Goal: Task Accomplishment & Management: Complete application form

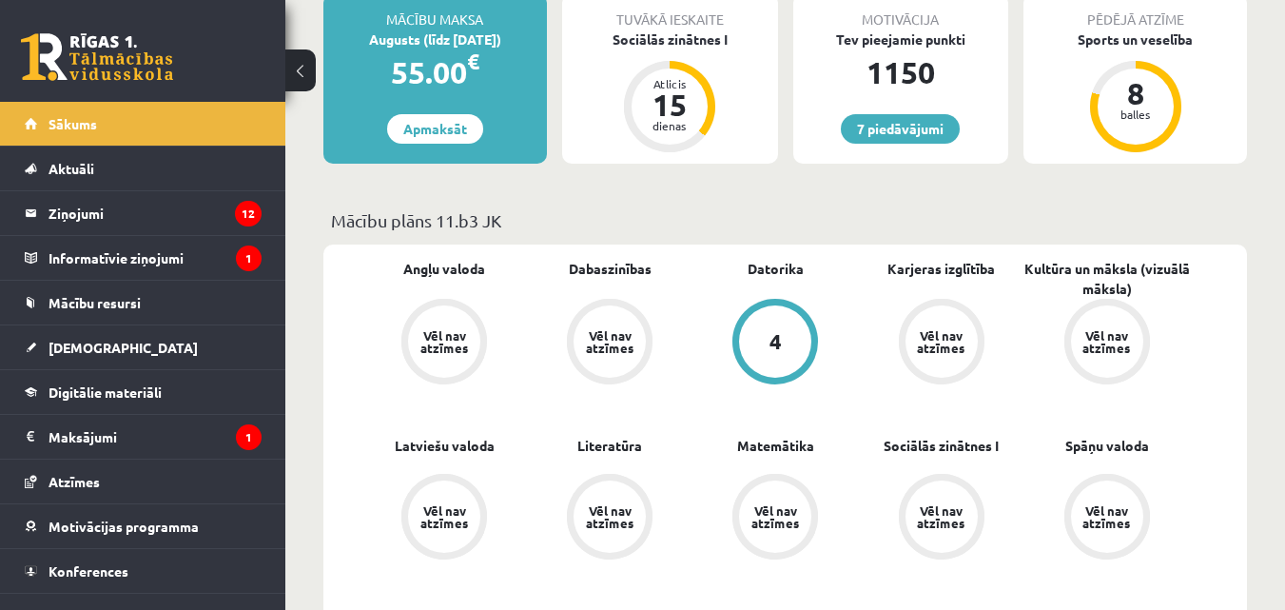
scroll to position [532, 0]
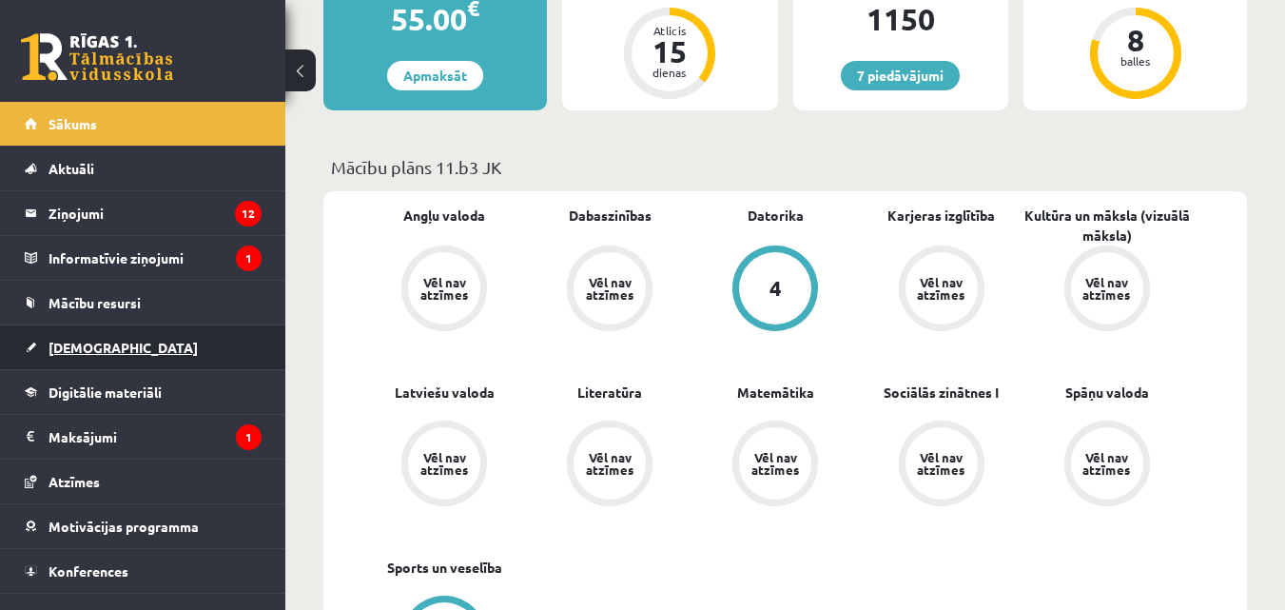
click at [127, 363] on link "[DEMOGRAPHIC_DATA]" at bounding box center [143, 347] width 237 height 44
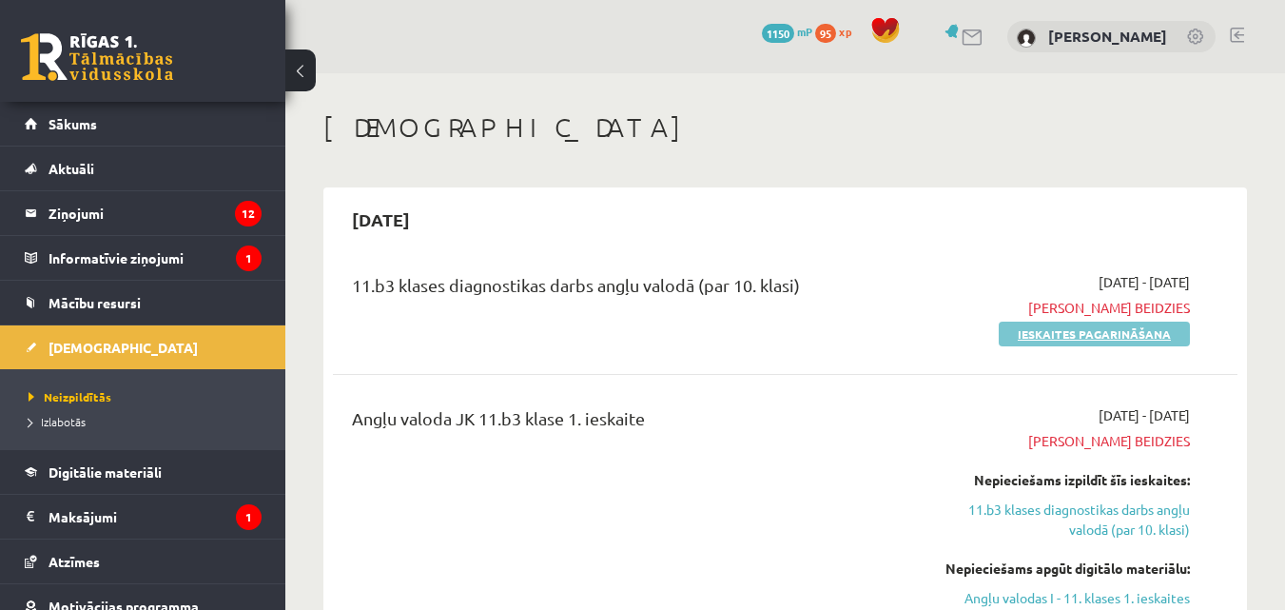
click at [1043, 334] on link "Ieskaites pagarināšana" at bounding box center [1094, 334] width 191 height 25
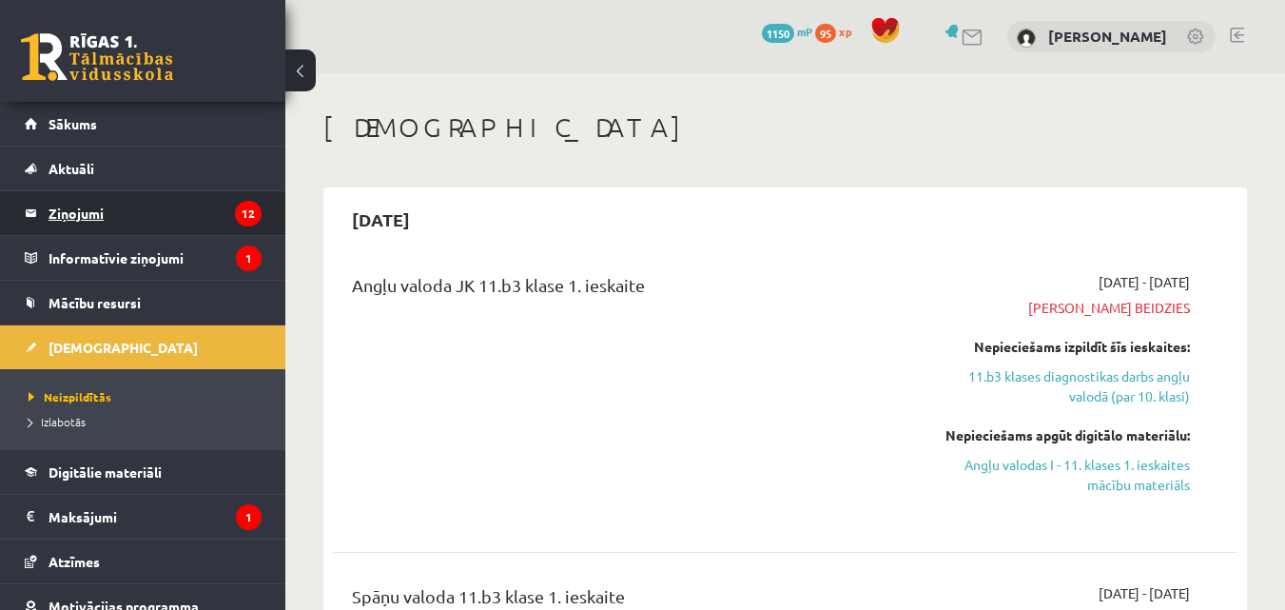
click at [98, 210] on legend "Ziņojumi 12" at bounding box center [155, 213] width 213 height 44
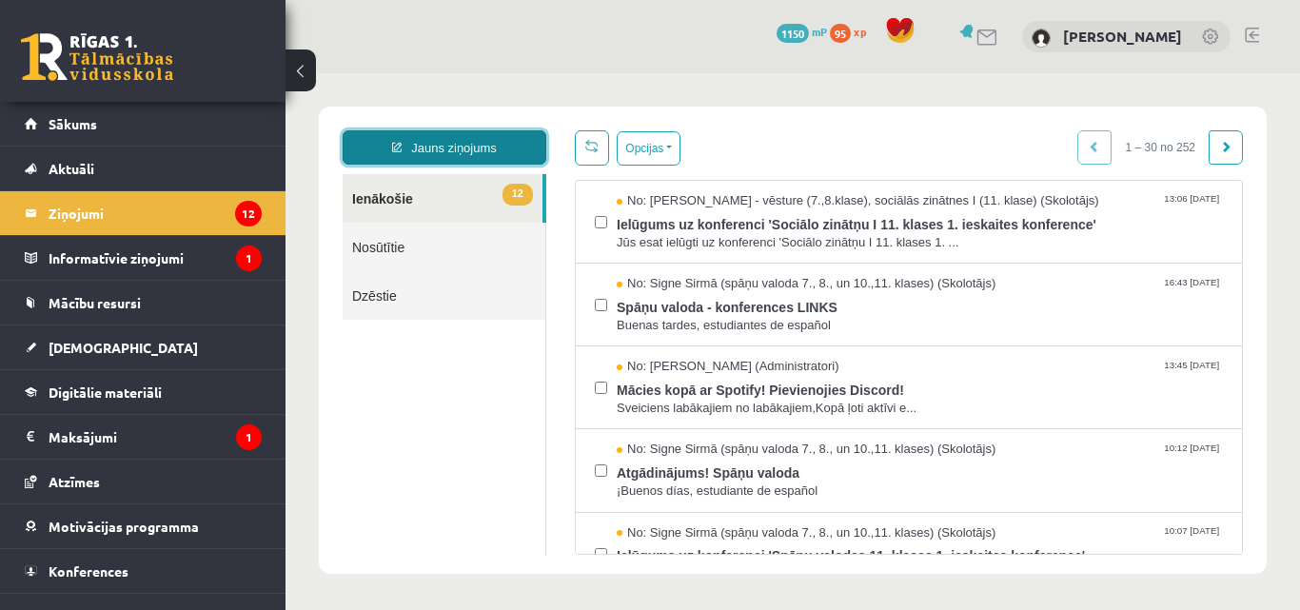
click at [492, 159] on link "Jauns ziņojums" at bounding box center [445, 147] width 204 height 34
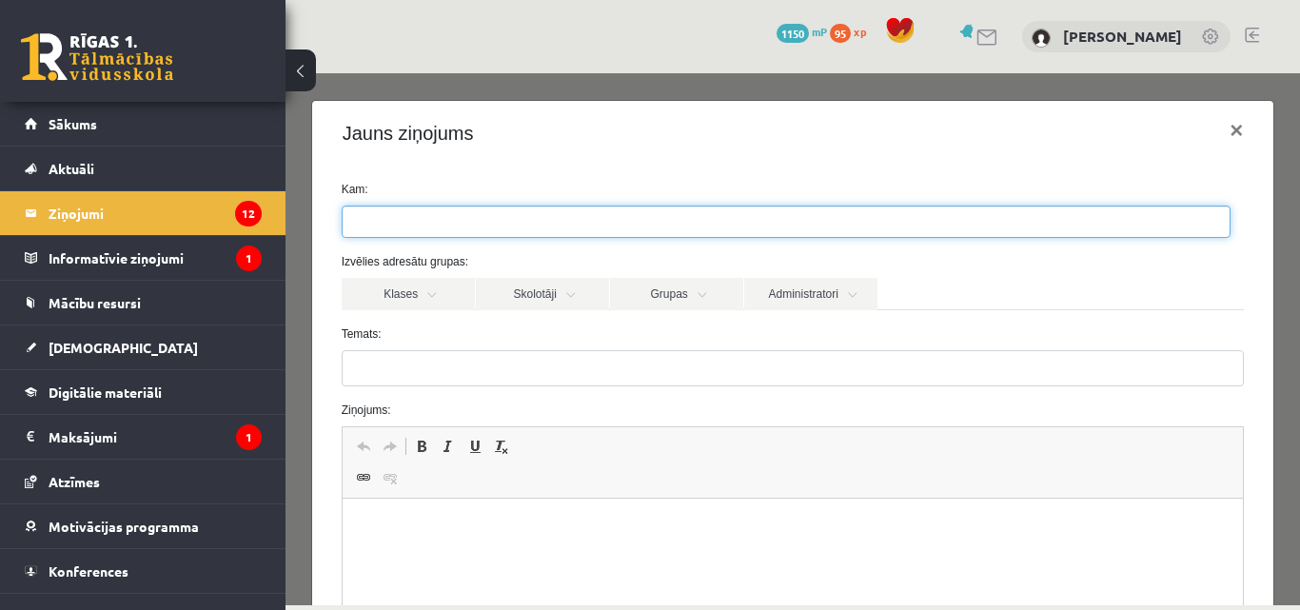
click at [509, 225] on ul at bounding box center [786, 221] width 887 height 30
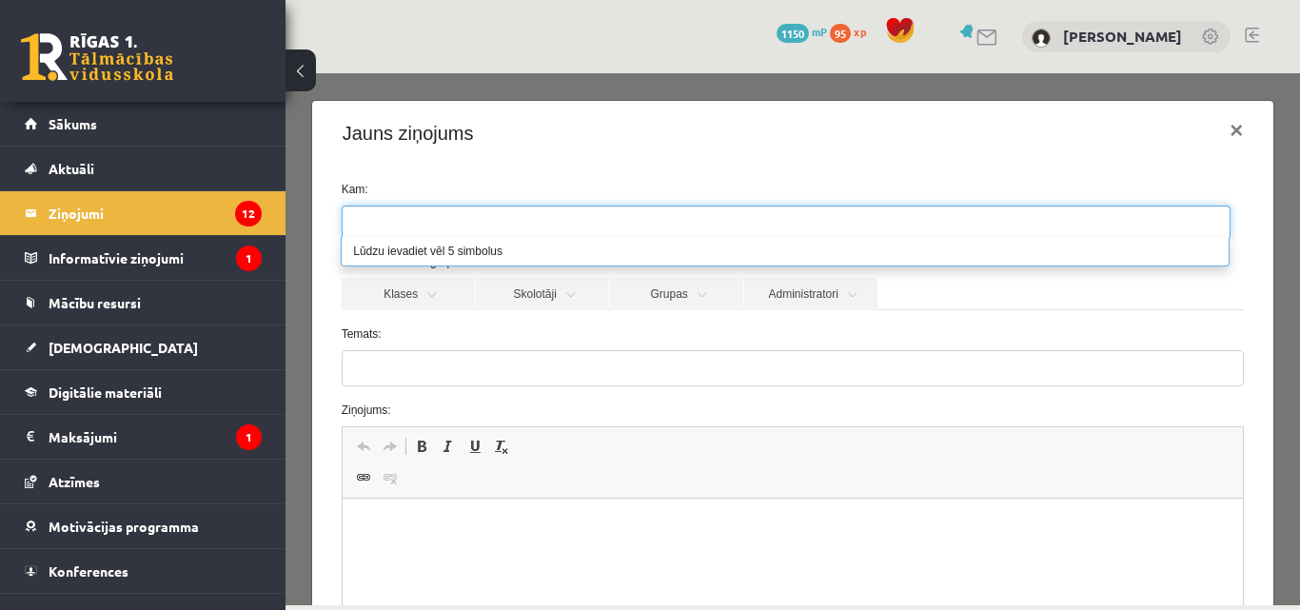
click at [509, 225] on ul at bounding box center [786, 221] width 887 height 30
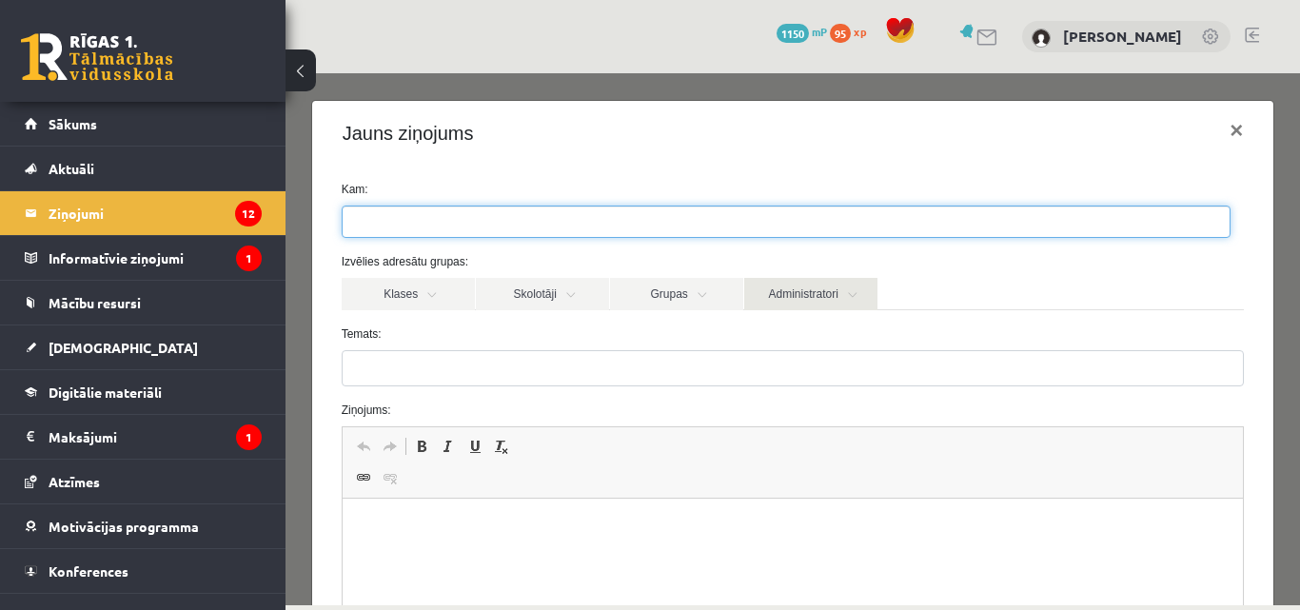
click at [760, 285] on link "Administratori" at bounding box center [810, 294] width 133 height 32
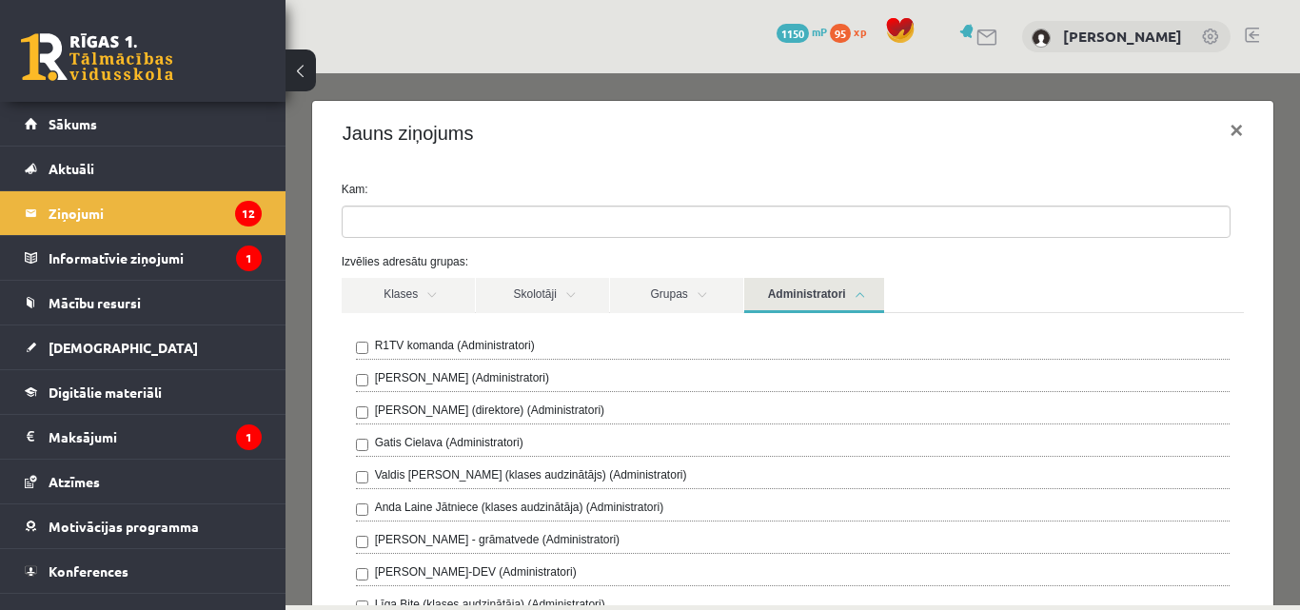
click at [569, 389] on div "Ivo Čapiņš (Administratori)" at bounding box center [793, 380] width 874 height 23
click at [534, 382] on div "Ivo Čapiņš (Administratori)" at bounding box center [793, 380] width 874 height 23
click at [1219, 127] on button "×" at bounding box center [1236, 130] width 44 height 53
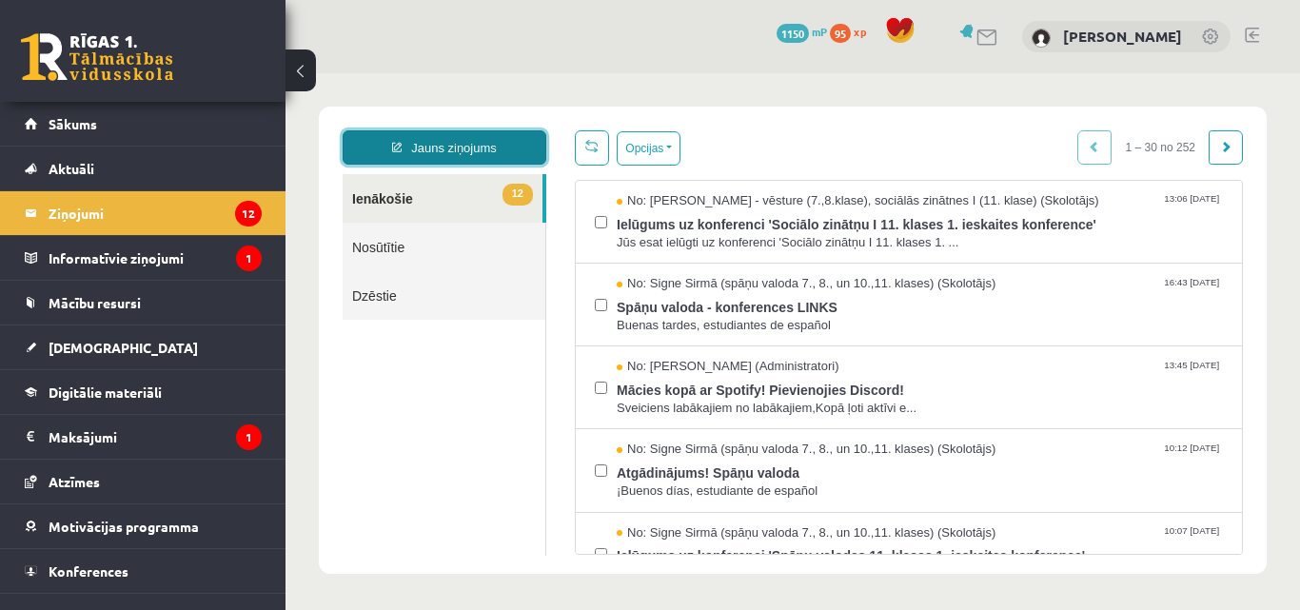
click at [508, 131] on link "Jauns ziņojums" at bounding box center [445, 147] width 204 height 34
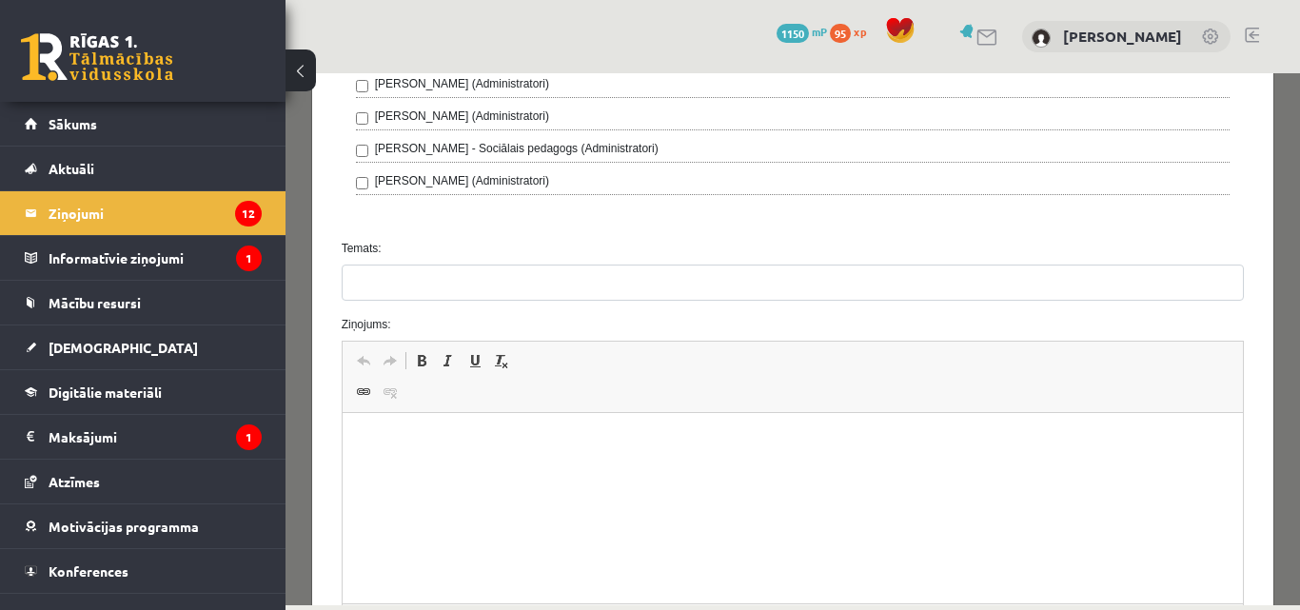
scroll to position [728, 0]
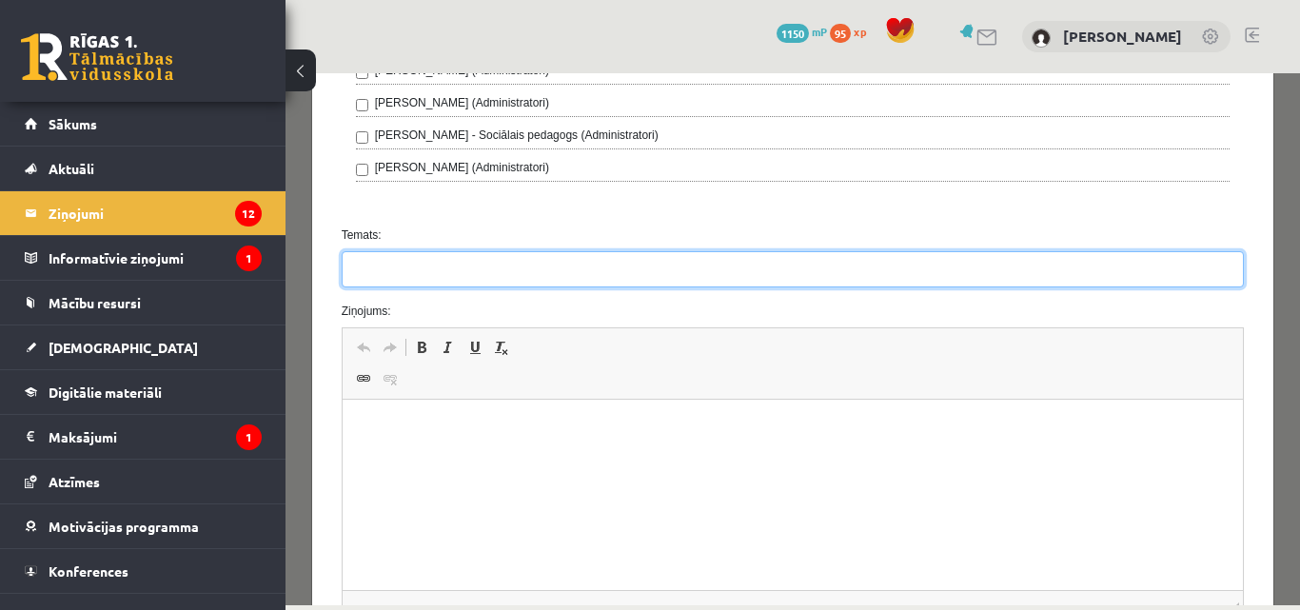
click at [551, 273] on input "Temats:" at bounding box center [793, 269] width 903 height 36
type input "*********"
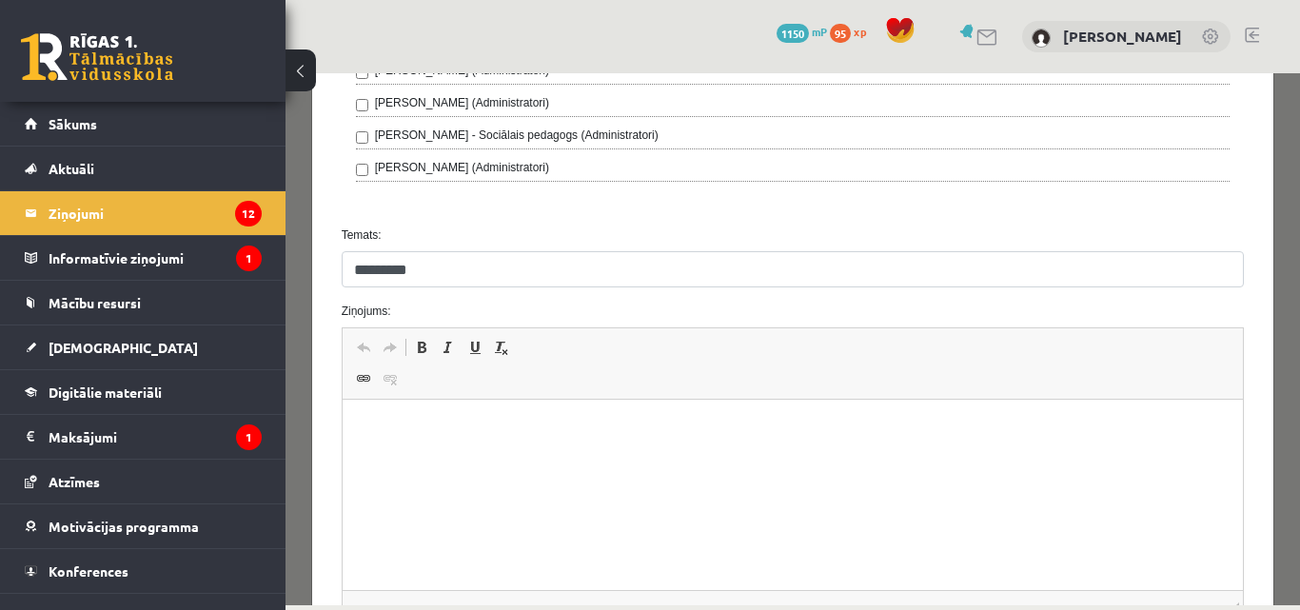
click at [453, 458] on html at bounding box center [792, 429] width 901 height 58
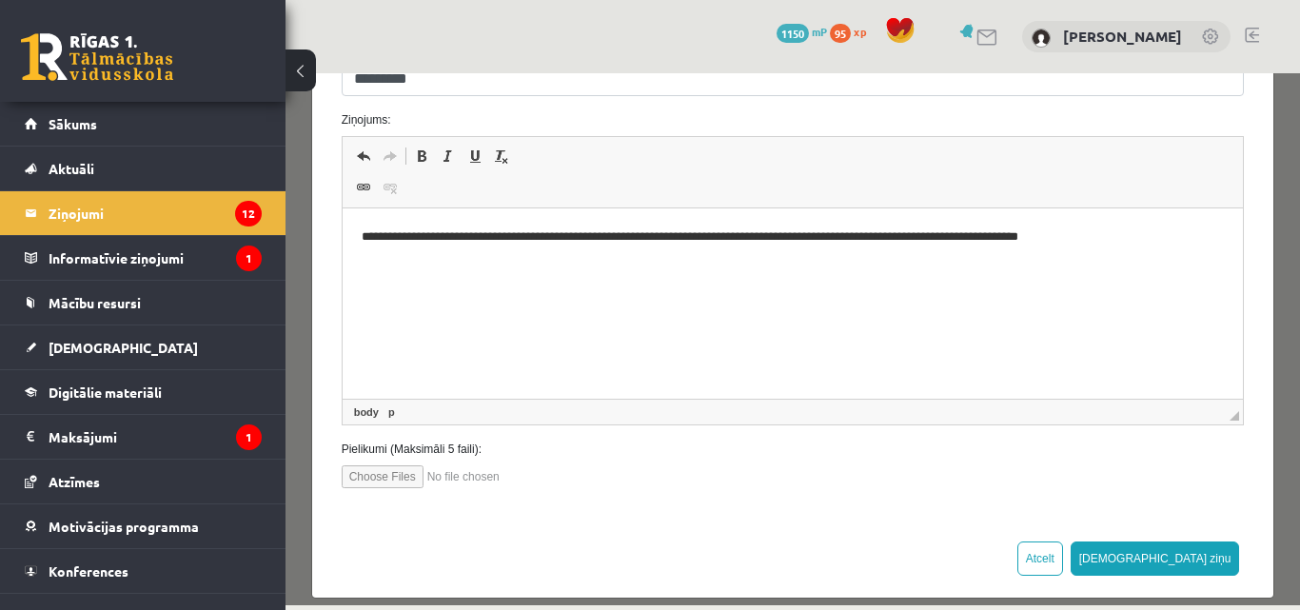
scroll to position [925, 0]
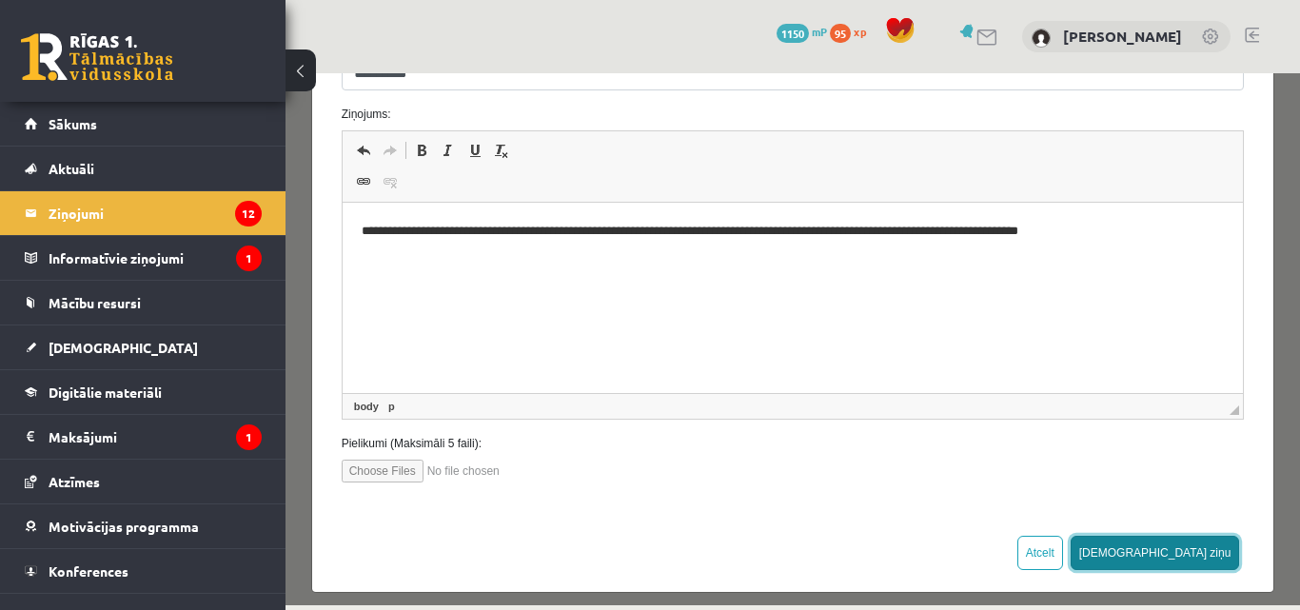
click at [1184, 550] on button "Sūtīt ziņu" at bounding box center [1154, 553] width 169 height 34
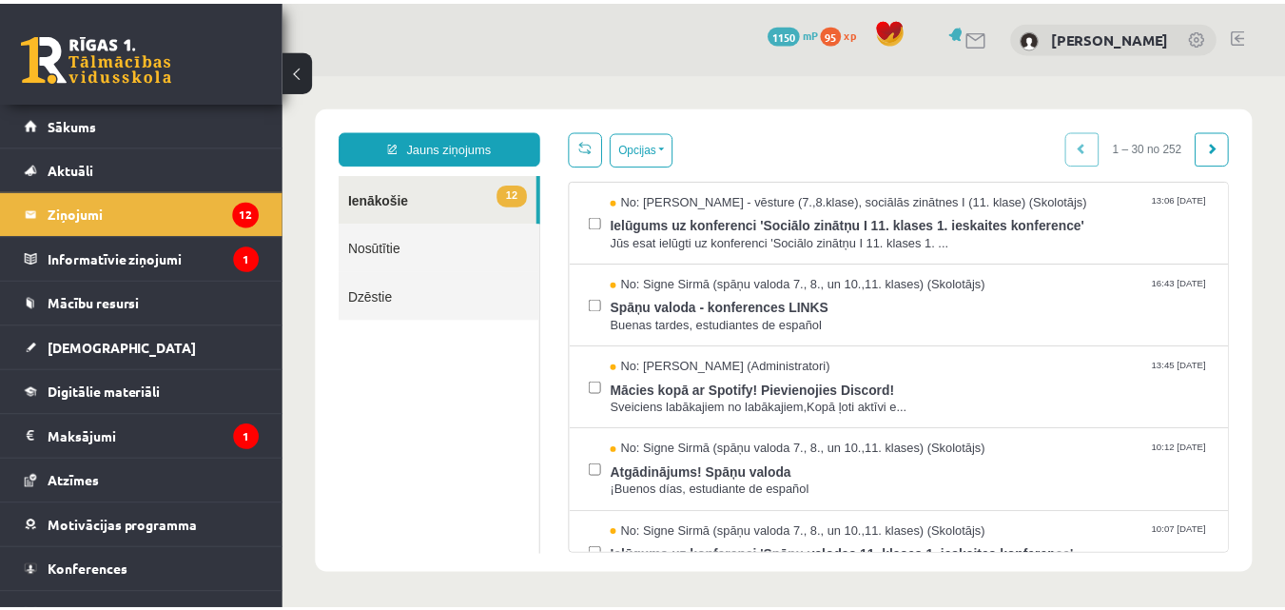
scroll to position [0, 0]
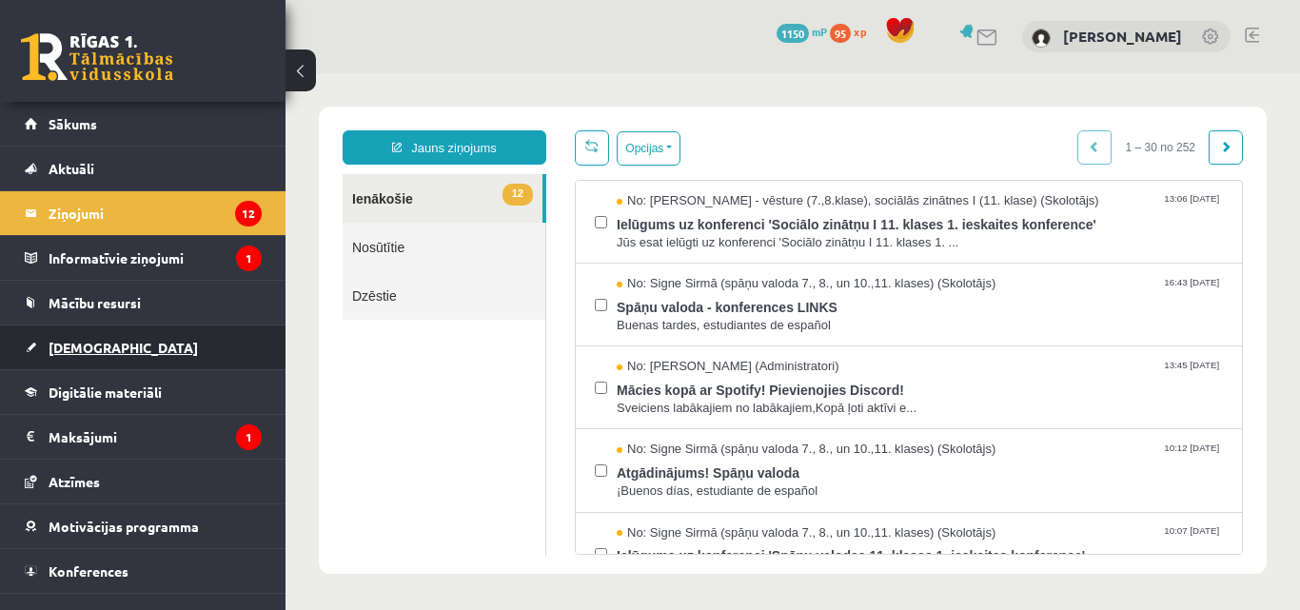
click at [79, 338] on link "[DEMOGRAPHIC_DATA]" at bounding box center [143, 347] width 237 height 44
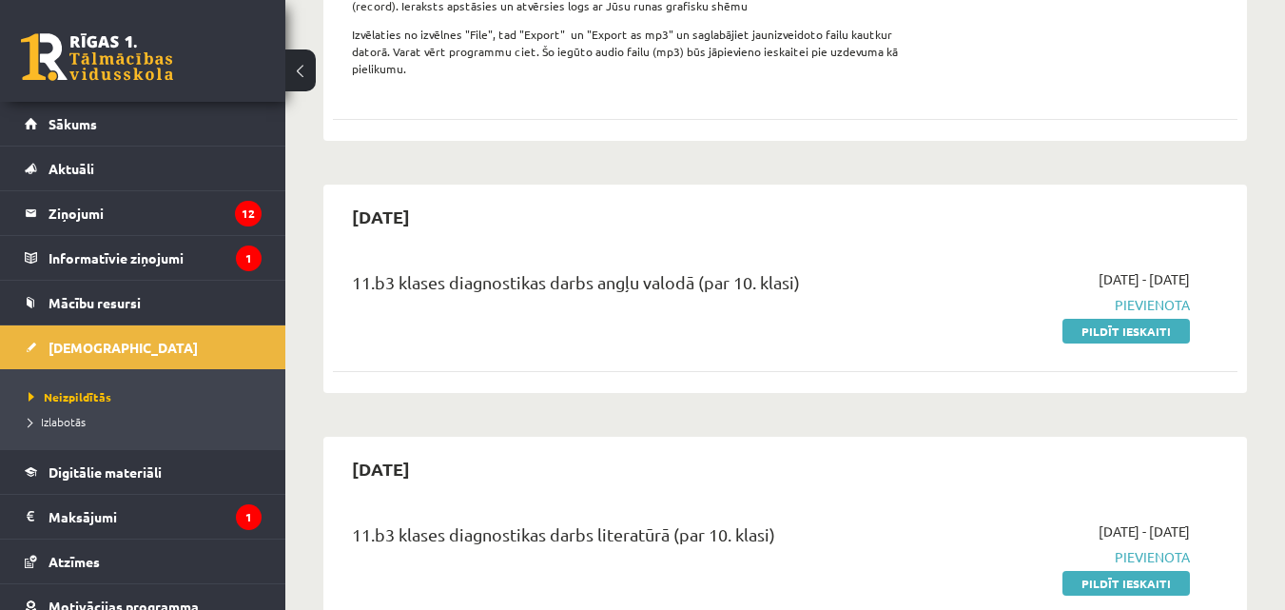
scroll to position [959, 0]
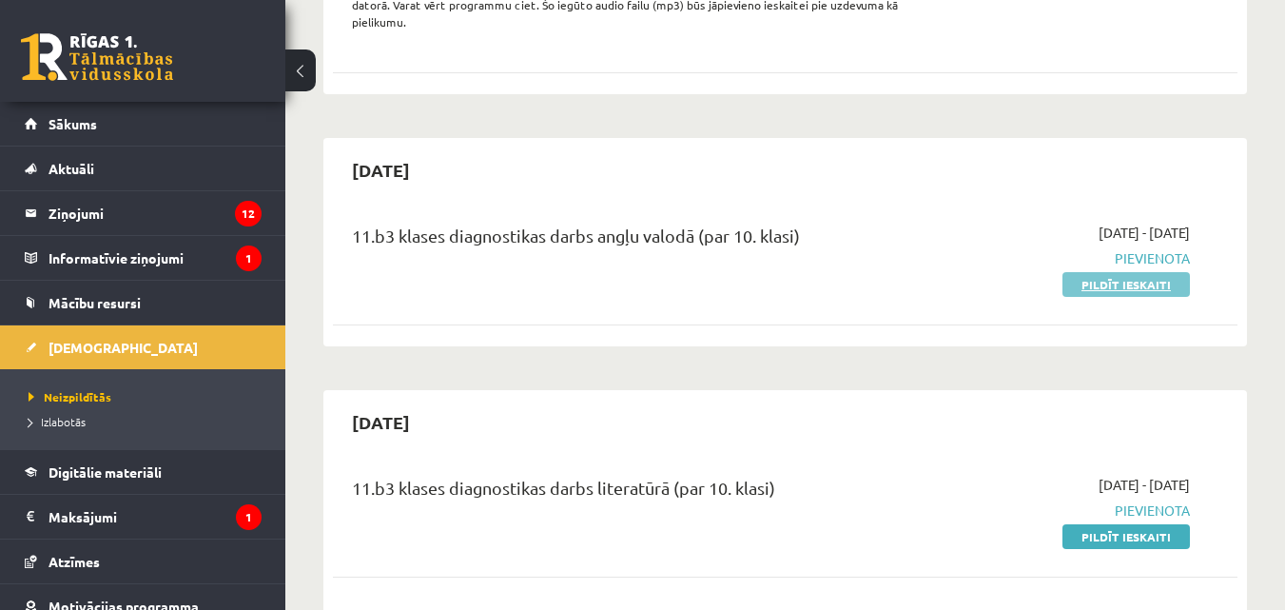
click at [1069, 284] on link "Pildīt ieskaiti" at bounding box center [1126, 284] width 127 height 25
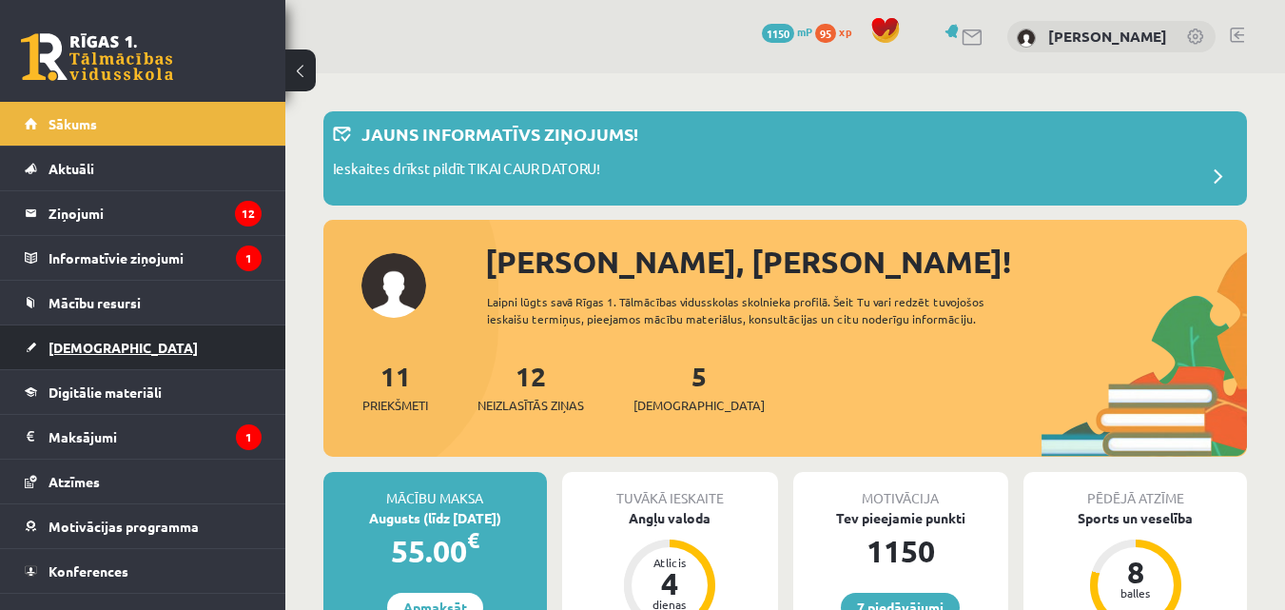
click at [121, 356] on link "[DEMOGRAPHIC_DATA]" at bounding box center [143, 347] width 237 height 44
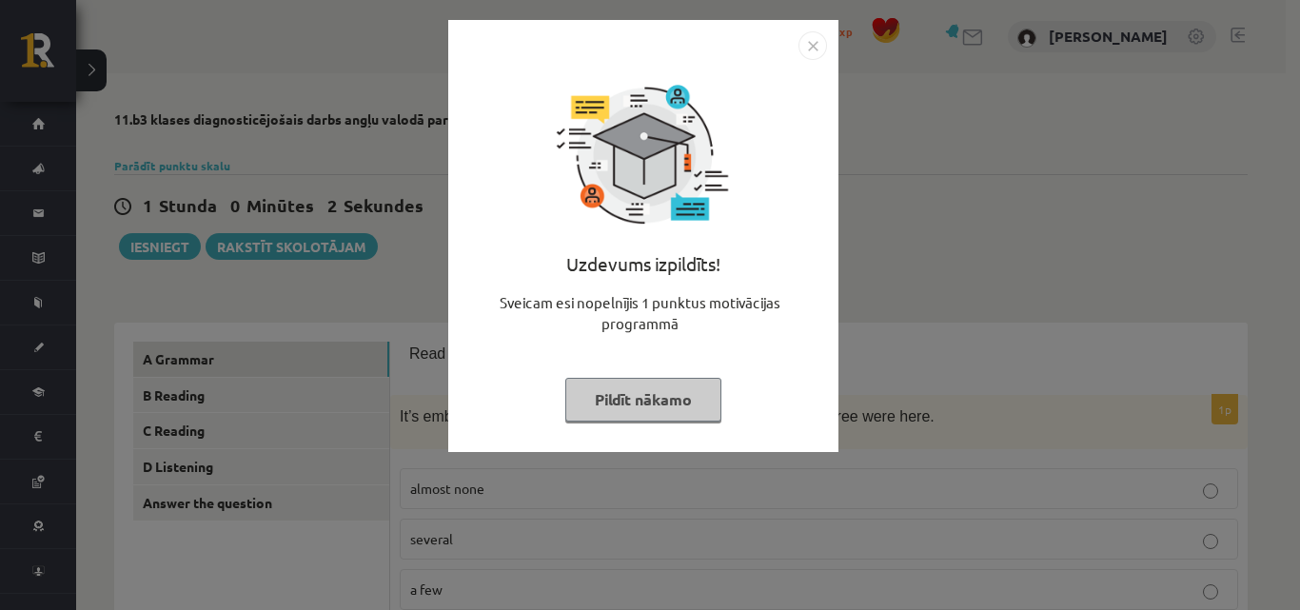
click at [812, 32] on img "Close" at bounding box center [812, 45] width 29 height 29
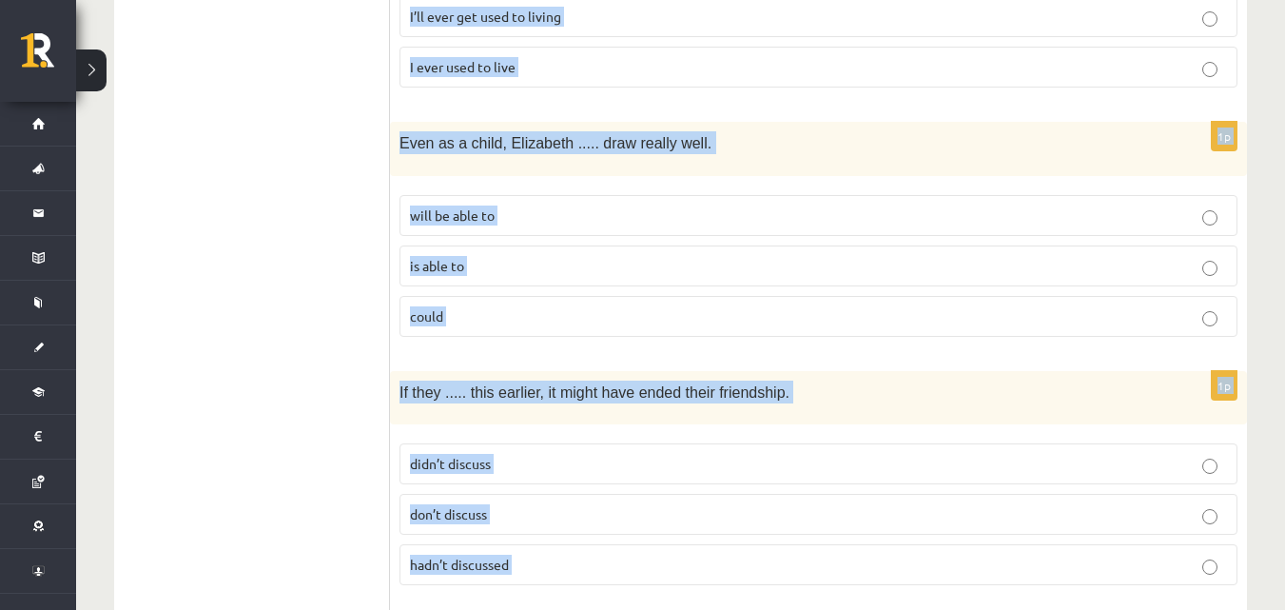
scroll to position [4891, 0]
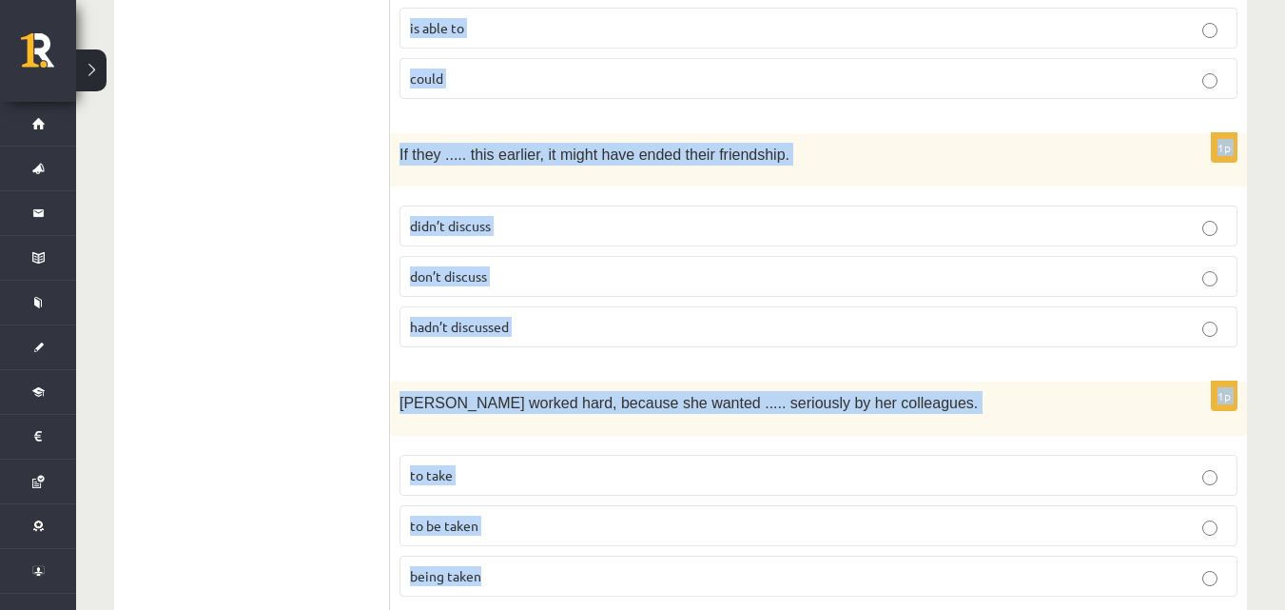
drag, startPoint x: 402, startPoint y: 349, endPoint x: 757, endPoint y: 599, distance: 434.3
copy form "Read the sentence and choose the correct answer. 1p It’s embarrassing that ....…"
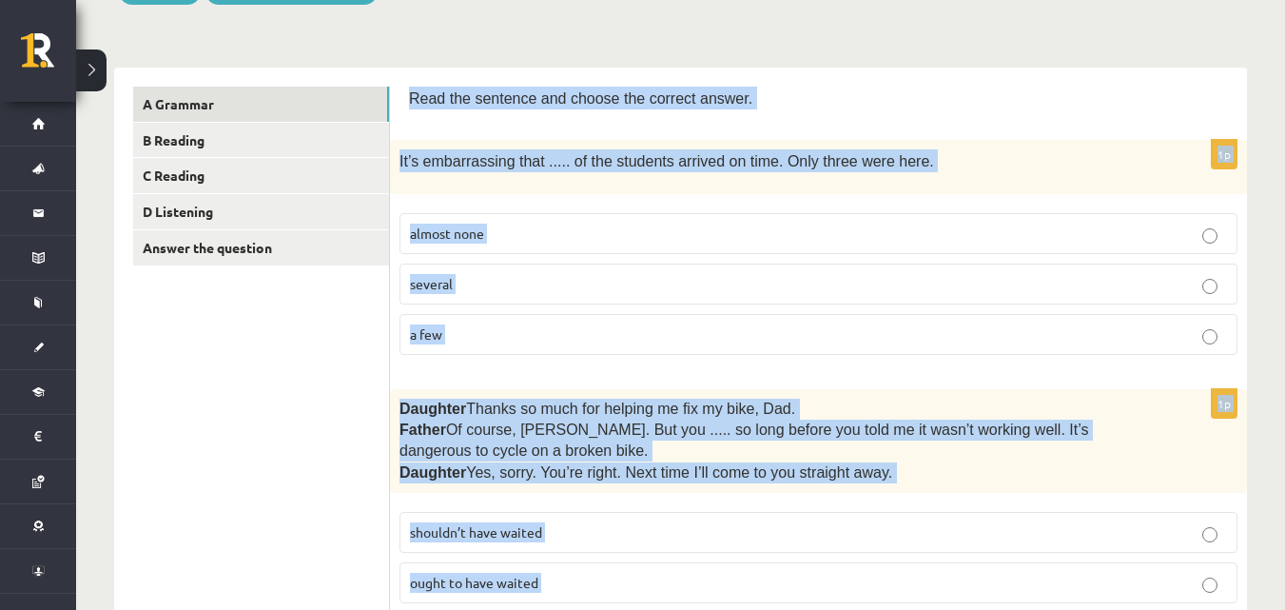
scroll to position [245, 0]
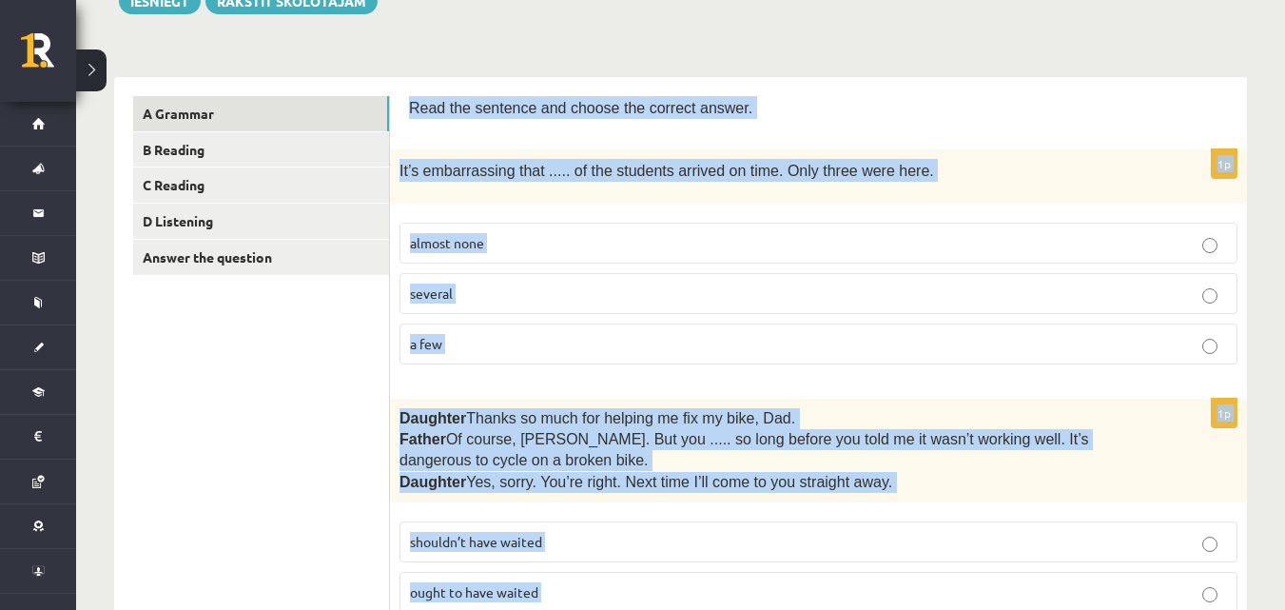
click at [538, 246] on p "almost none" at bounding box center [818, 243] width 817 height 20
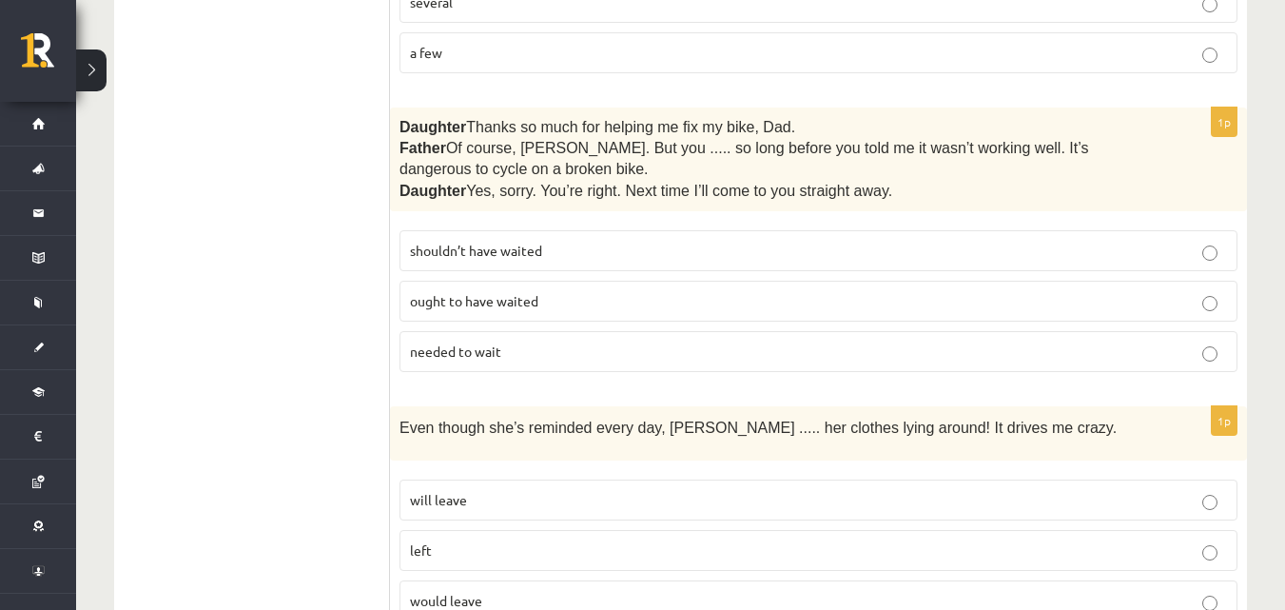
scroll to position [545, 0]
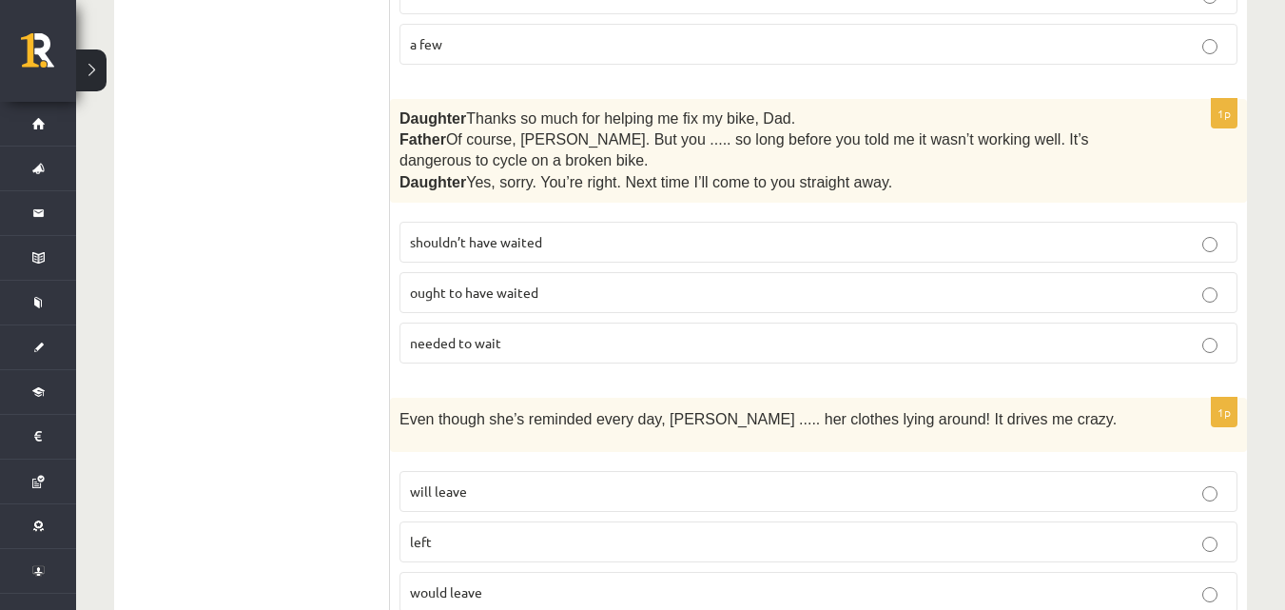
click at [691, 236] on p "shouldn’t have waited" at bounding box center [818, 242] width 817 height 20
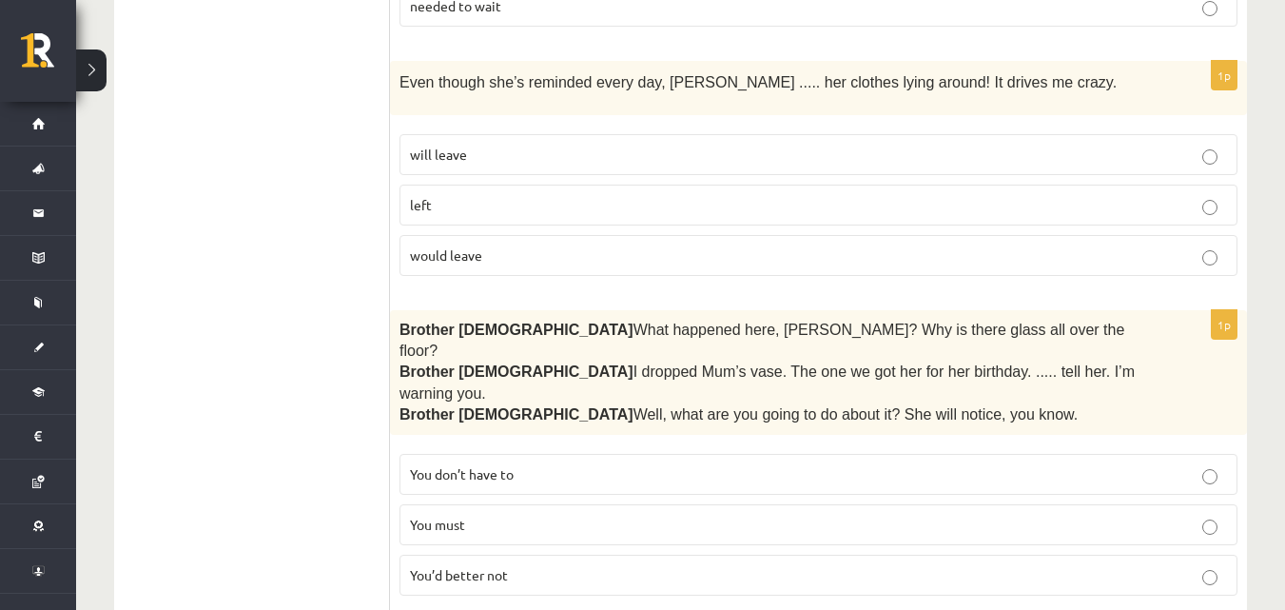
scroll to position [909, 0]
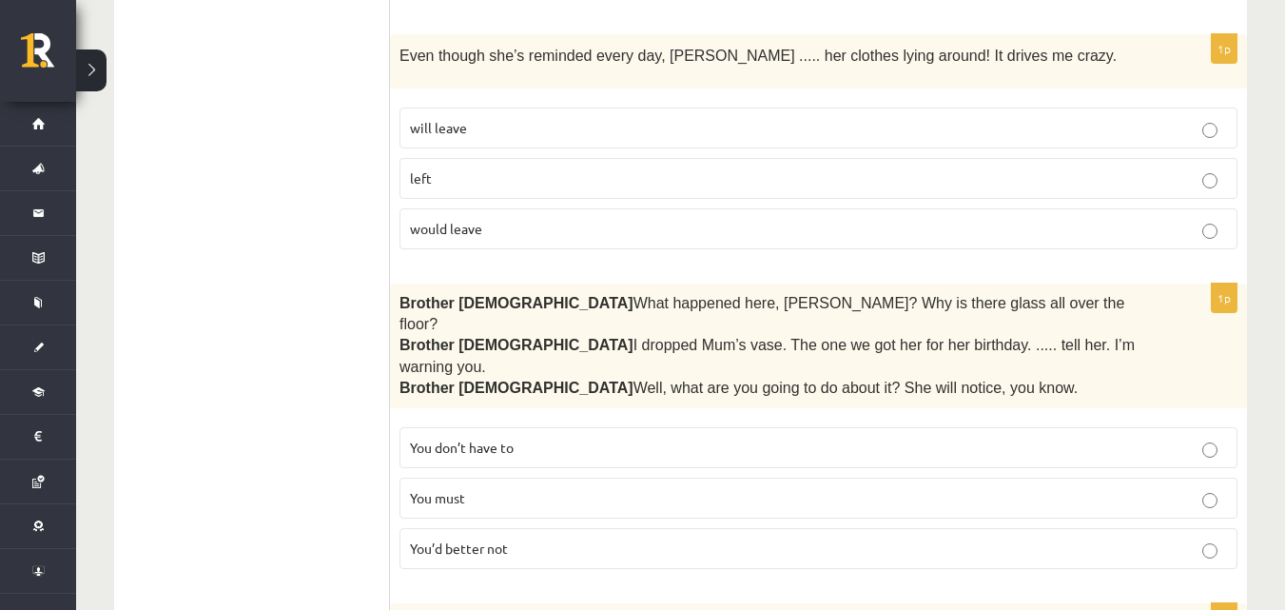
click at [511, 118] on p "will leave" at bounding box center [818, 128] width 817 height 20
click at [570, 539] on p "You’d better not" at bounding box center [818, 549] width 817 height 20
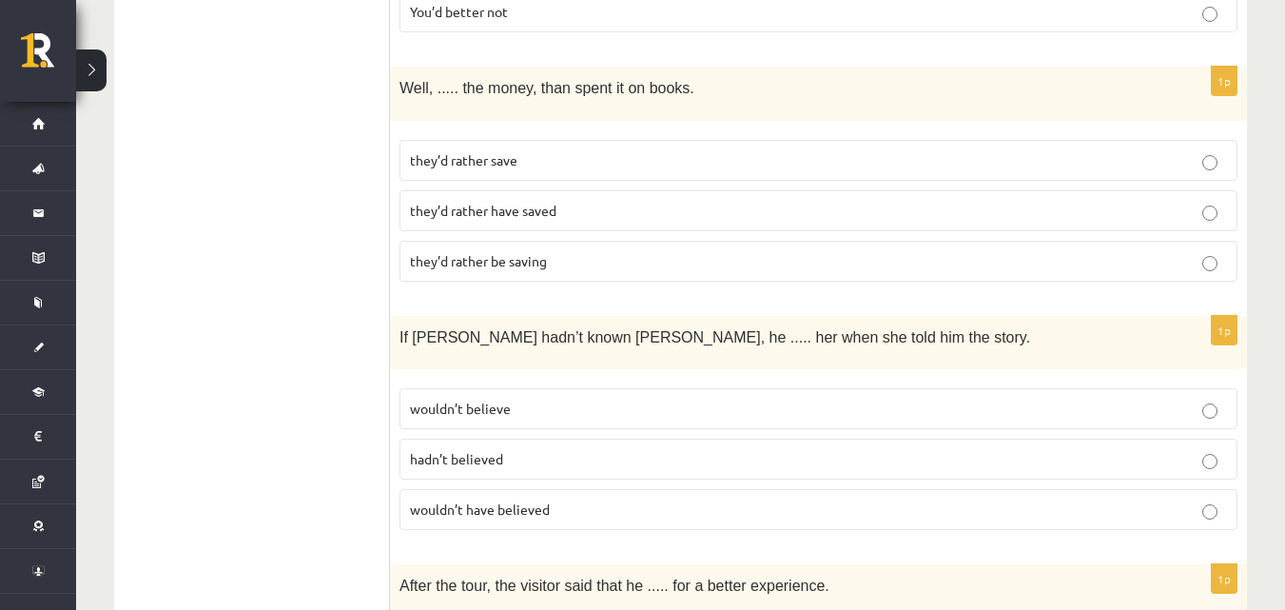
scroll to position [1437, 0]
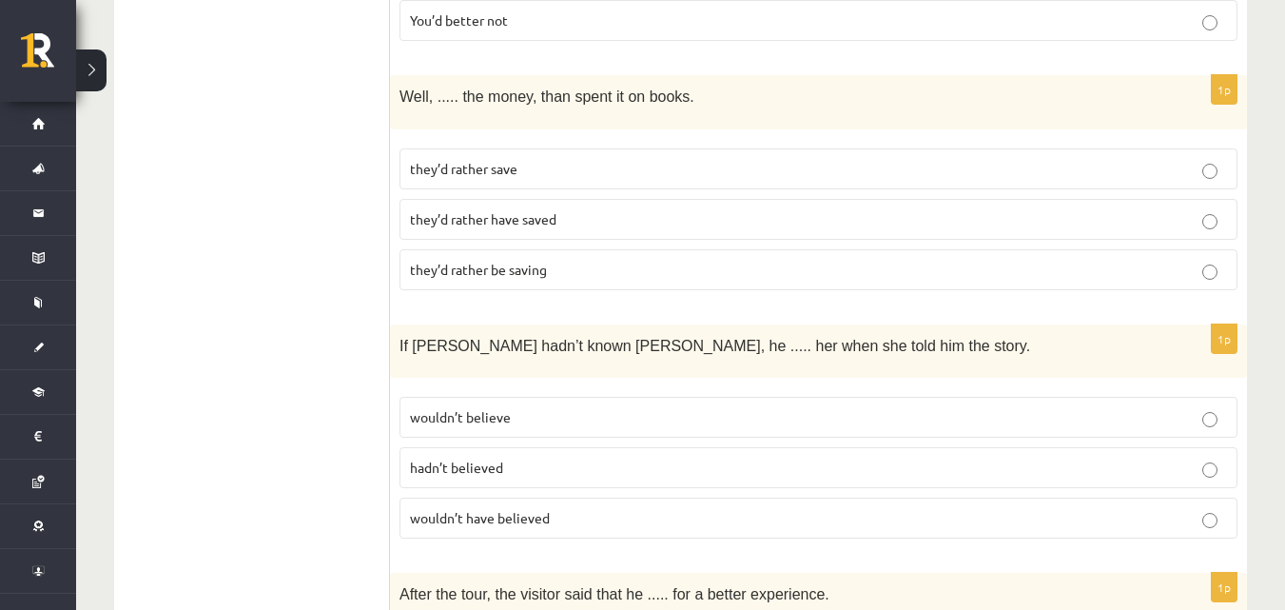
click at [526, 159] on p "they’d rather save" at bounding box center [818, 169] width 817 height 20
click at [529, 210] on span "they’d rather have saved" at bounding box center [483, 218] width 147 height 17
click at [568, 508] on p "wouldn’t have believed" at bounding box center [818, 518] width 817 height 20
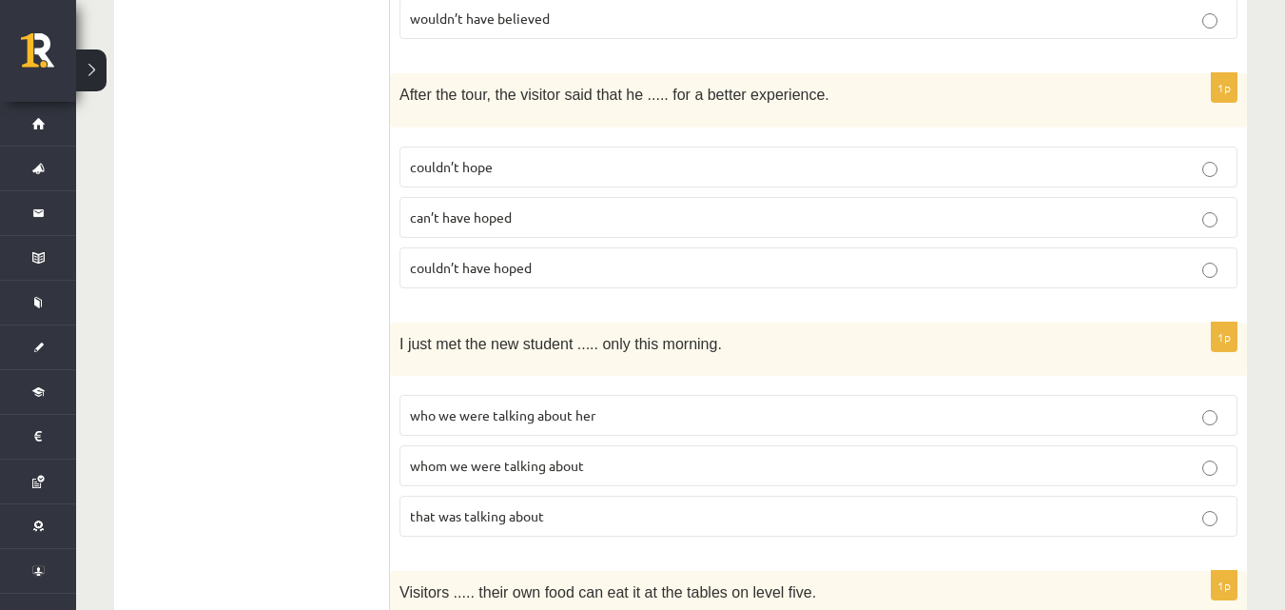
scroll to position [1954, 0]
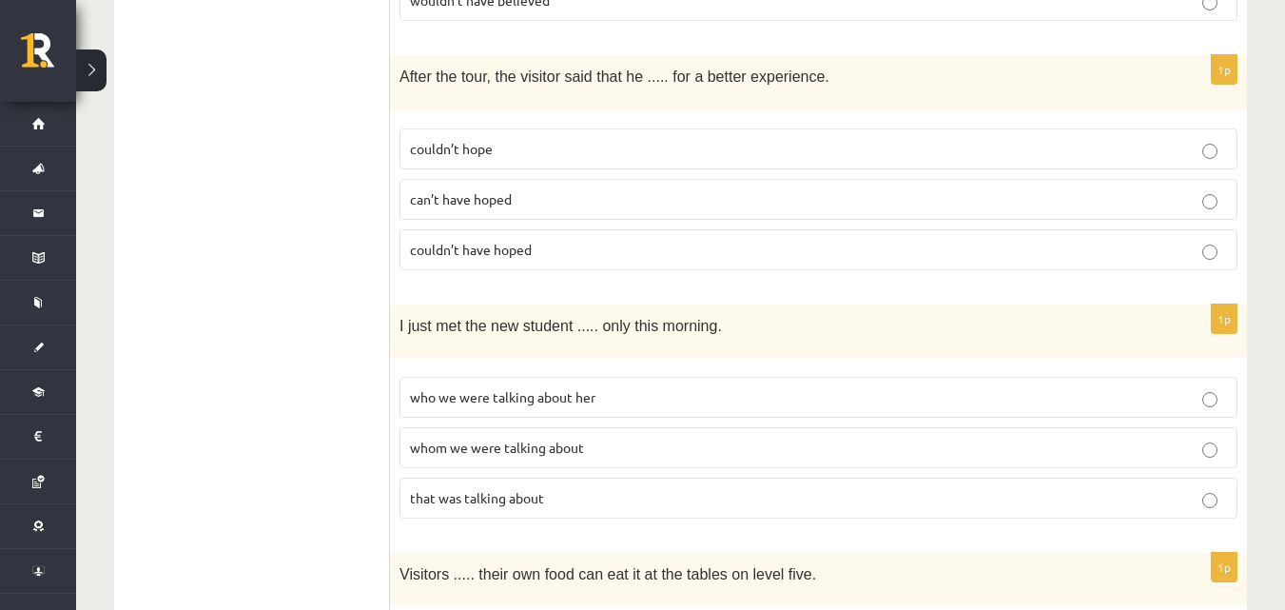
click at [503, 439] on span "whom we were talking about" at bounding box center [497, 447] width 174 height 17
click at [502, 241] on span "couldn’t have hoped" at bounding box center [471, 249] width 122 height 17
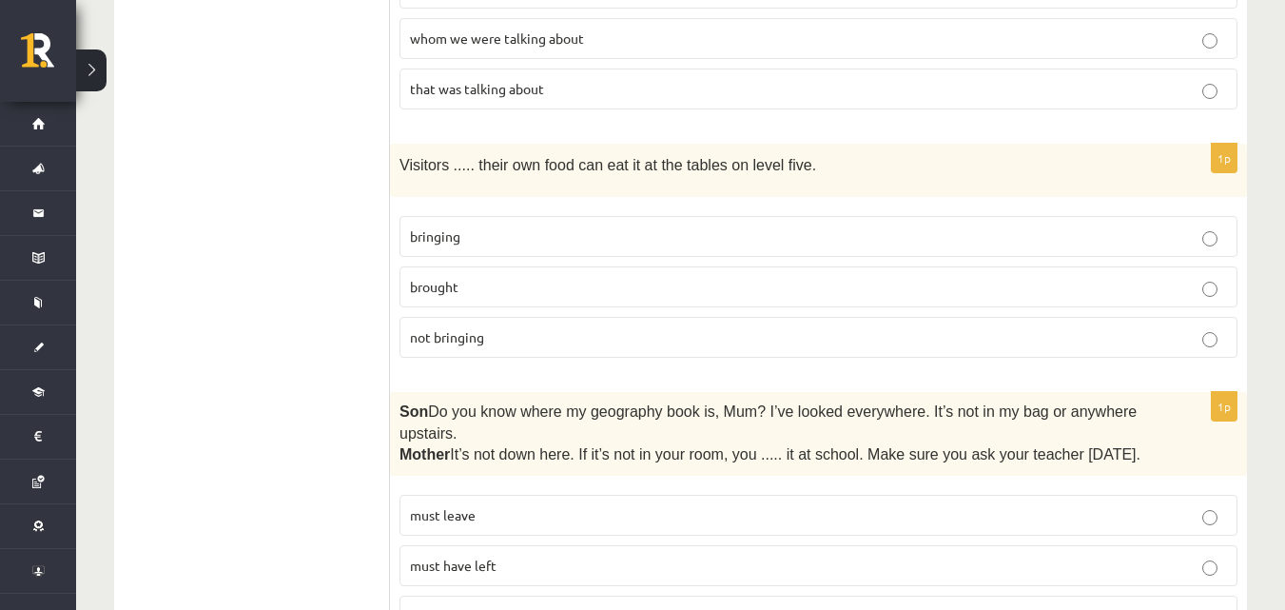
scroll to position [2427, 0]
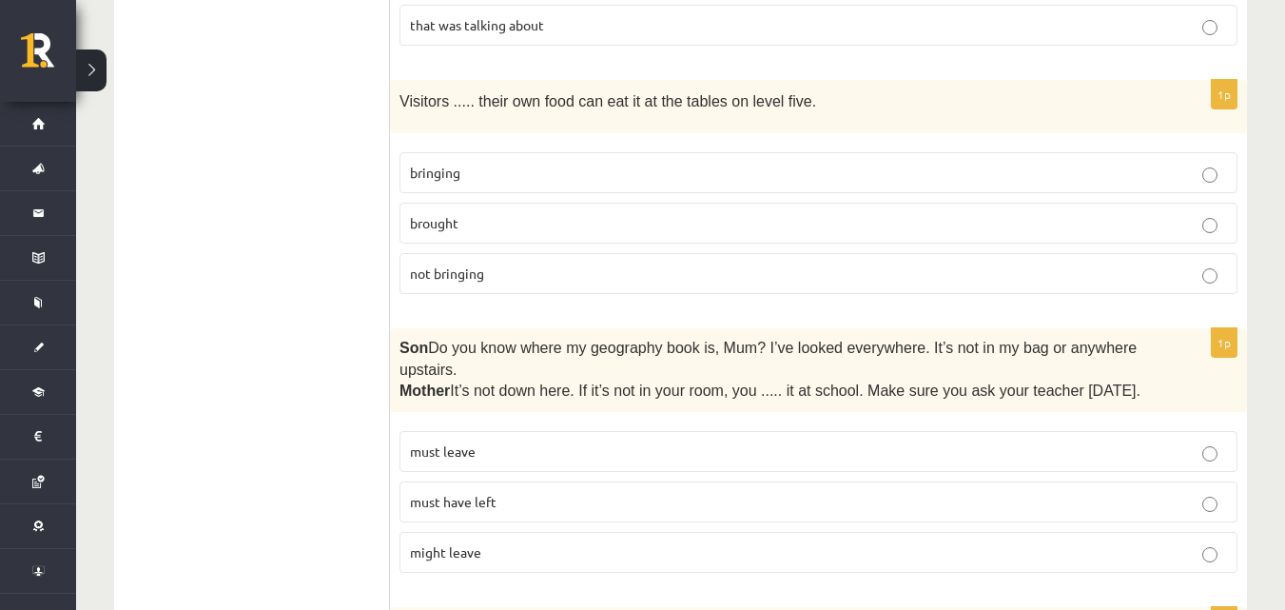
click at [451, 164] on span "bringing" at bounding box center [435, 172] width 50 height 17
click at [545, 492] on p "must have left" at bounding box center [818, 502] width 817 height 20
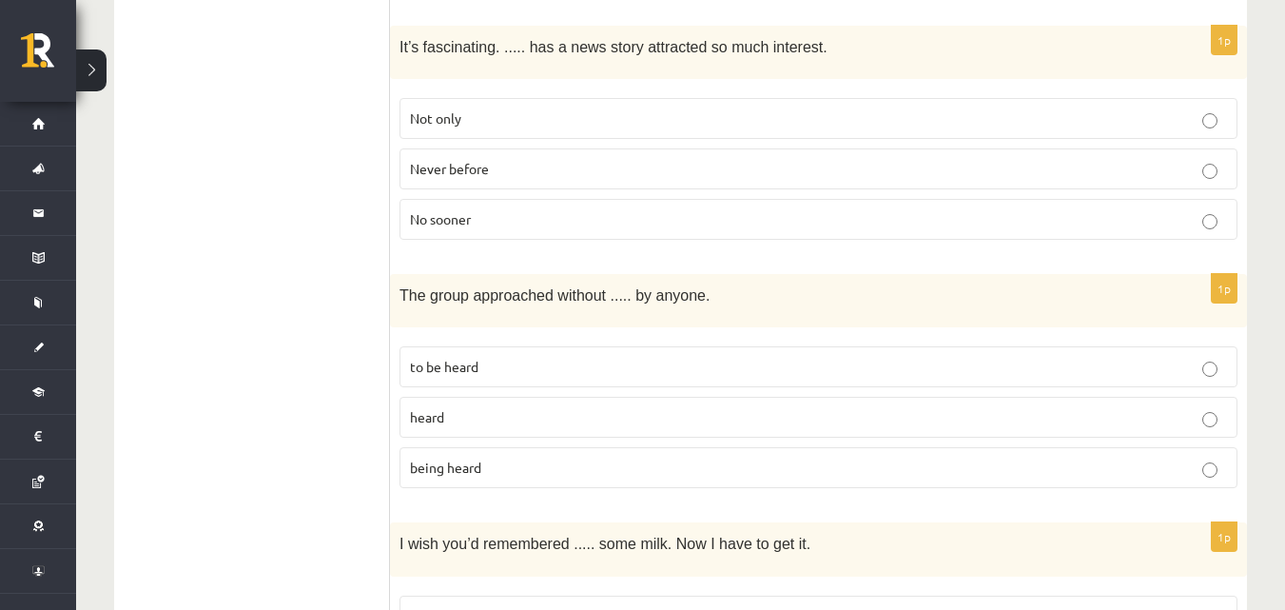
scroll to position [3027, 0]
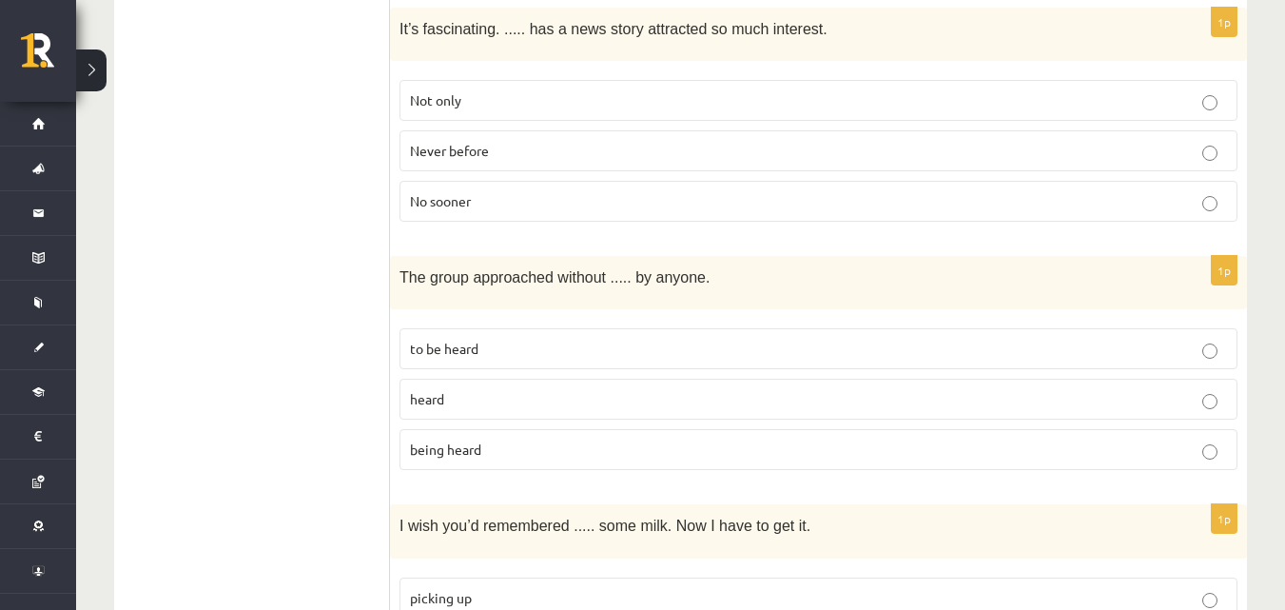
click at [752, 141] on p "Never before" at bounding box center [818, 151] width 817 height 20
click at [723, 440] on p "being heard" at bounding box center [818, 450] width 817 height 20
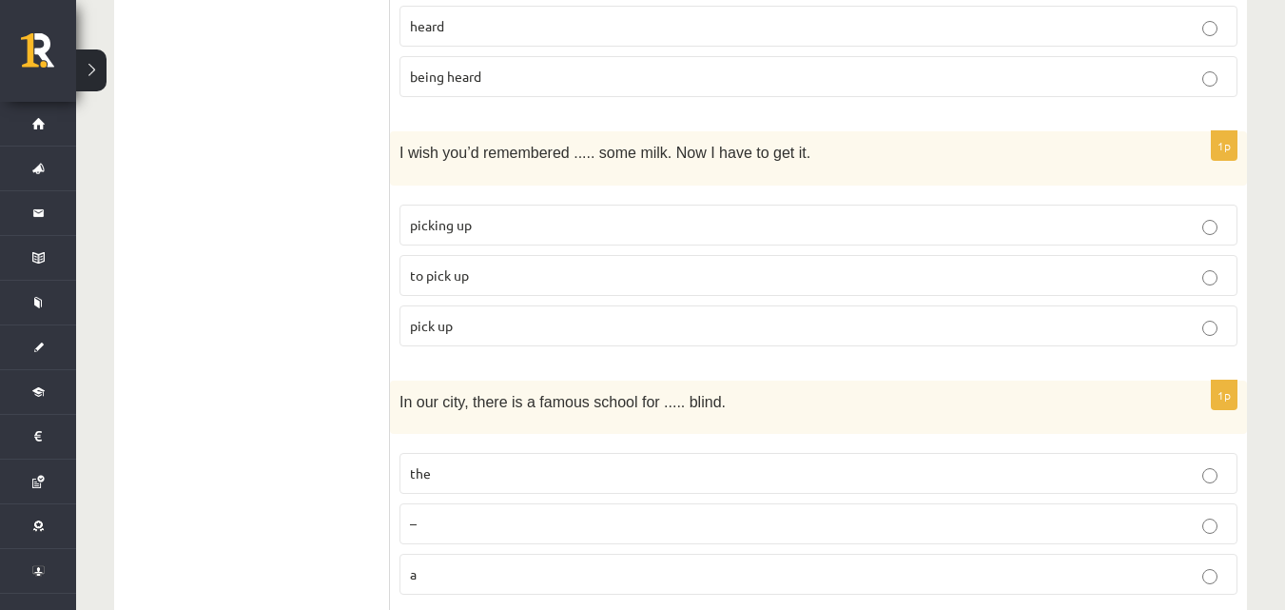
scroll to position [3427, 0]
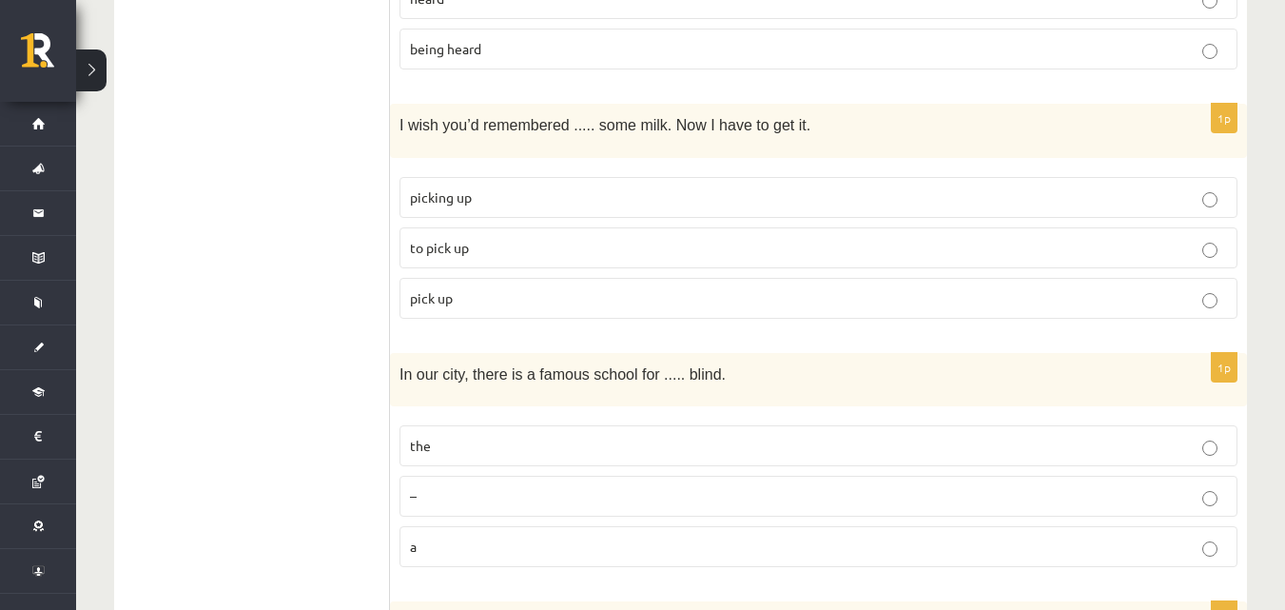
click at [494, 187] on p "picking up" at bounding box center [818, 197] width 817 height 20
click at [500, 238] on p "to pick up" at bounding box center [818, 248] width 817 height 20
click at [503, 436] on p "the" at bounding box center [818, 446] width 817 height 20
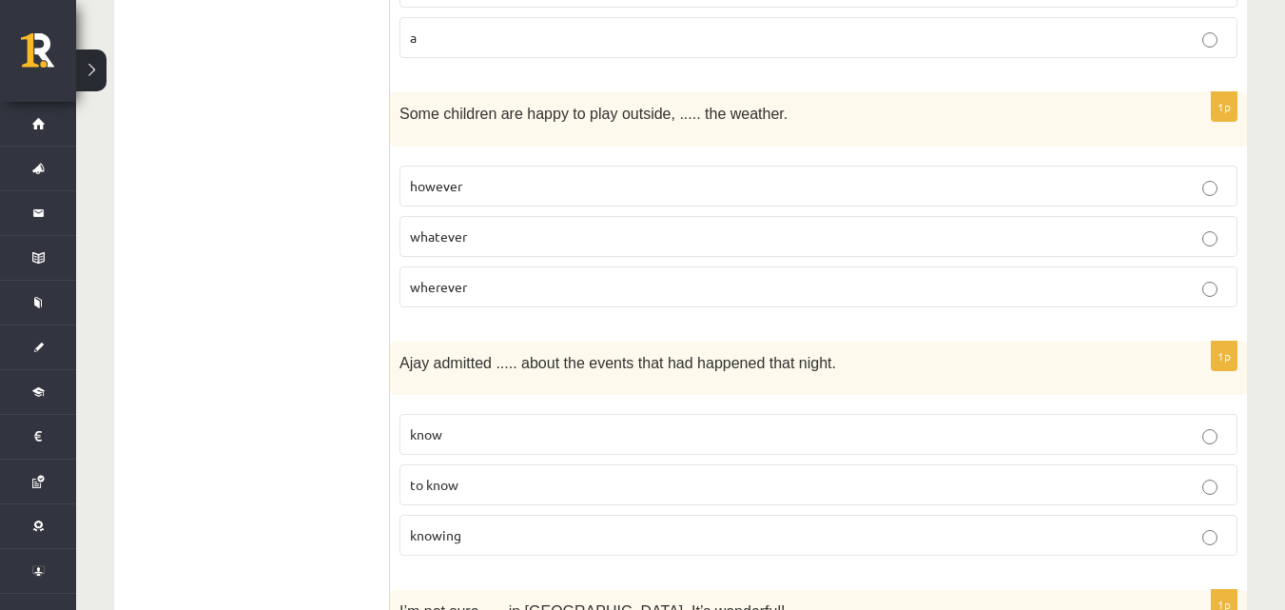
scroll to position [3991, 0]
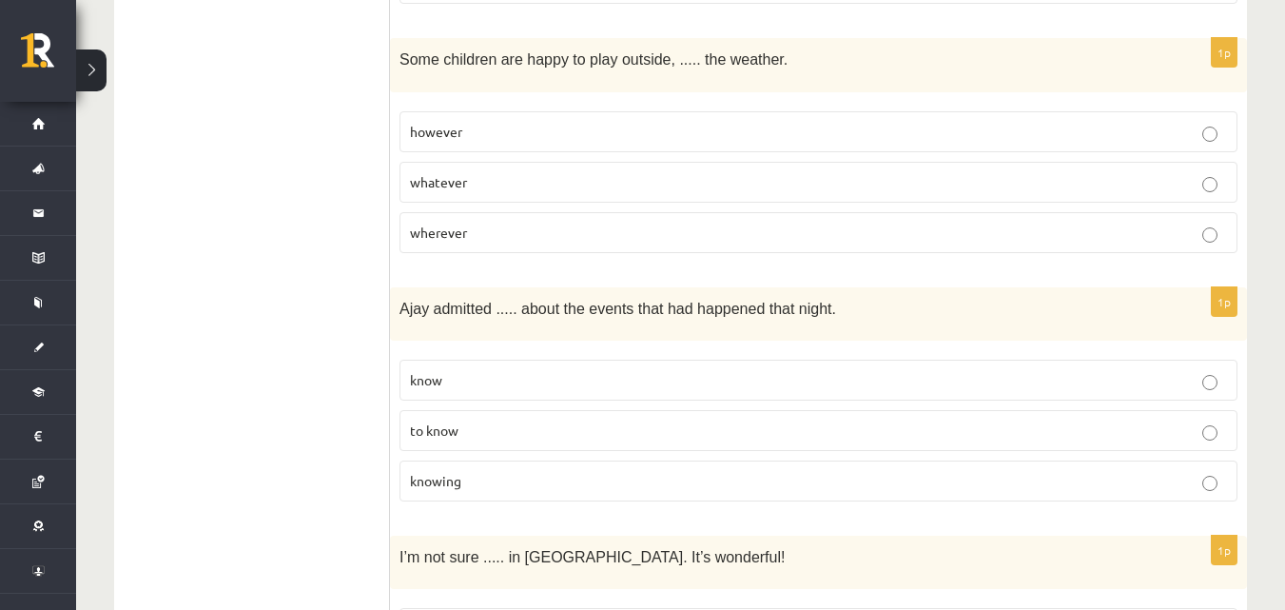
click at [686, 162] on label "whatever" at bounding box center [819, 182] width 838 height 41
click at [676, 471] on p "knowing" at bounding box center [818, 481] width 817 height 20
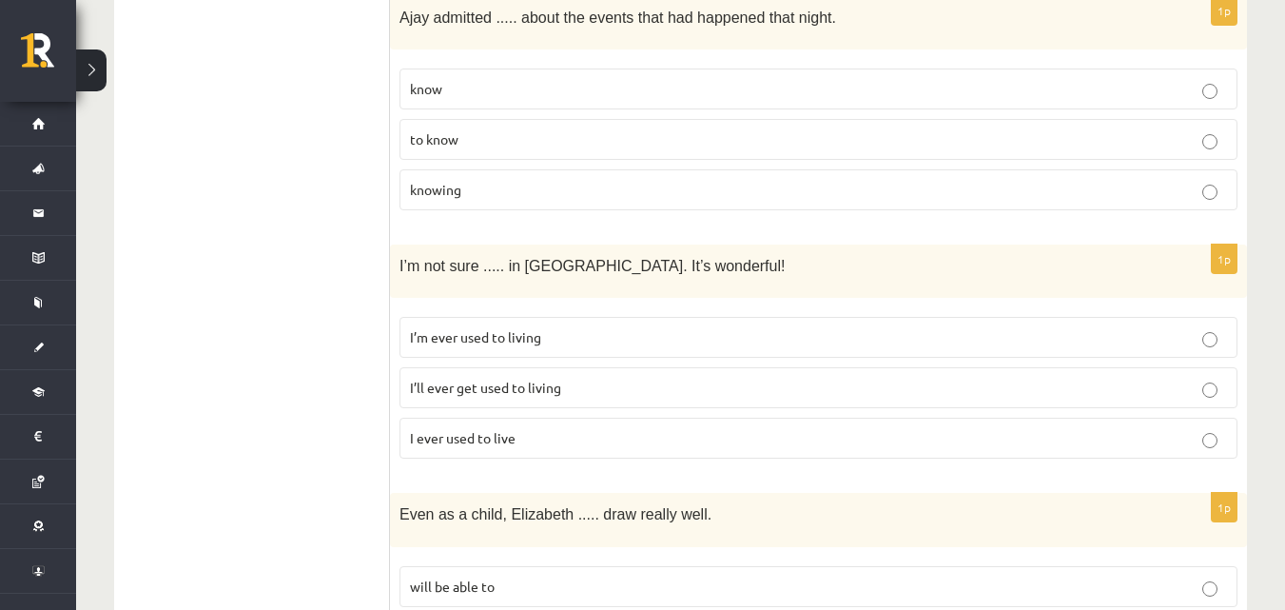
scroll to position [4290, 0]
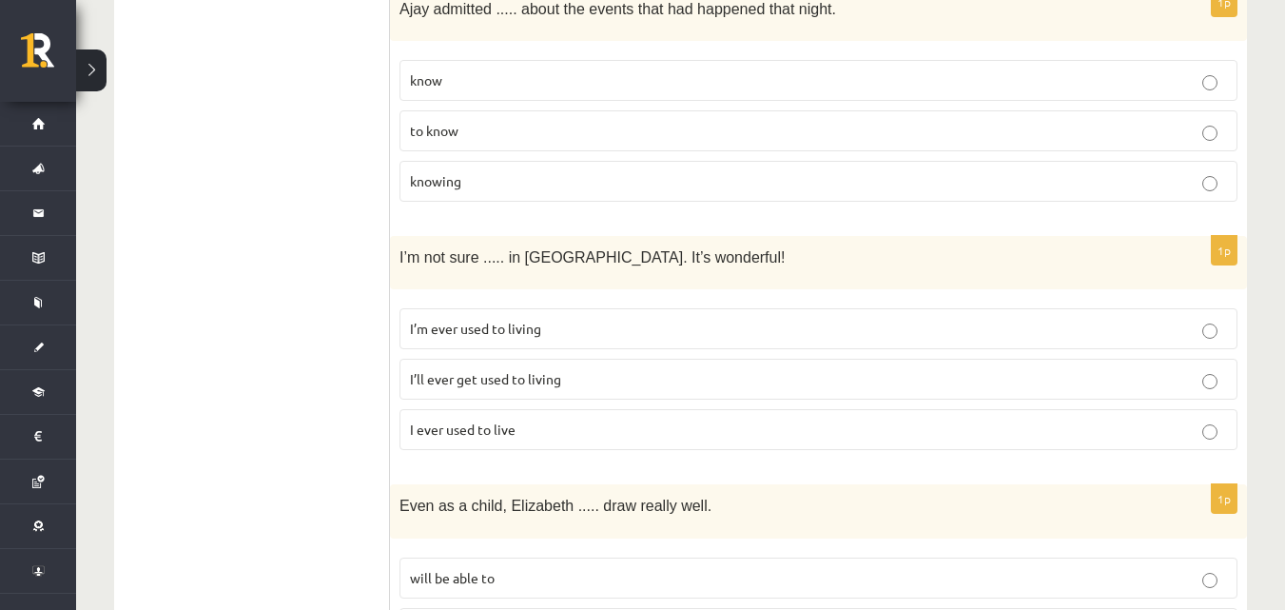
click at [924, 359] on label "I’ll ever get used to living" at bounding box center [819, 379] width 838 height 41
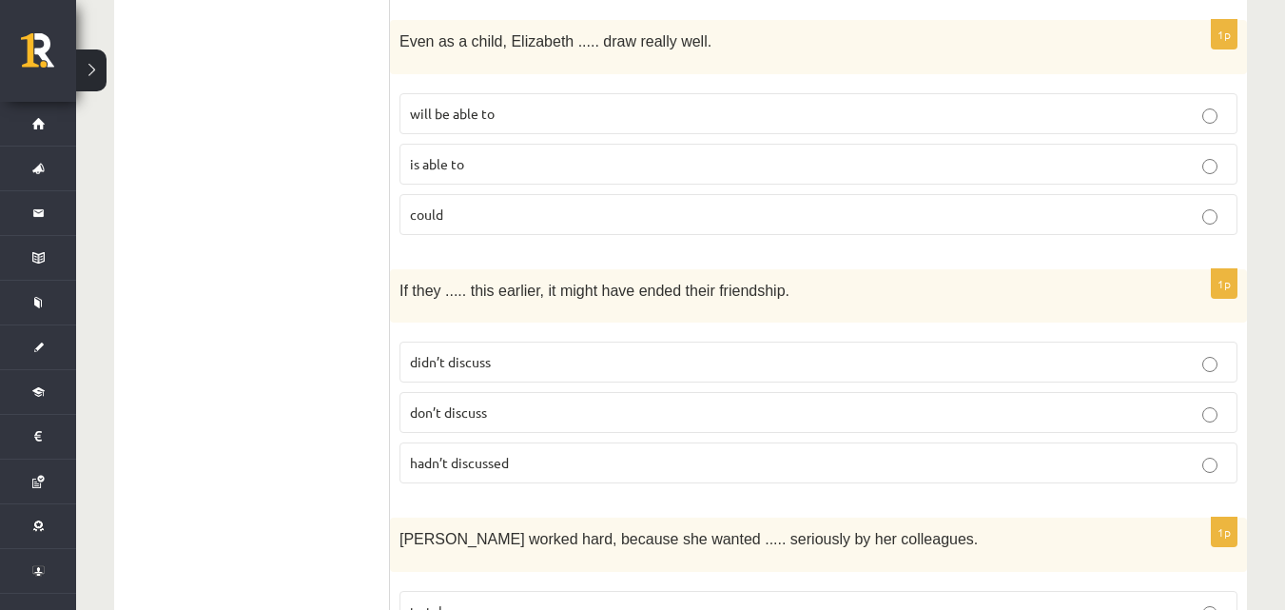
scroll to position [4781, 0]
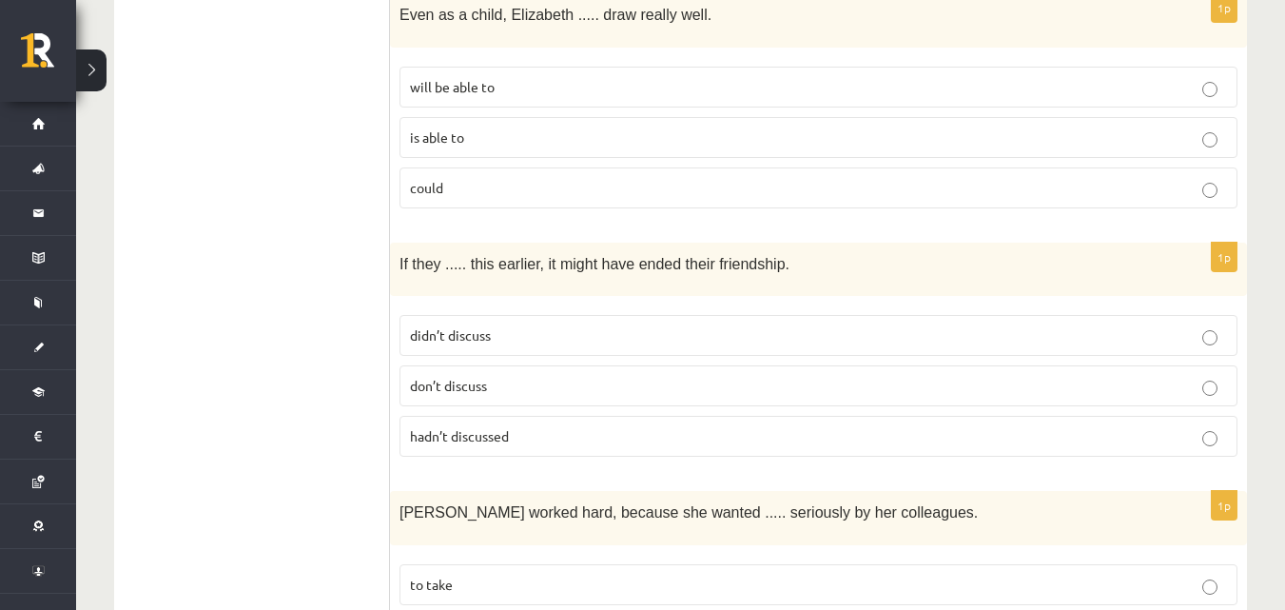
click at [513, 178] on p "could" at bounding box center [818, 188] width 817 height 20
click at [545, 426] on p "hadn’t discussed" at bounding box center [818, 436] width 817 height 20
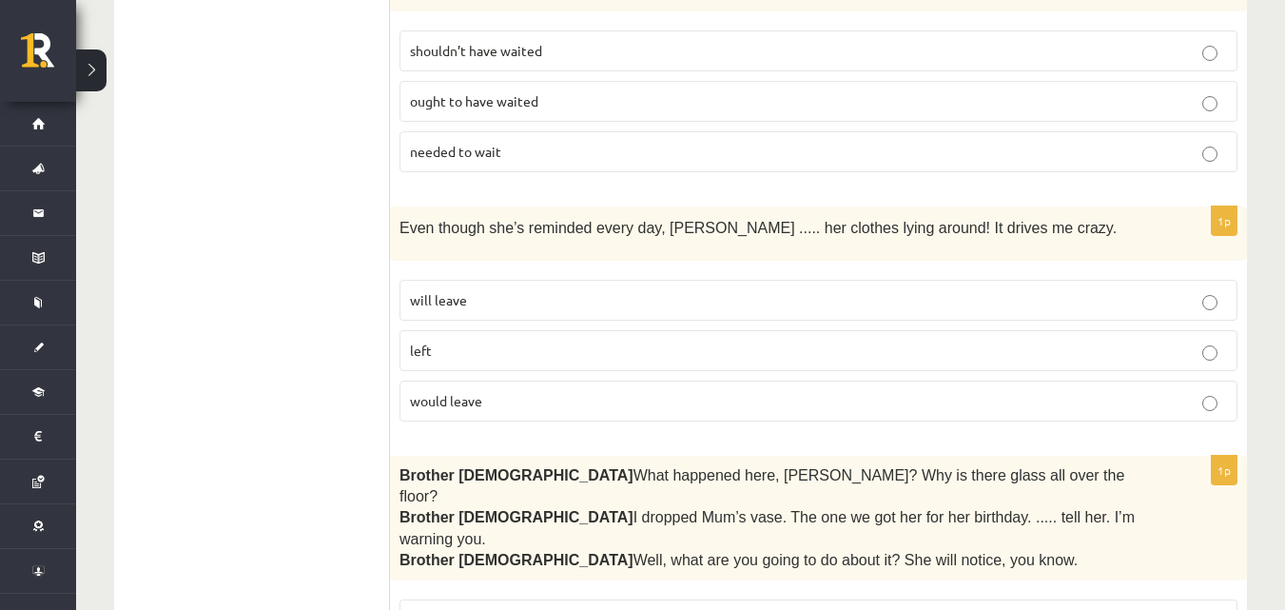
scroll to position [0, 0]
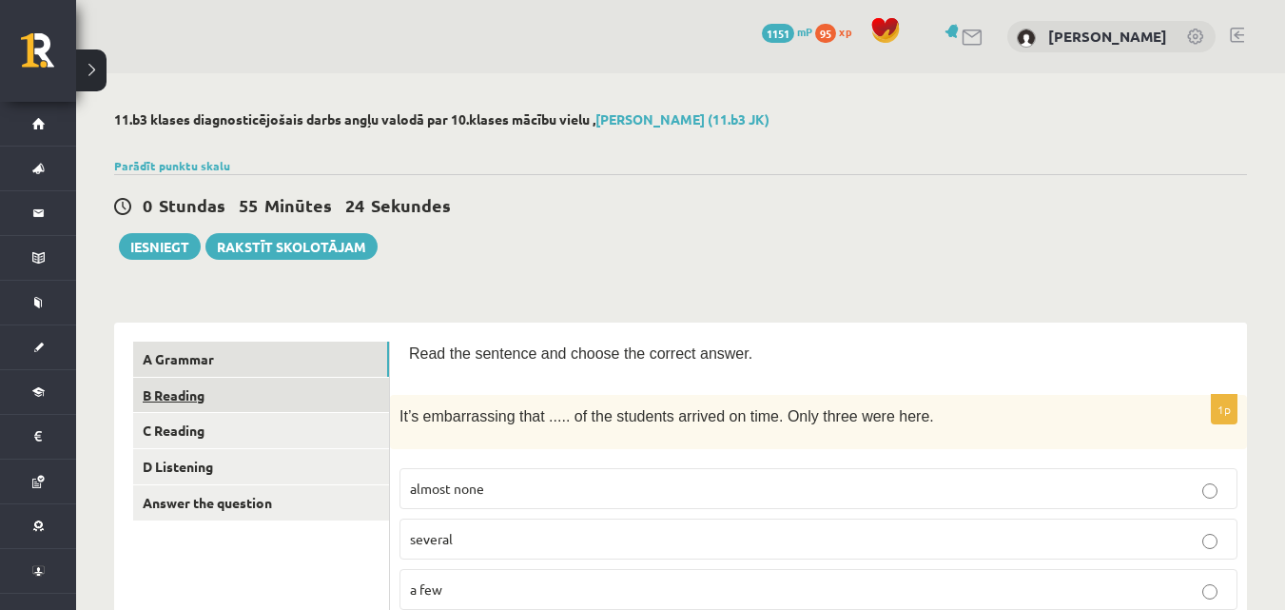
click at [288, 386] on link "B Reading" at bounding box center [261, 395] width 256 height 35
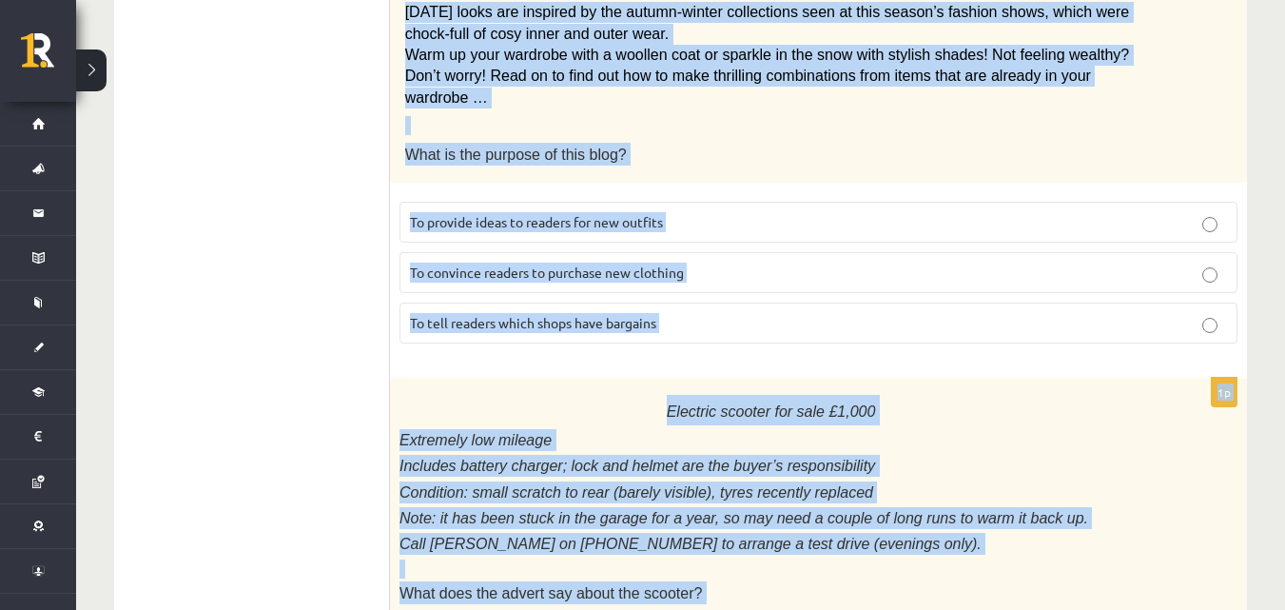
scroll to position [2322, 0]
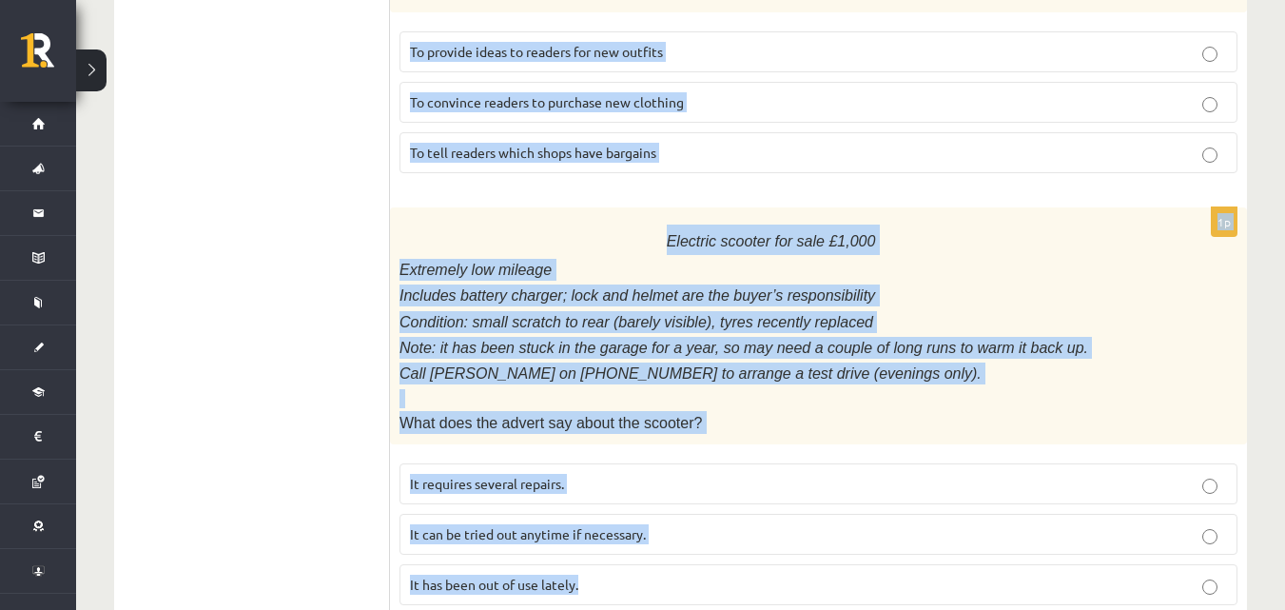
drag, startPoint x: 398, startPoint y: 350, endPoint x: 751, endPoint y: 593, distance: 428.3
copy form "Read the text and choose the correct answer. 1p From: Emily To: Priya Subject: …"
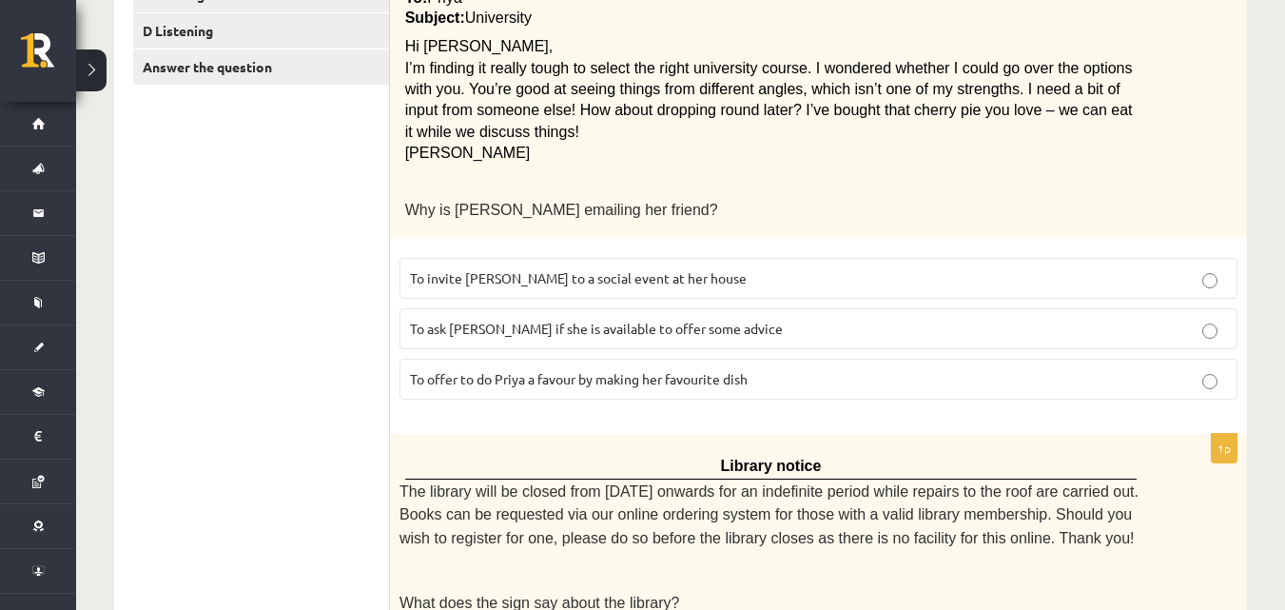
scroll to position [533, 0]
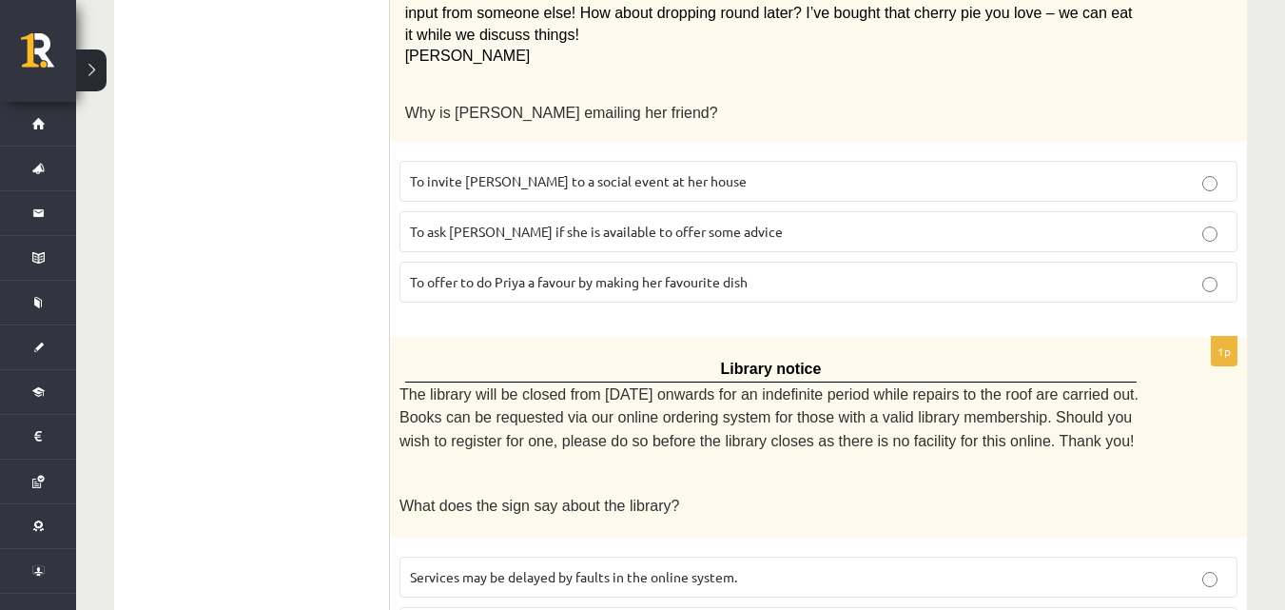
click at [646, 228] on span "To ask Priya if she is available to offer some advice" at bounding box center [596, 231] width 373 height 17
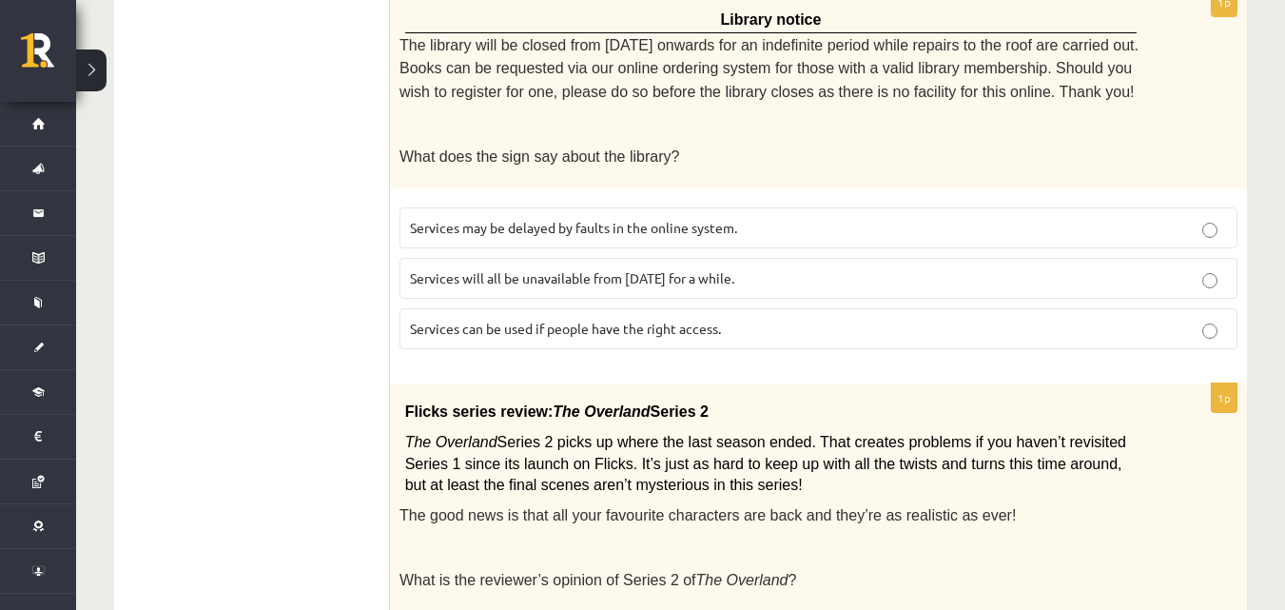
scroll to position [896, 0]
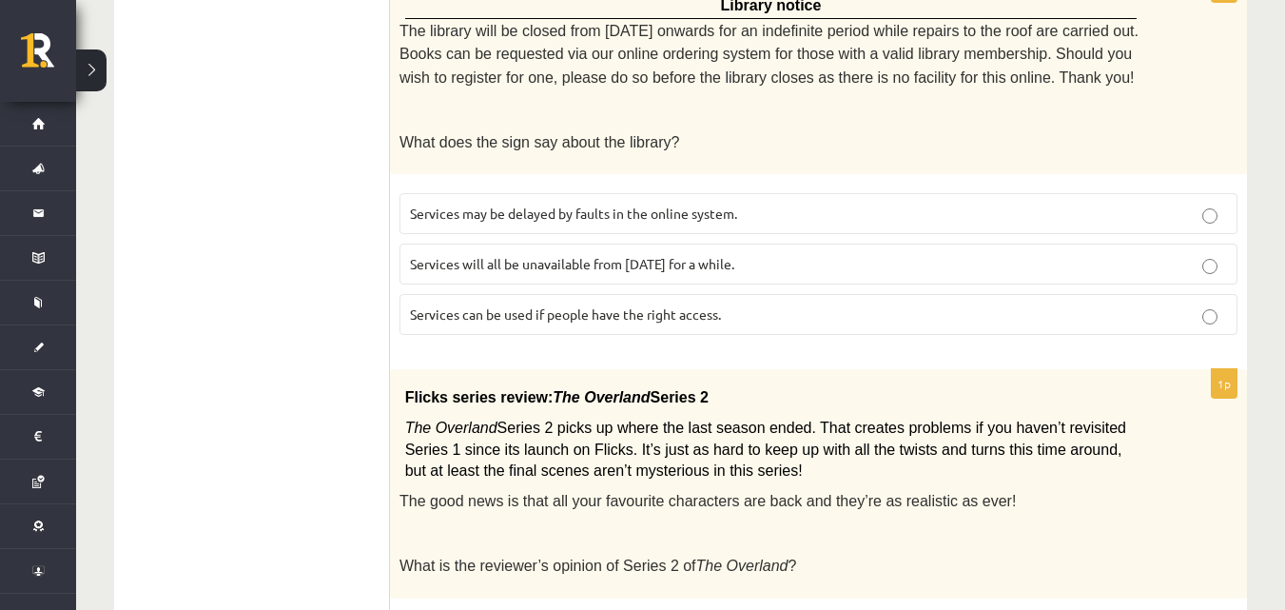
click at [505, 314] on span "Services can be used if people have the right access." at bounding box center [565, 313] width 311 height 17
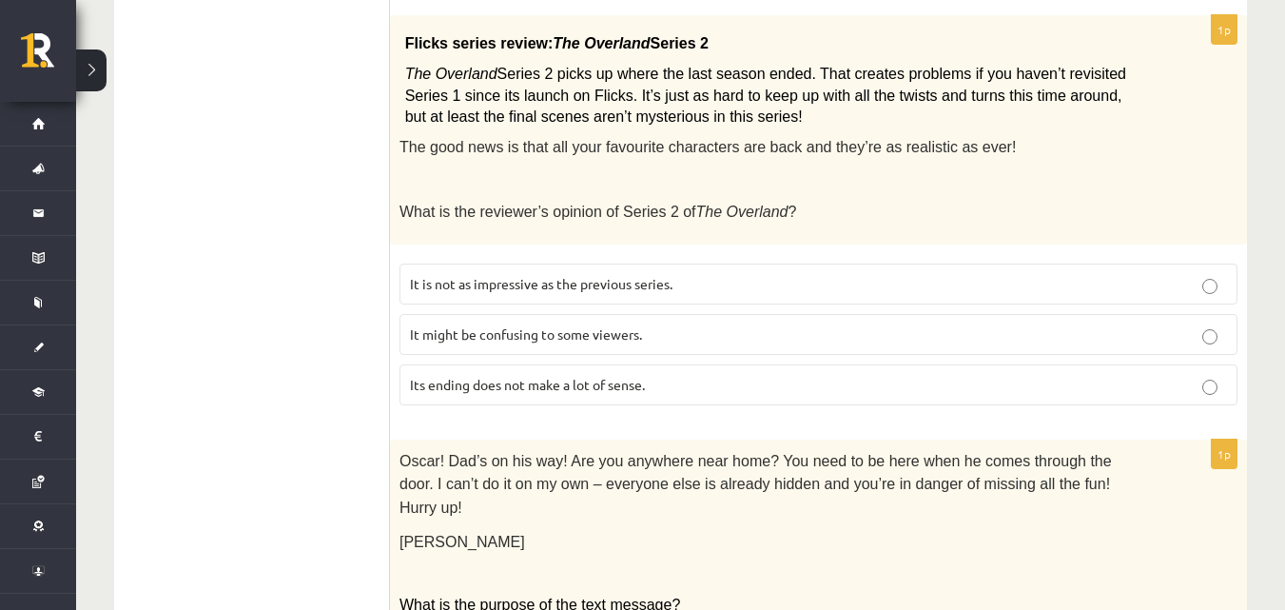
scroll to position [1280, 0]
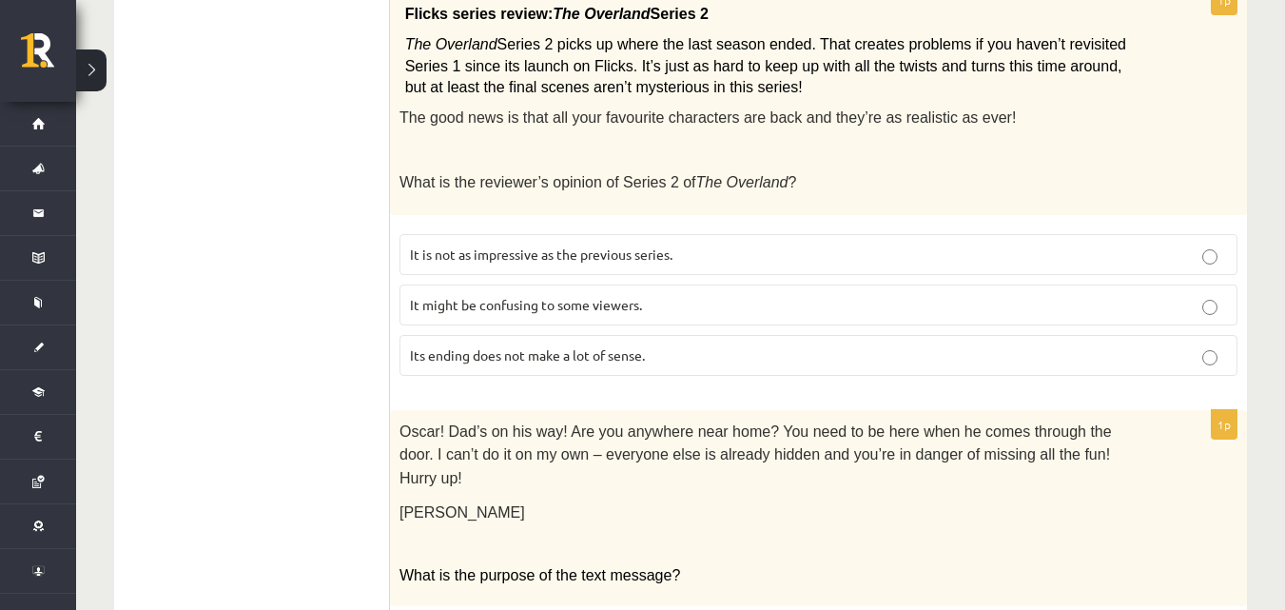
click at [590, 295] on p "It might be confusing to some viewers." at bounding box center [818, 305] width 817 height 20
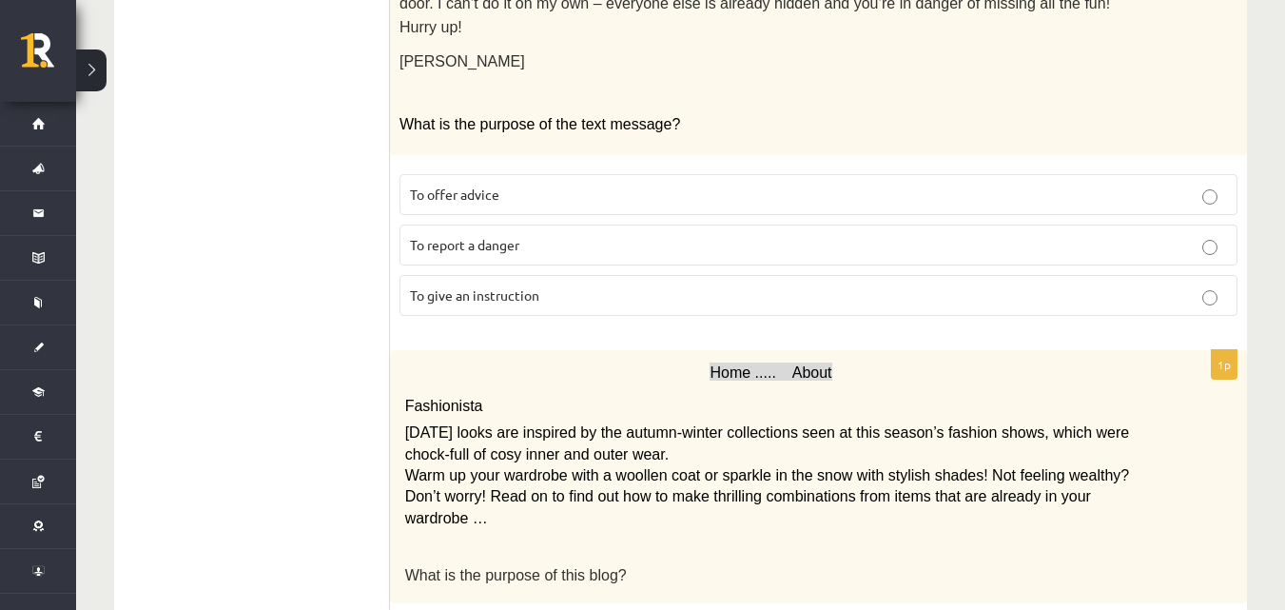
scroll to position [1755, 0]
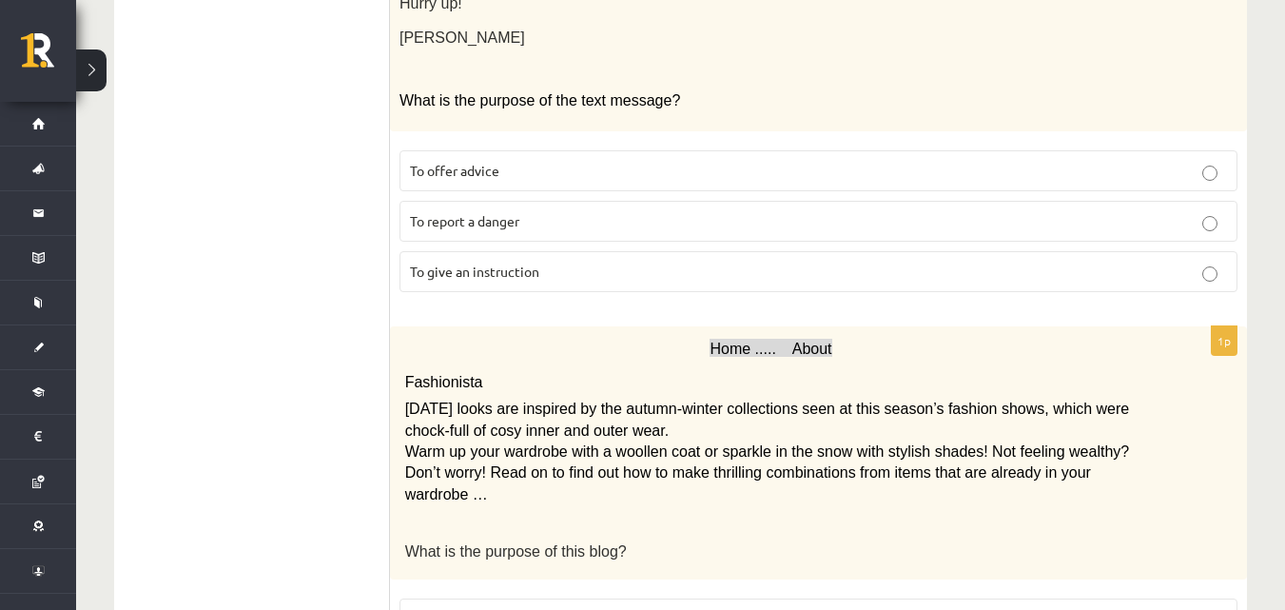
click at [598, 251] on label "To give an instruction" at bounding box center [819, 271] width 838 height 41
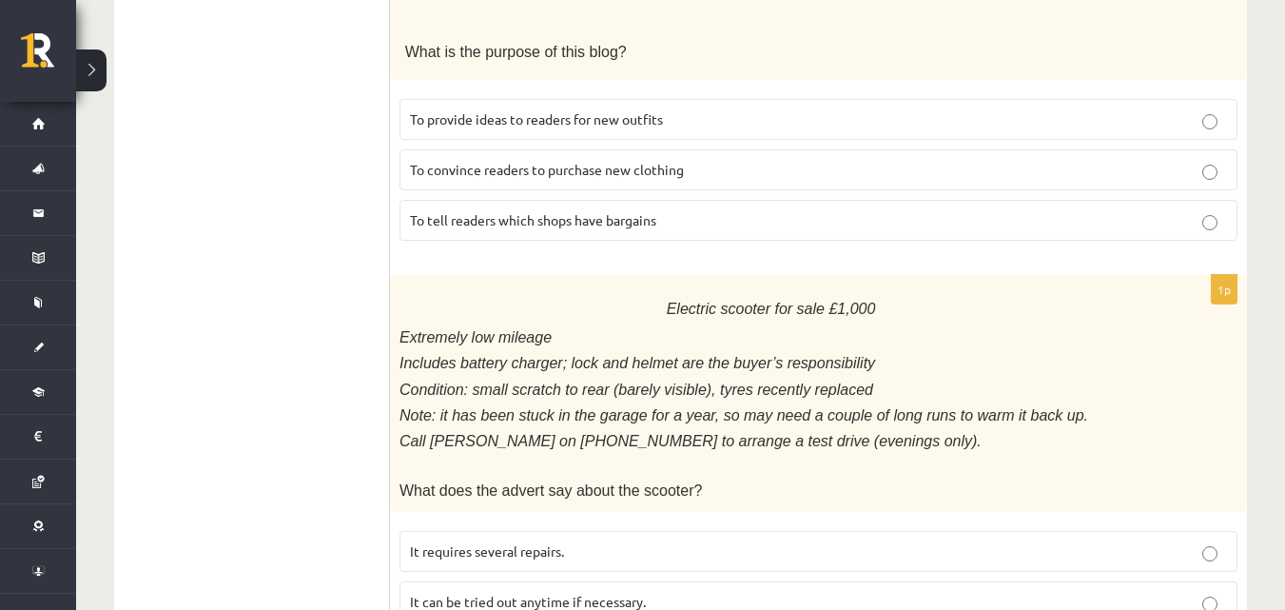
scroll to position [2249, 0]
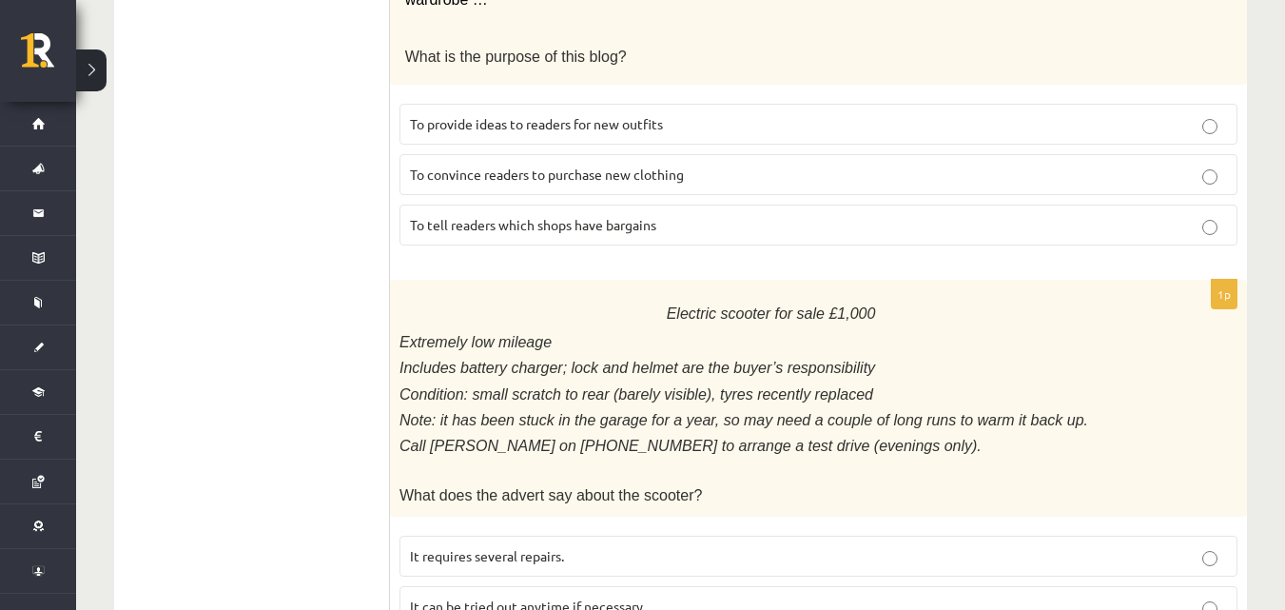
click at [683, 104] on label "To provide ideas to readers for new outfits" at bounding box center [819, 124] width 838 height 41
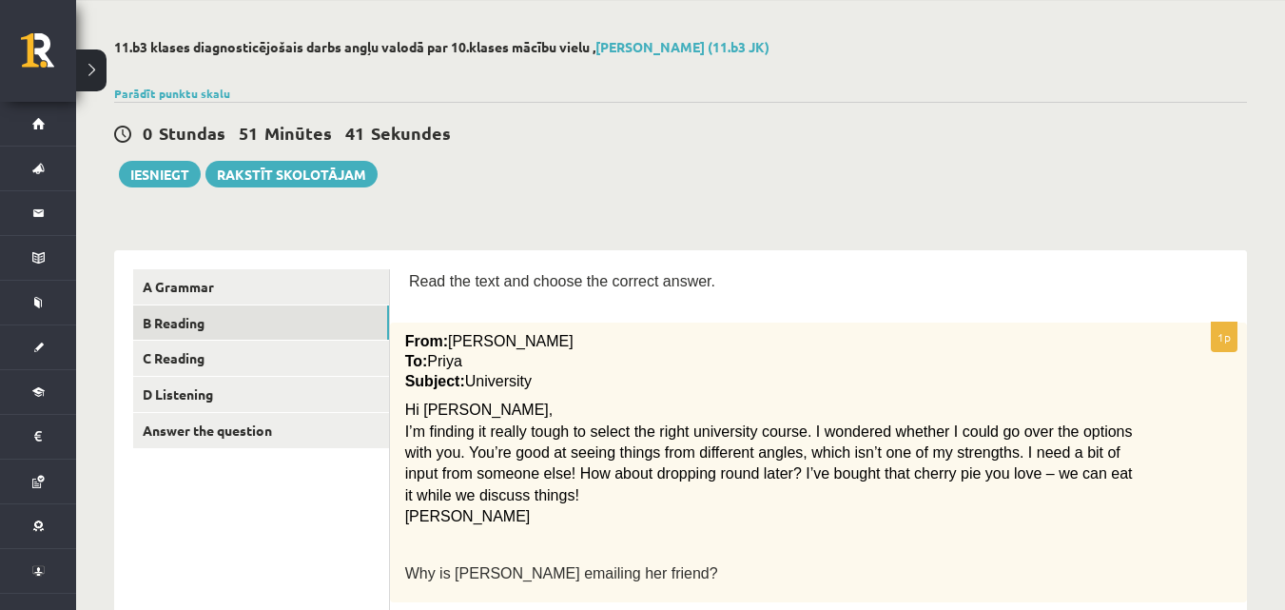
scroll to position [39, 0]
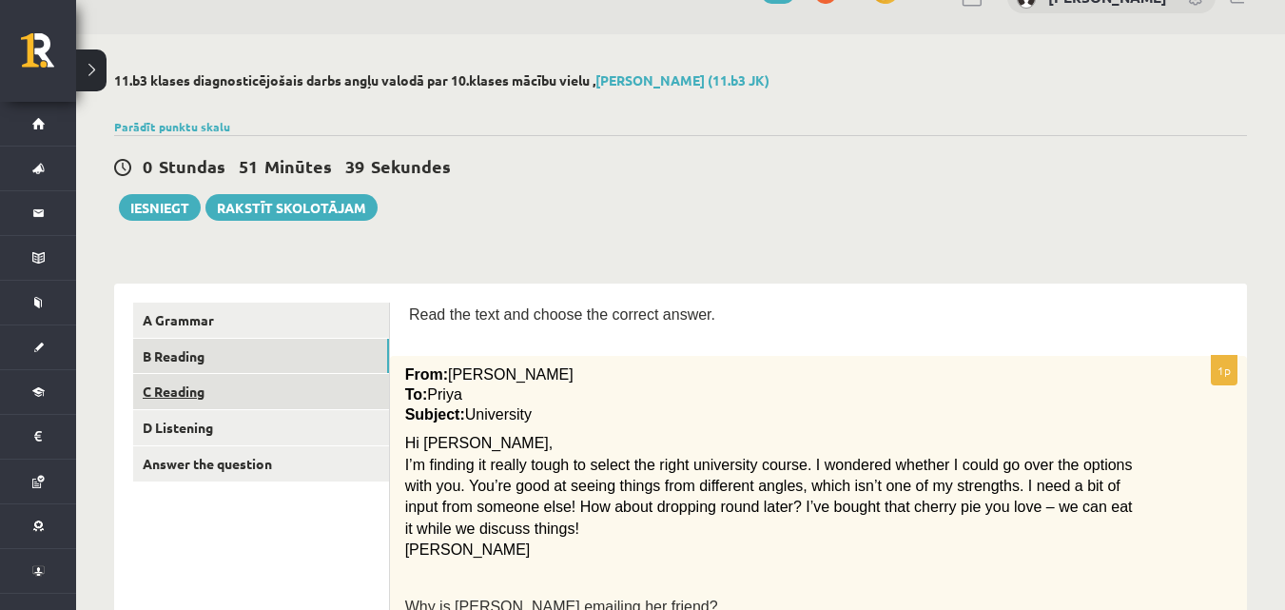
click at [351, 392] on link "C Reading" at bounding box center [261, 391] width 256 height 35
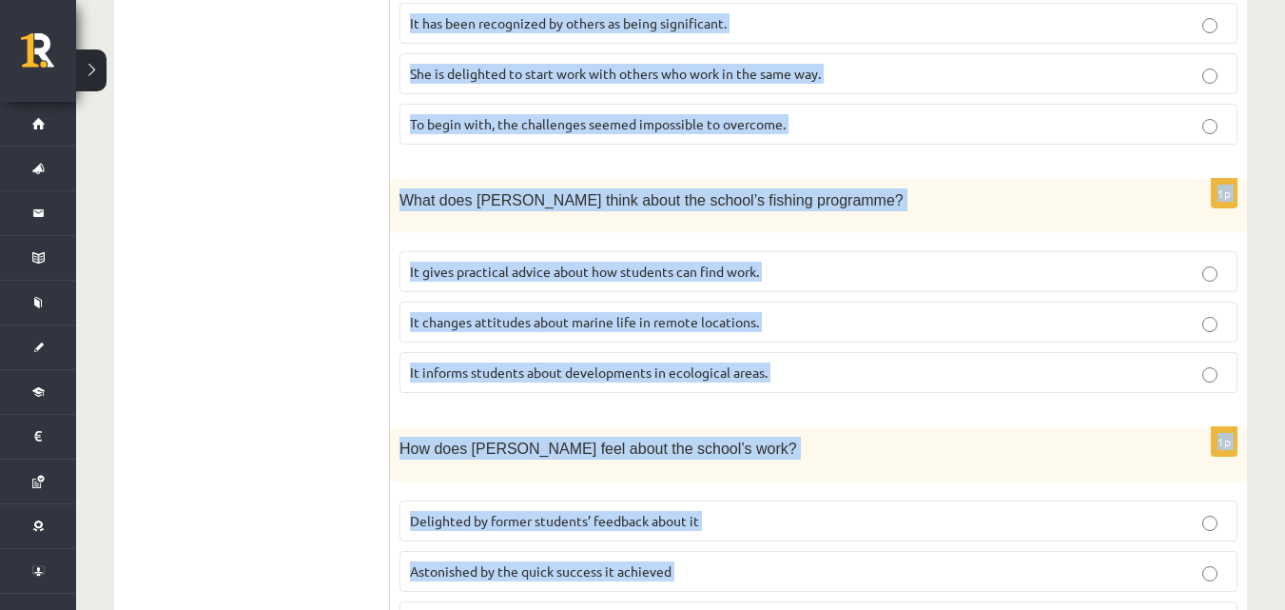
scroll to position [1938, 0]
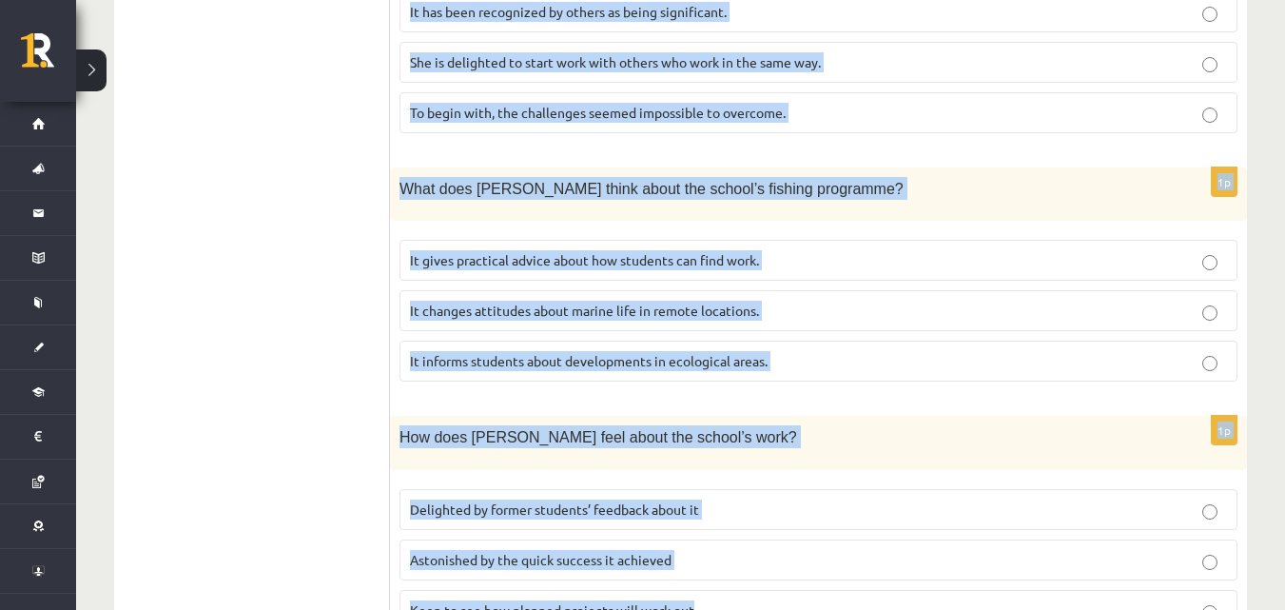
drag, startPoint x: 402, startPoint y: 137, endPoint x: 935, endPoint y: 561, distance: 681.2
copy form "Read the article about an unusual school and choose the correct answer for each…"
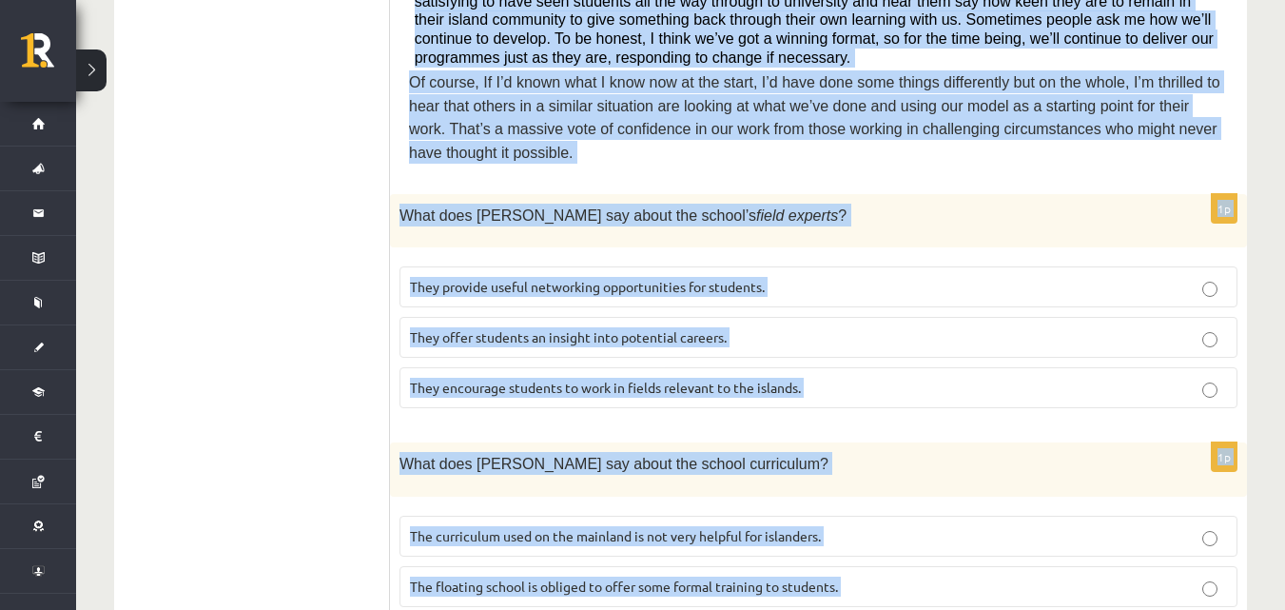
scroll to position [876, 0]
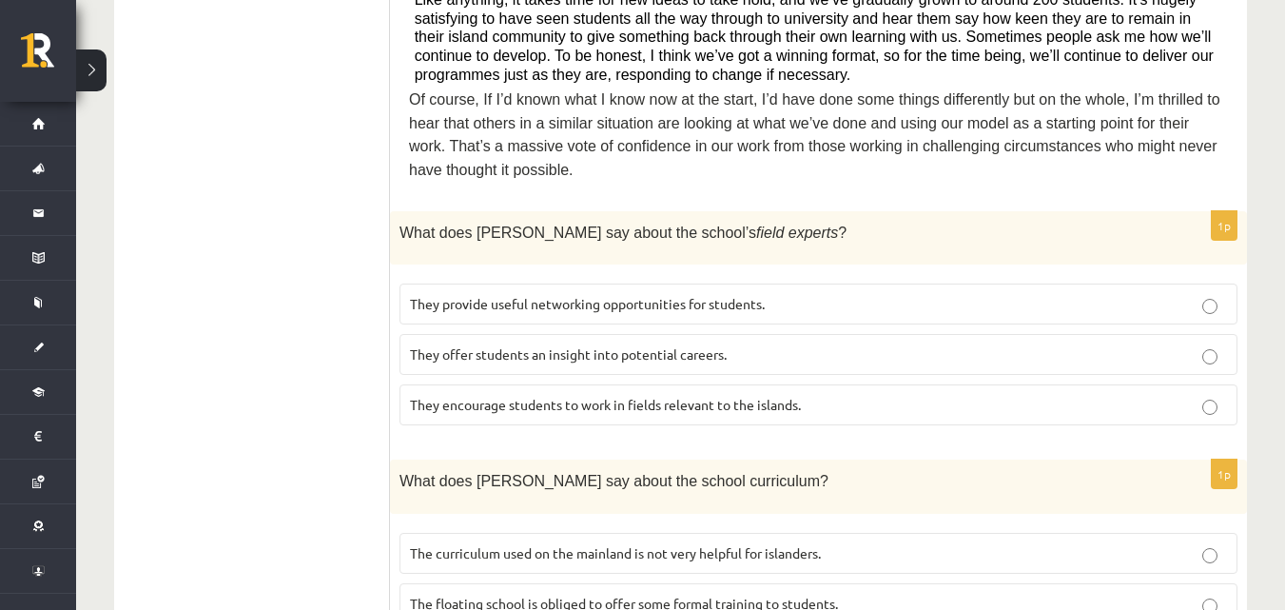
click at [253, 333] on ul "A Grammar B Reading C Reading D Listening Answer the question" at bounding box center [261, 586] width 257 height 2243
click at [609, 345] on span "They offer students an insight into potential careers." at bounding box center [568, 353] width 317 height 17
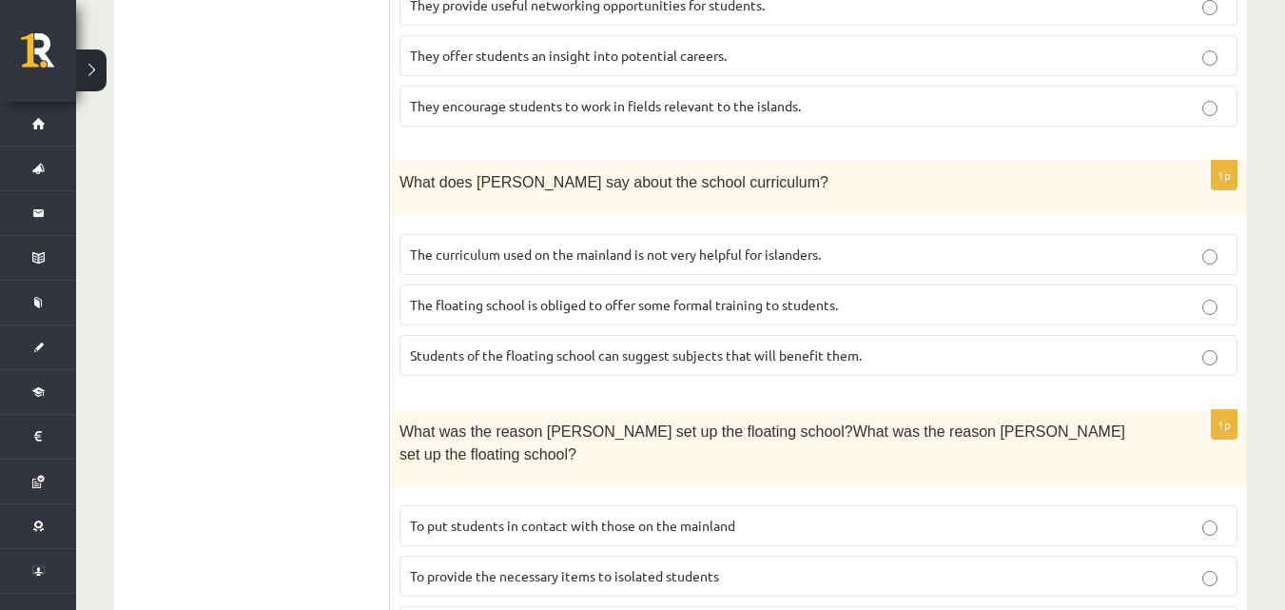
scroll to position [1201, 0]
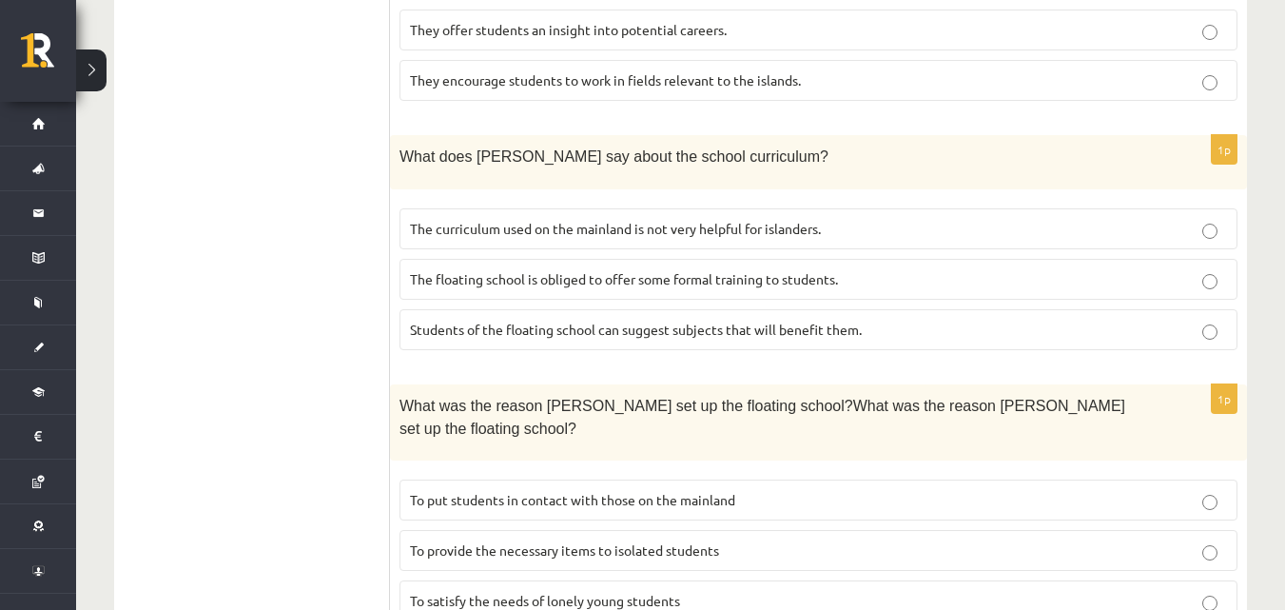
click at [594, 219] on p "The curriculum used on the mainland is not very helpful for islanders." at bounding box center [818, 229] width 817 height 20
click at [644, 541] on span "To provide the necessary items to isolated students" at bounding box center [564, 549] width 309 height 17
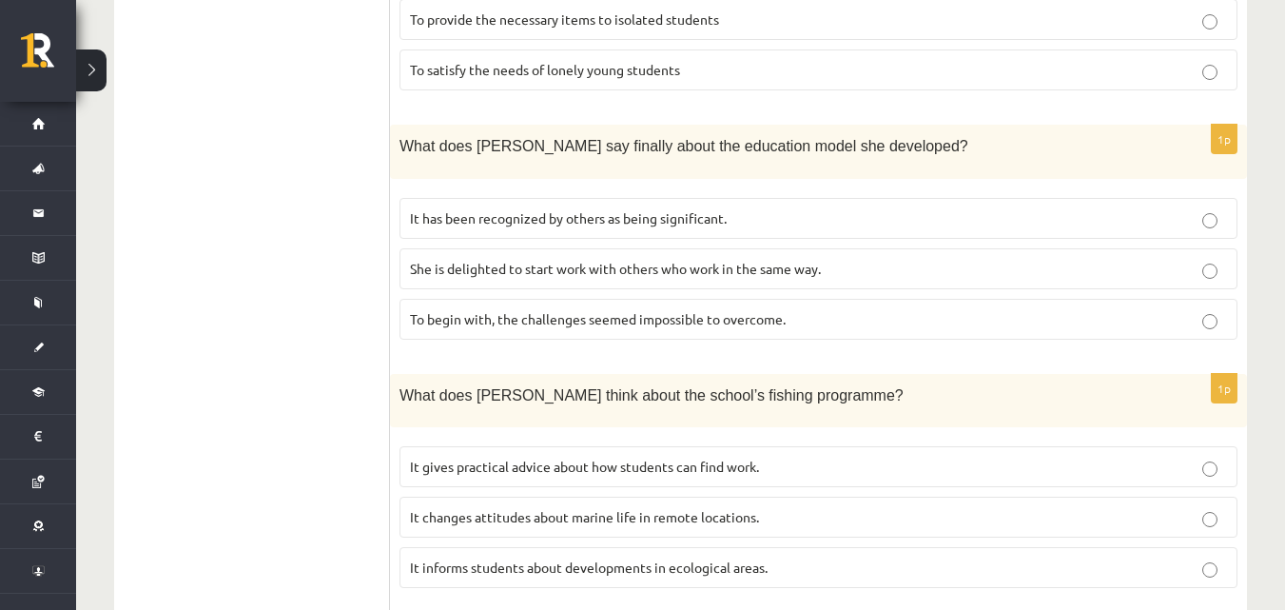
scroll to position [1740, 0]
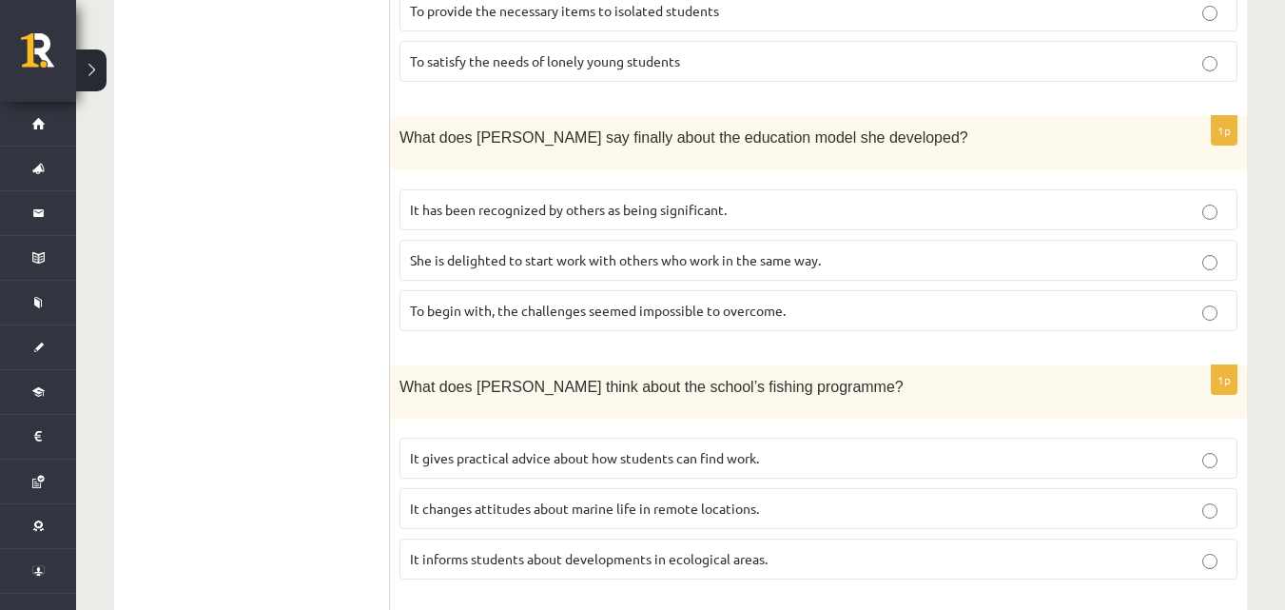
click at [559, 201] on span "It has been recognized by others as being significant." at bounding box center [568, 209] width 317 height 17
click at [601, 550] on span "It informs students about developments in ecological areas." at bounding box center [589, 558] width 358 height 17
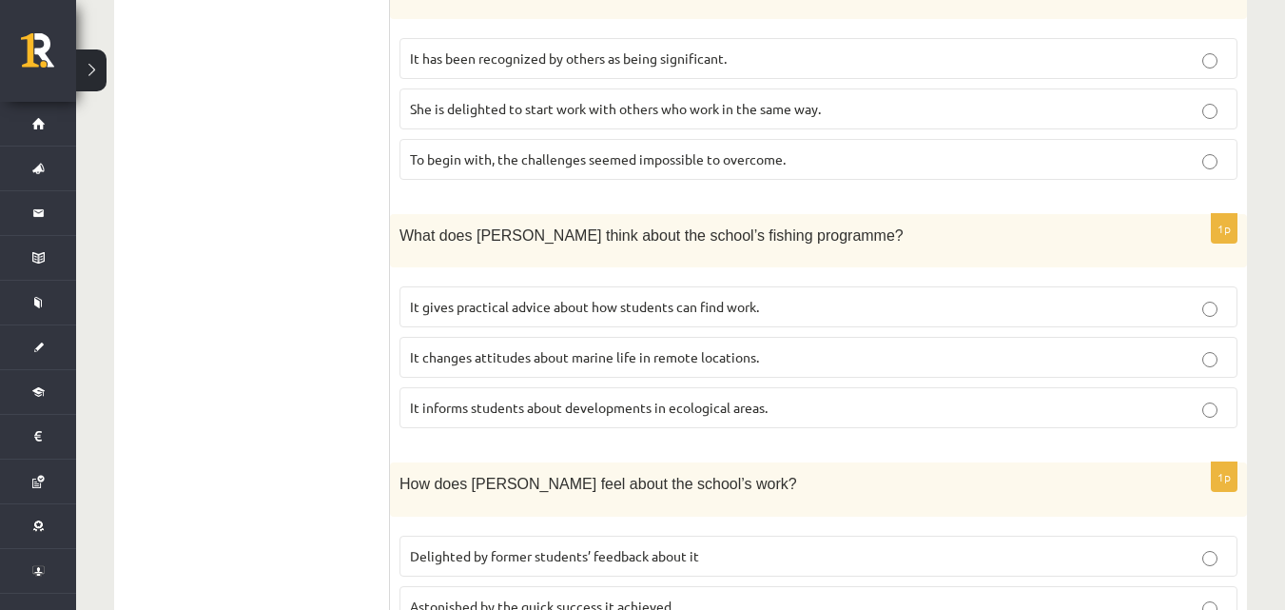
scroll to position [1938, 0]
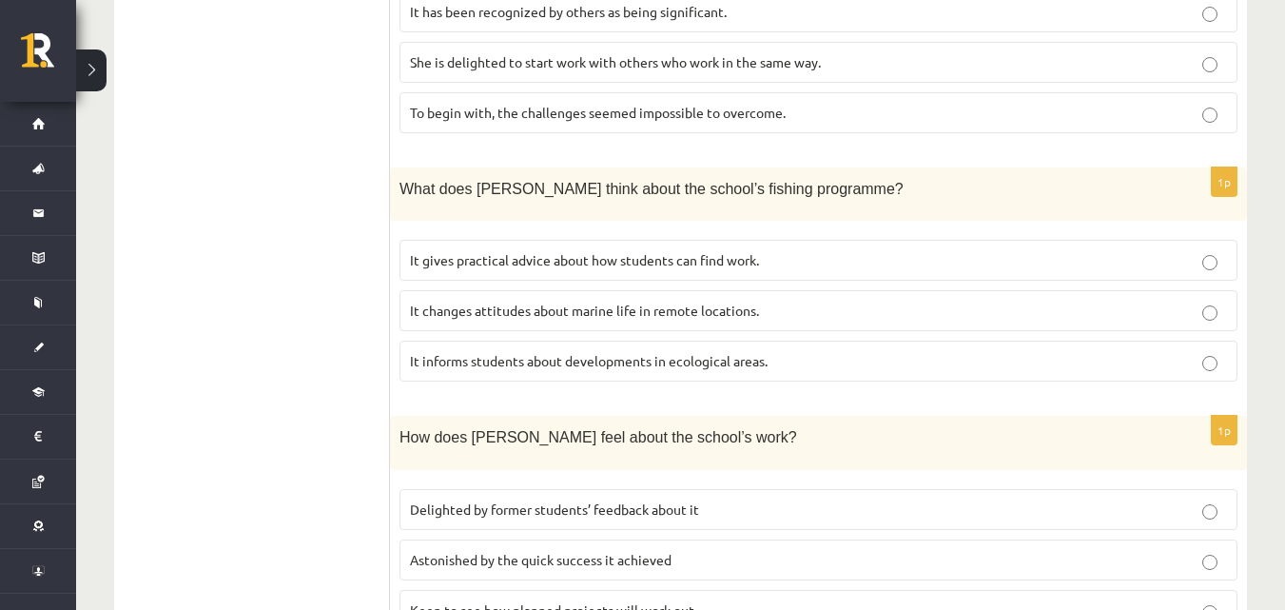
click at [707, 489] on label "Delighted by former students’ feedback about it" at bounding box center [819, 509] width 838 height 41
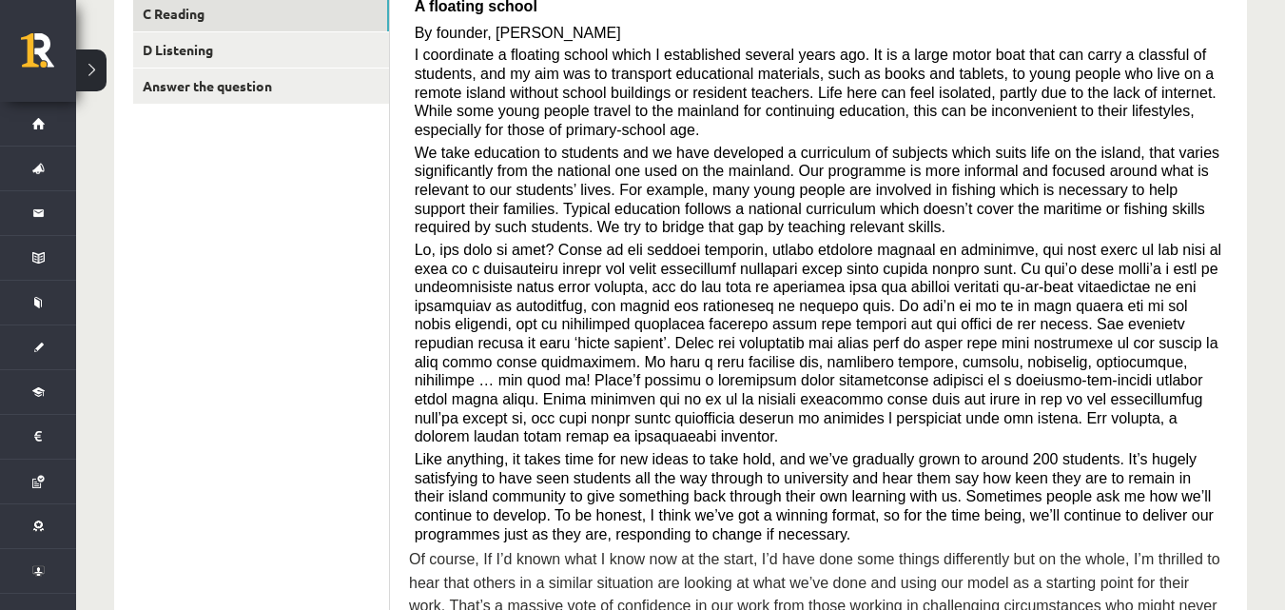
scroll to position [380, 0]
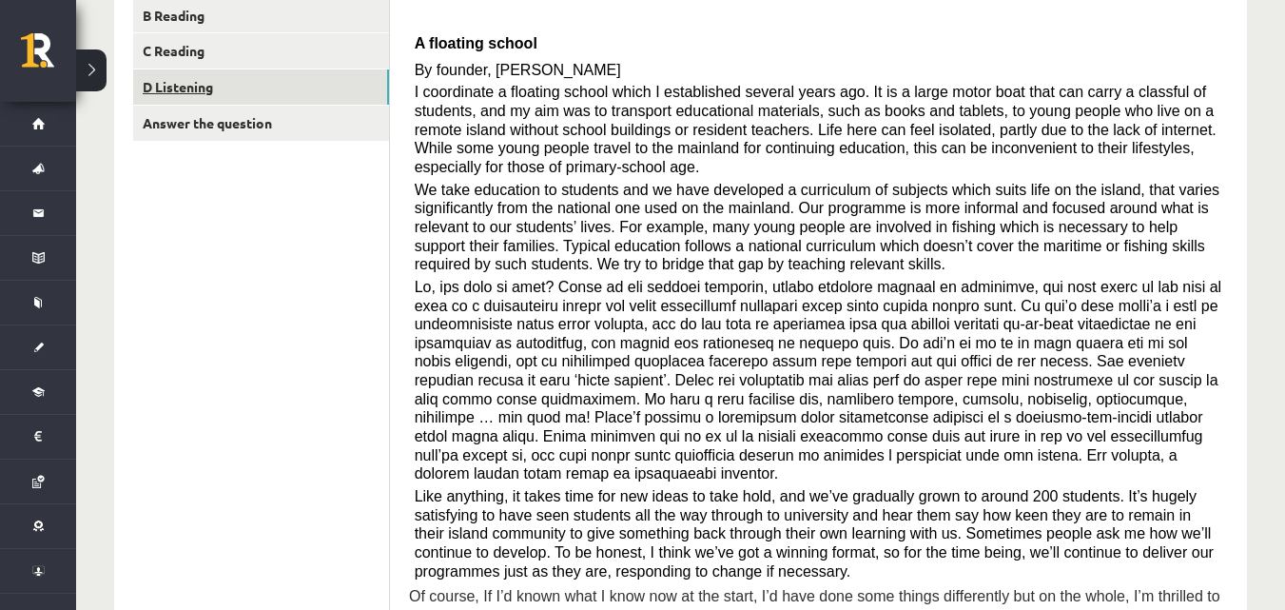
click at [308, 92] on link "D Listening" at bounding box center [261, 86] width 256 height 35
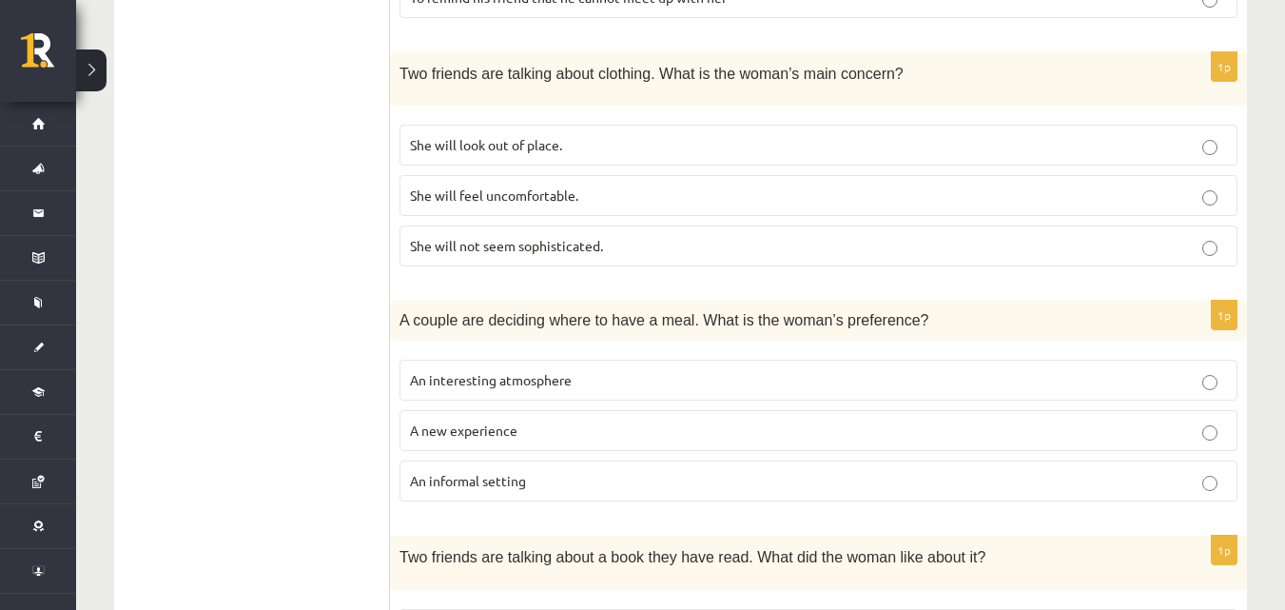
scroll to position [656, 0]
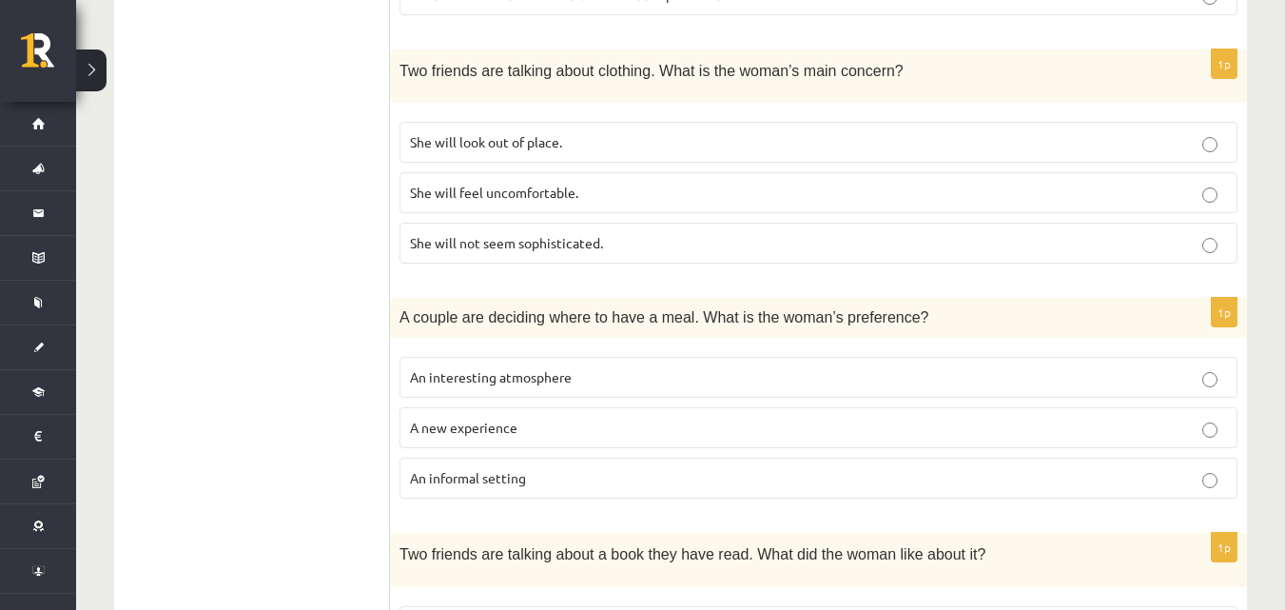
click at [977, 145] on p "She will look out of place." at bounding box center [818, 142] width 817 height 20
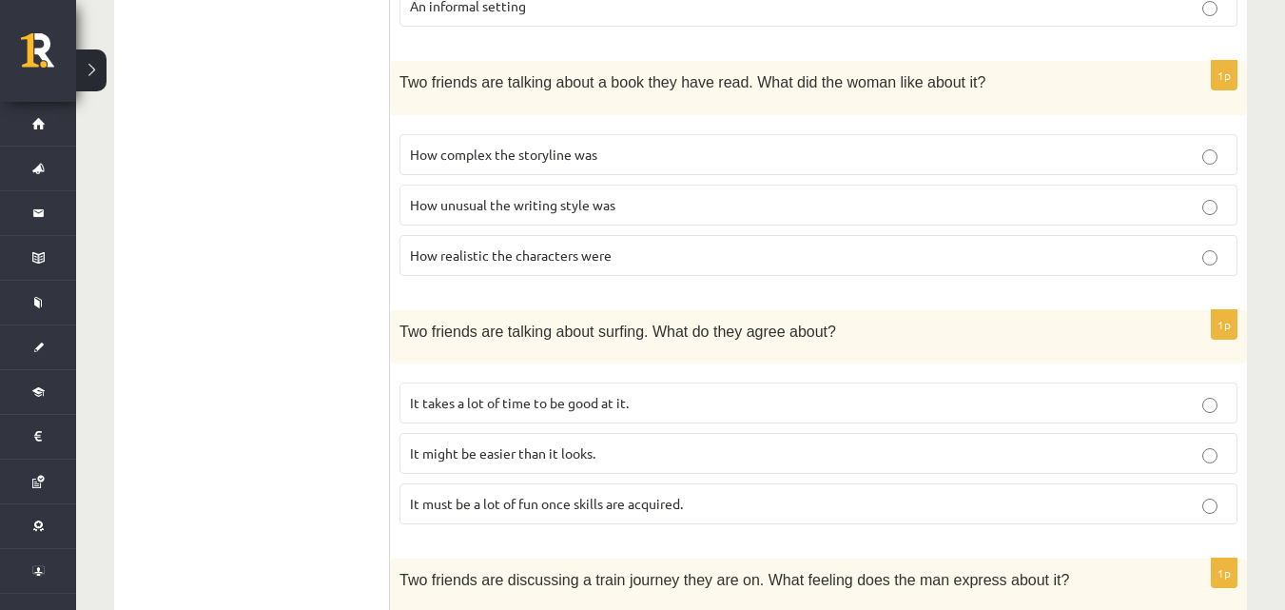
scroll to position [1154, 0]
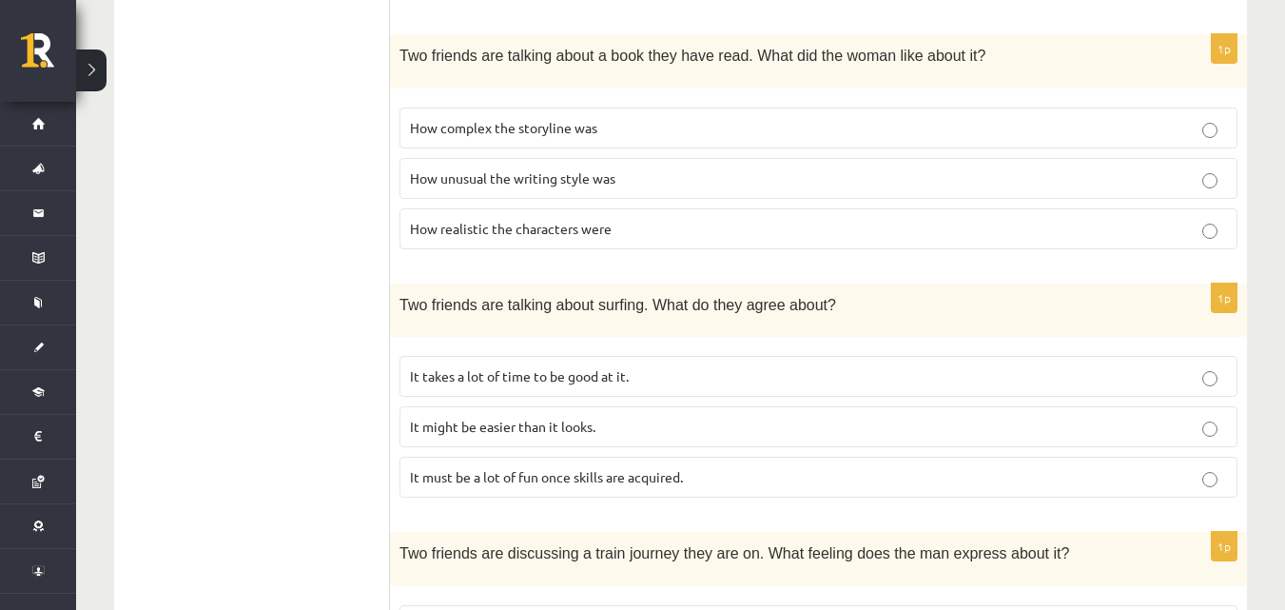
click at [1173, 366] on p "It takes a lot of time to be good at it." at bounding box center [818, 376] width 817 height 20
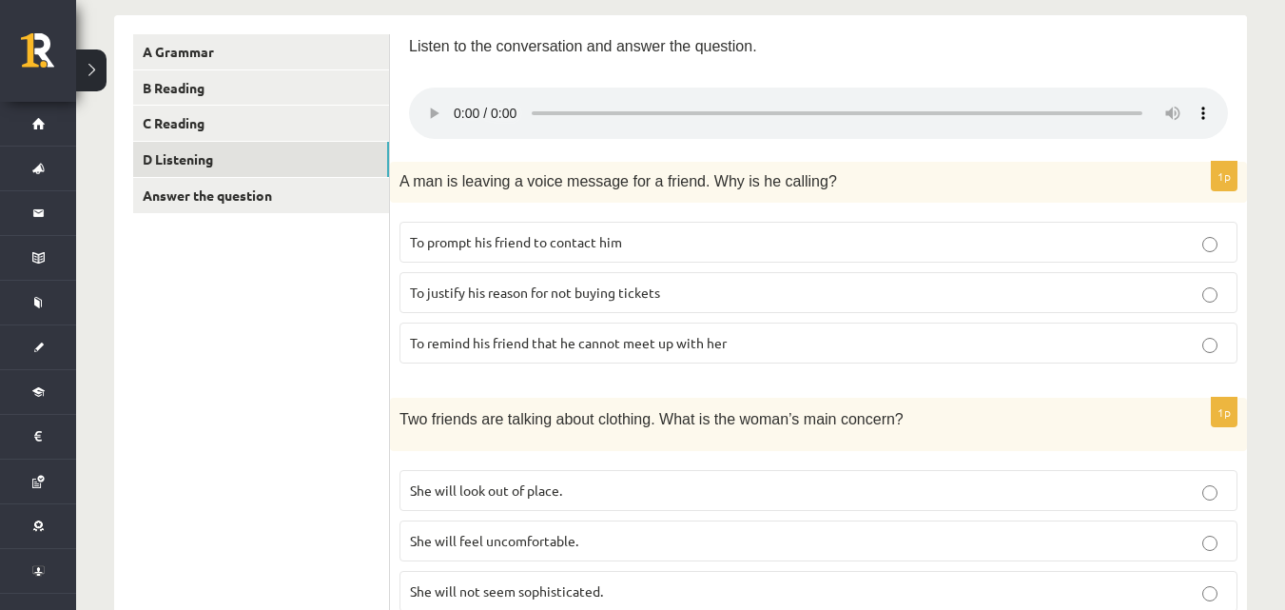
scroll to position [311, 0]
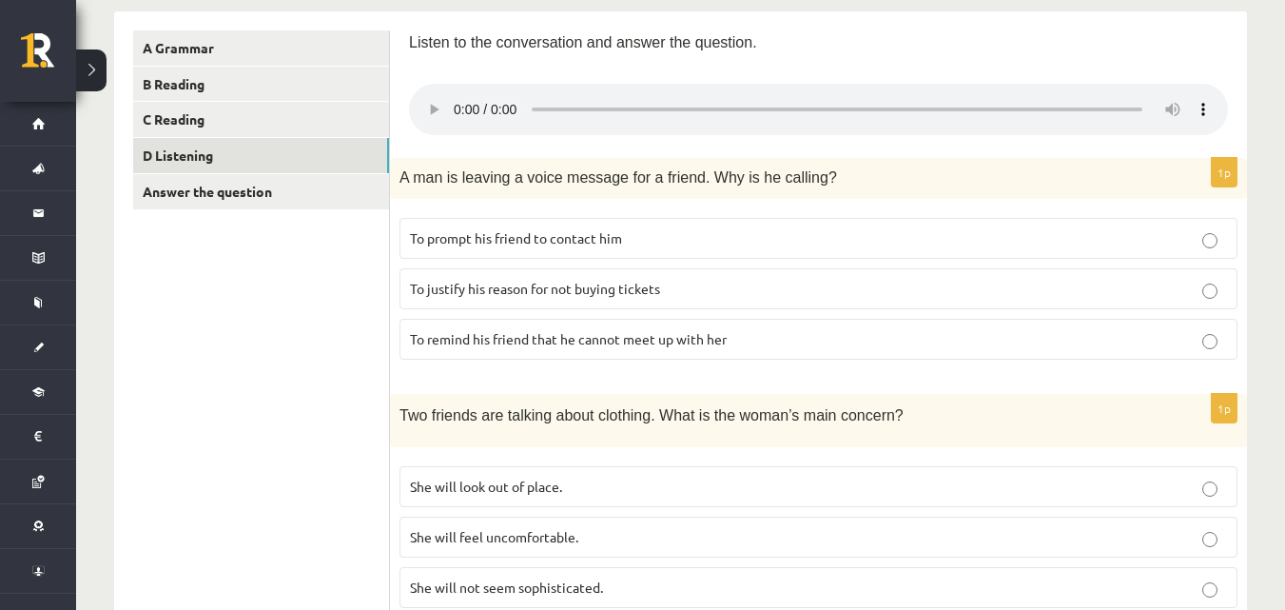
click at [953, 302] on label "To justify his reason for not buying tickets" at bounding box center [819, 288] width 838 height 41
click at [1189, 239] on p "To prompt his friend to contact him" at bounding box center [818, 238] width 817 height 20
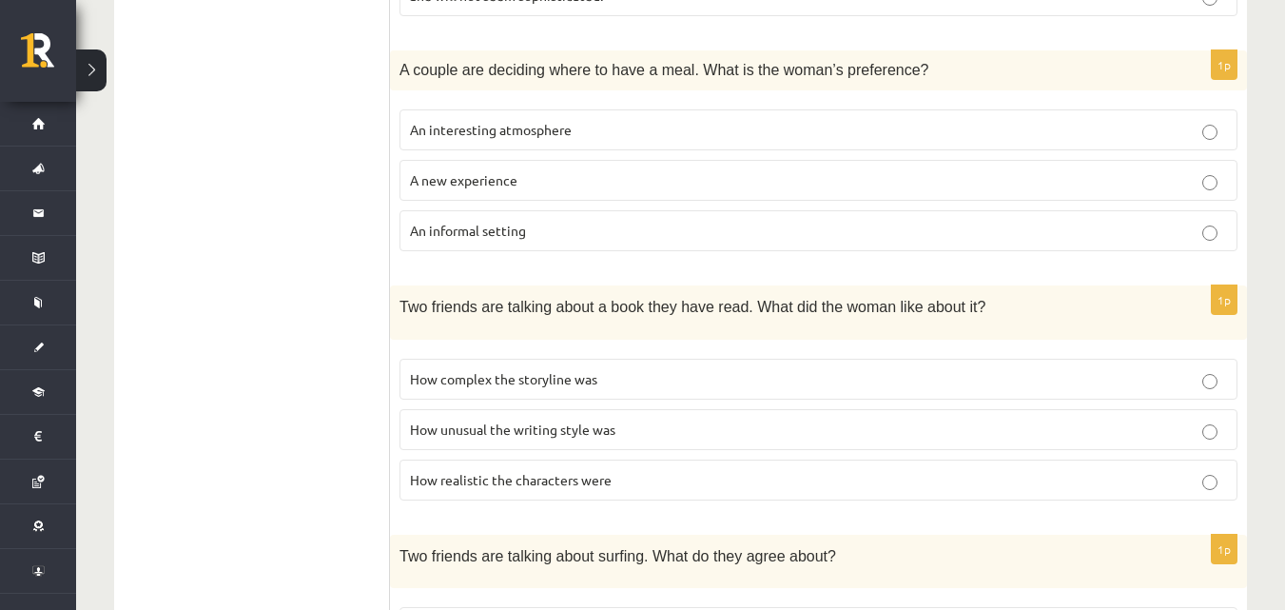
scroll to position [910, 0]
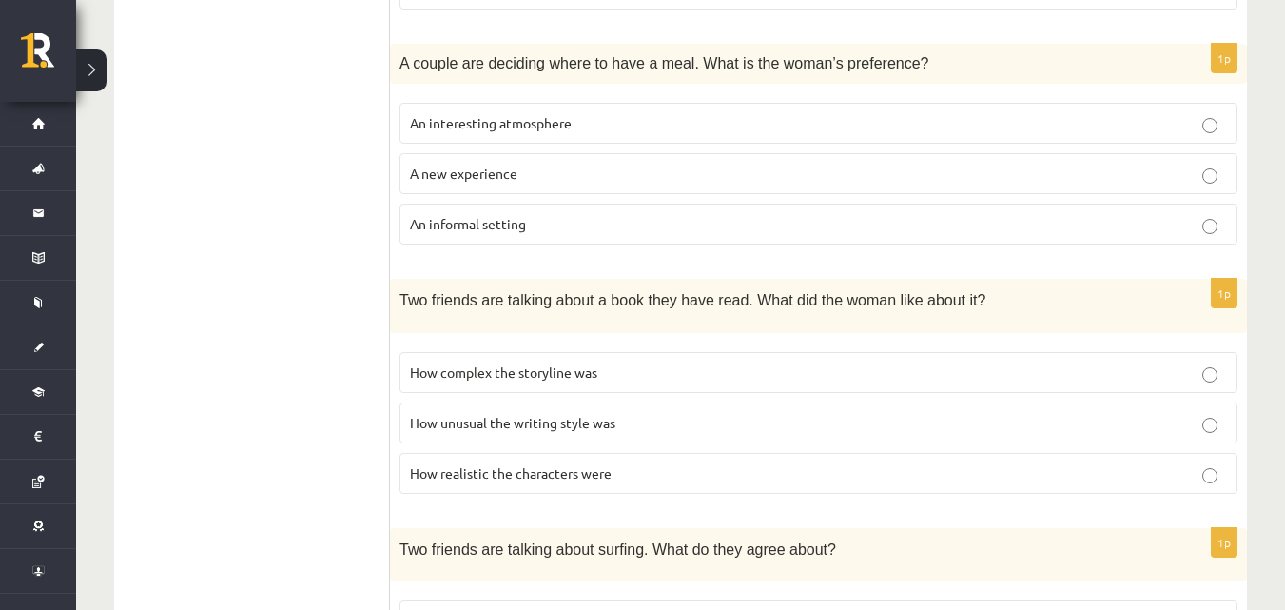
click at [1057, 430] on p "How unusual the writing style was" at bounding box center [818, 423] width 817 height 20
click at [1003, 366] on p "How complex the storyline was" at bounding box center [818, 373] width 817 height 20
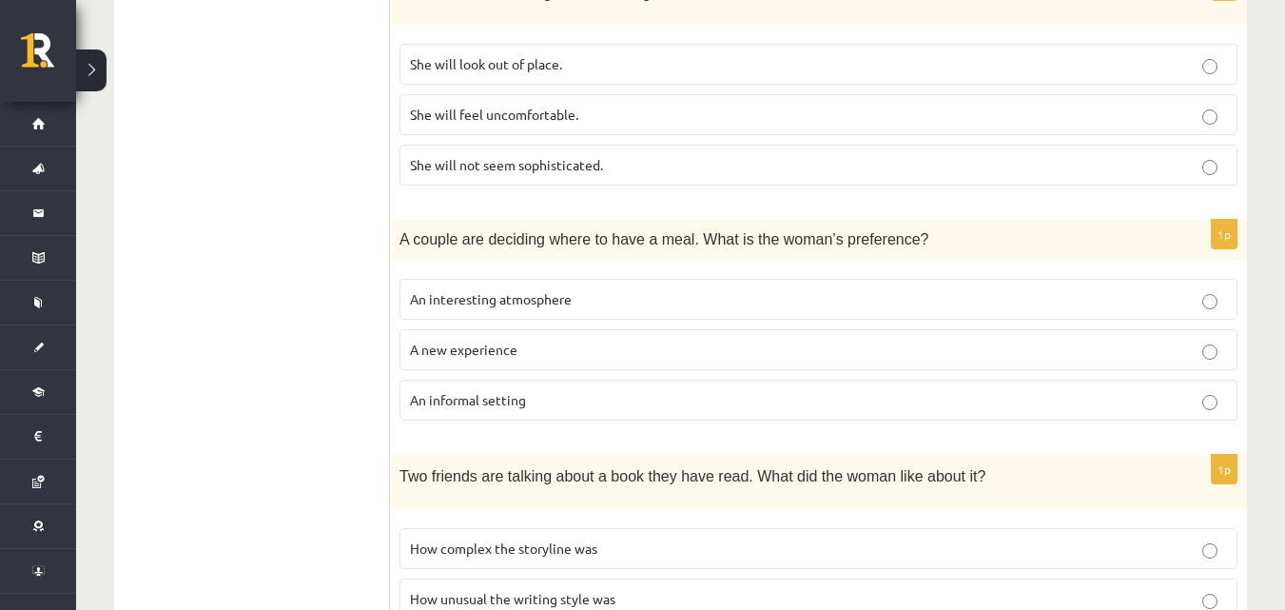
scroll to position [731, 0]
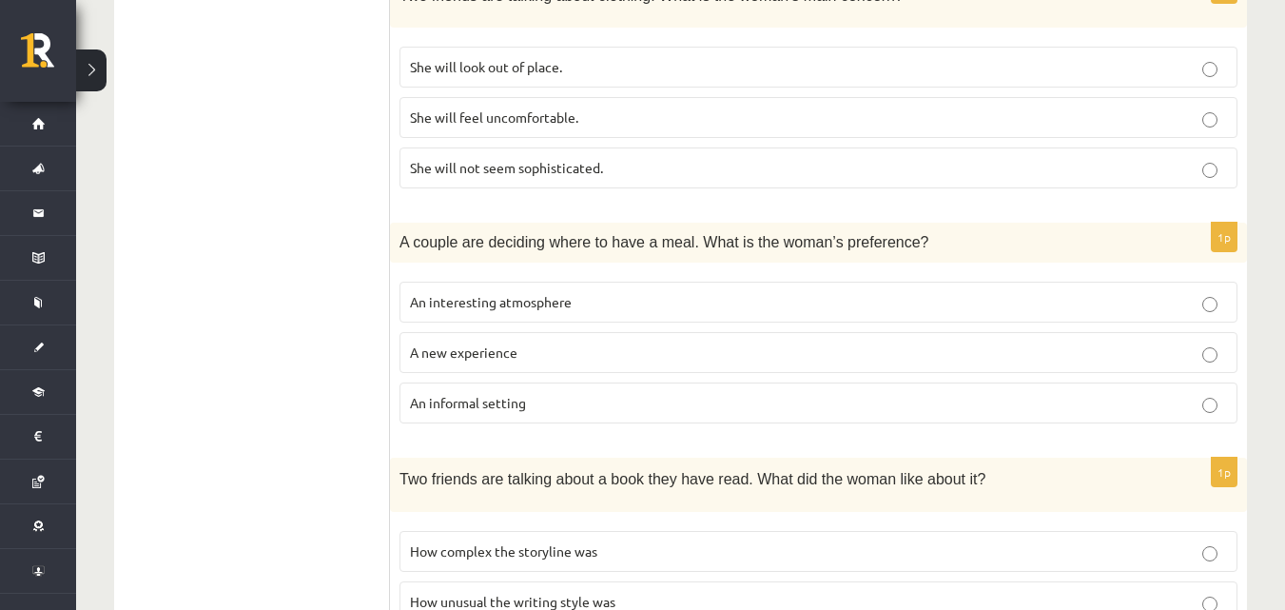
click at [934, 415] on label "An informal setting" at bounding box center [819, 402] width 838 height 41
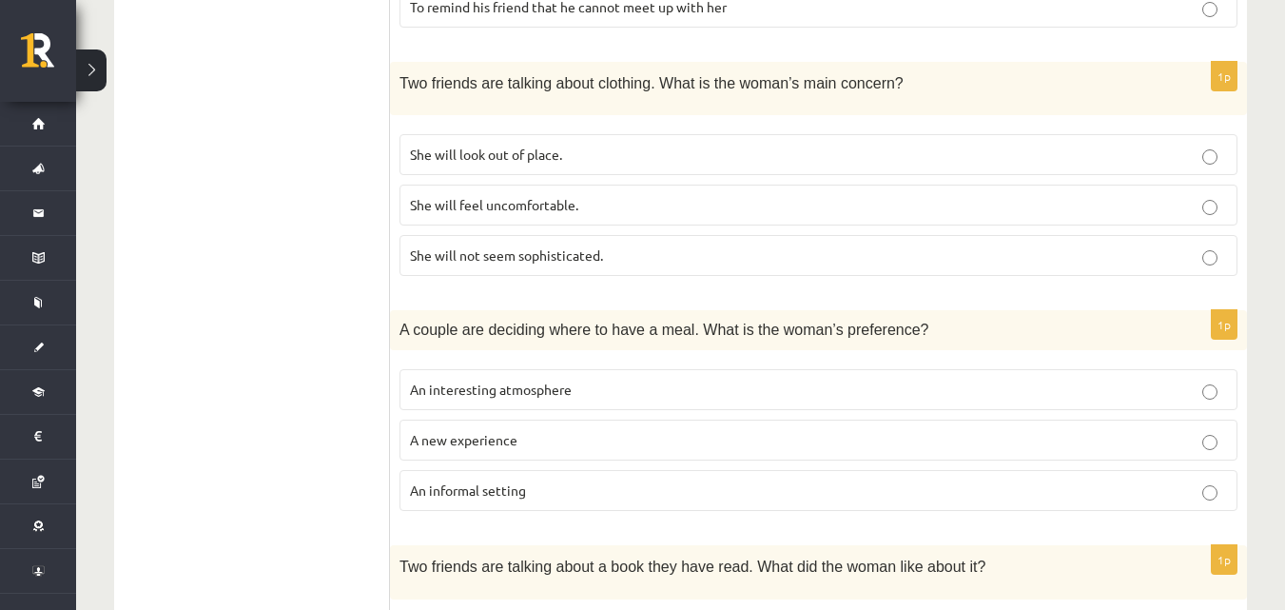
scroll to position [637, 0]
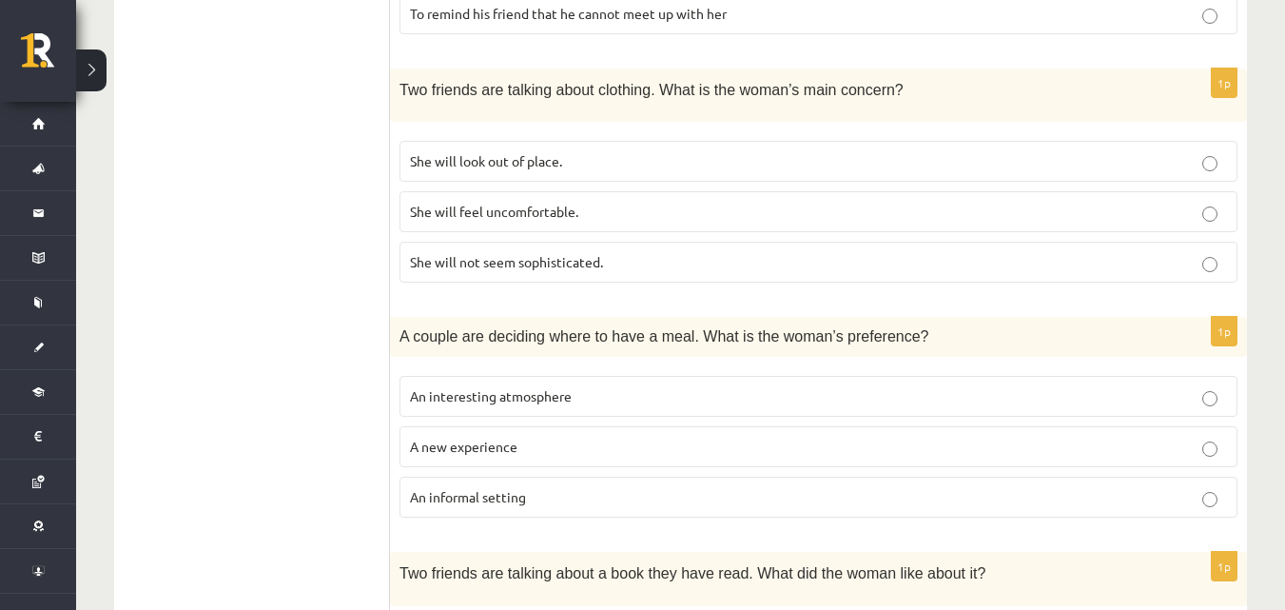
click at [1164, 263] on p "She will not seem sophisticated." at bounding box center [818, 262] width 817 height 20
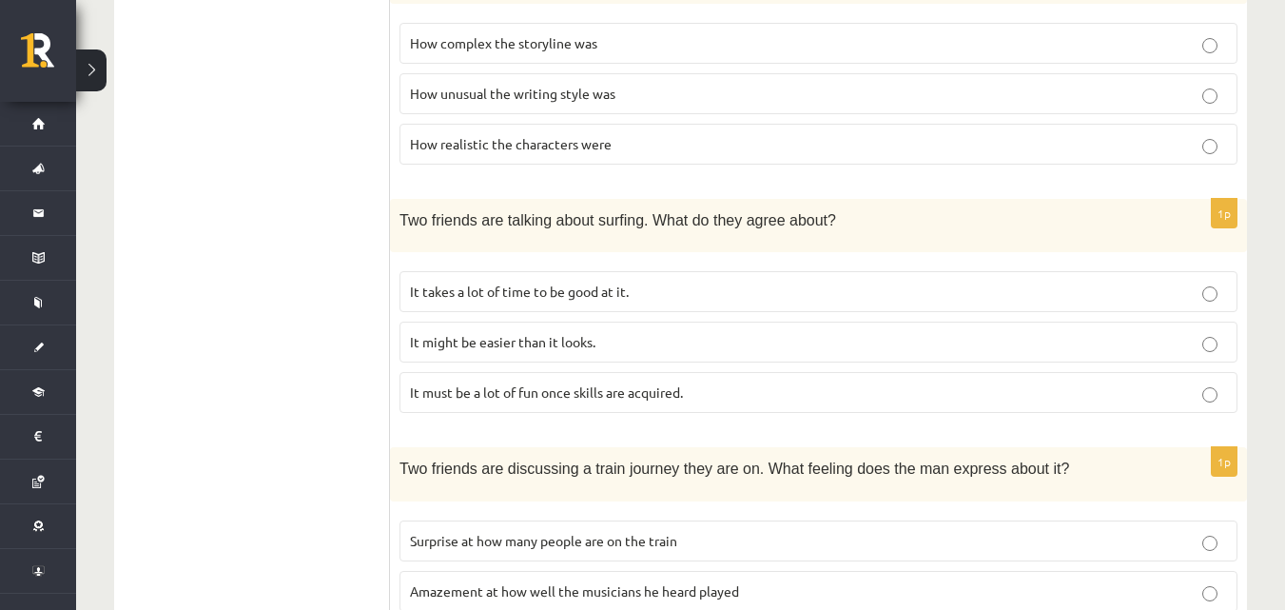
scroll to position [1361, 0]
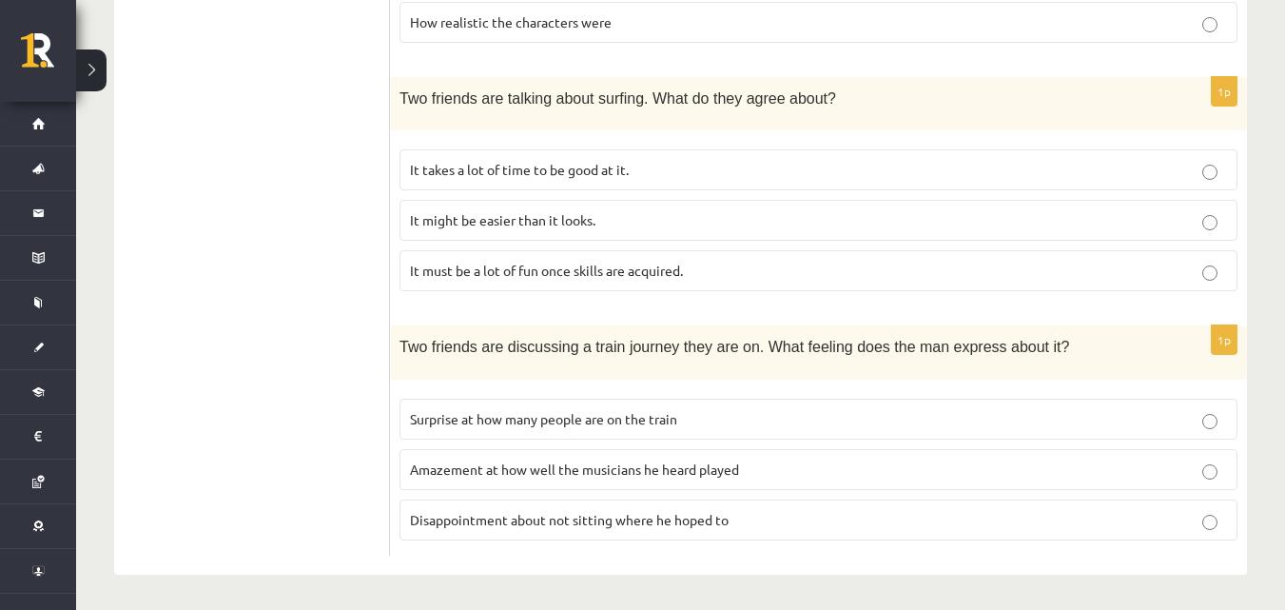
click at [981, 516] on p "Disappointment about not sitting where he hoped to" at bounding box center [818, 520] width 817 height 20
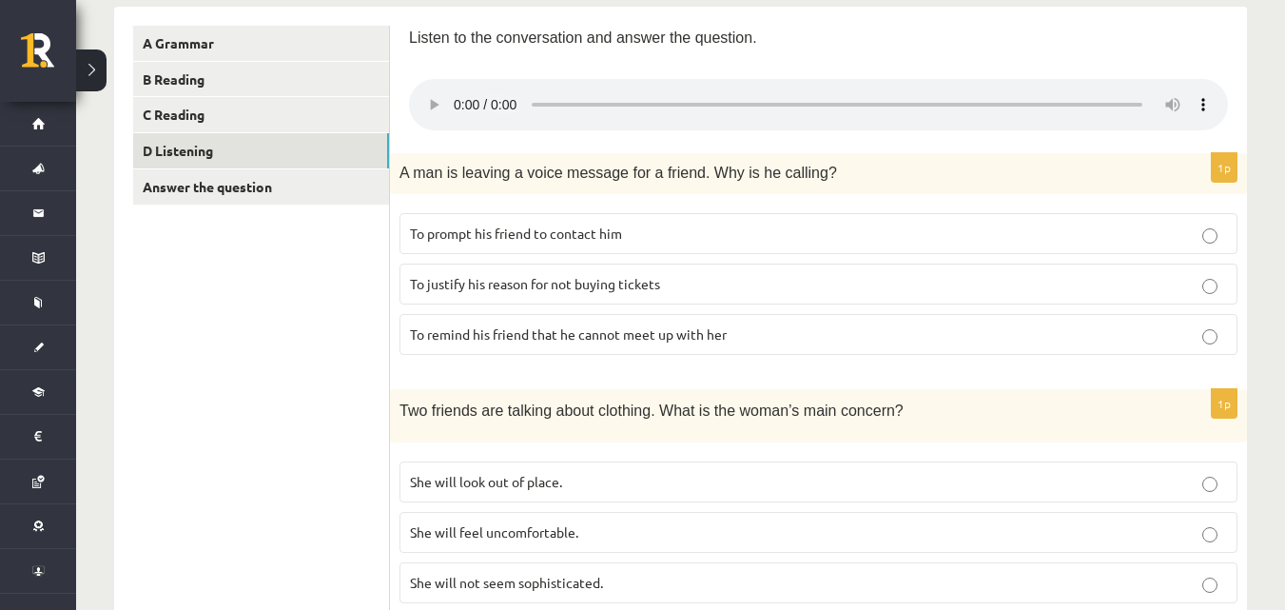
scroll to position [303, 0]
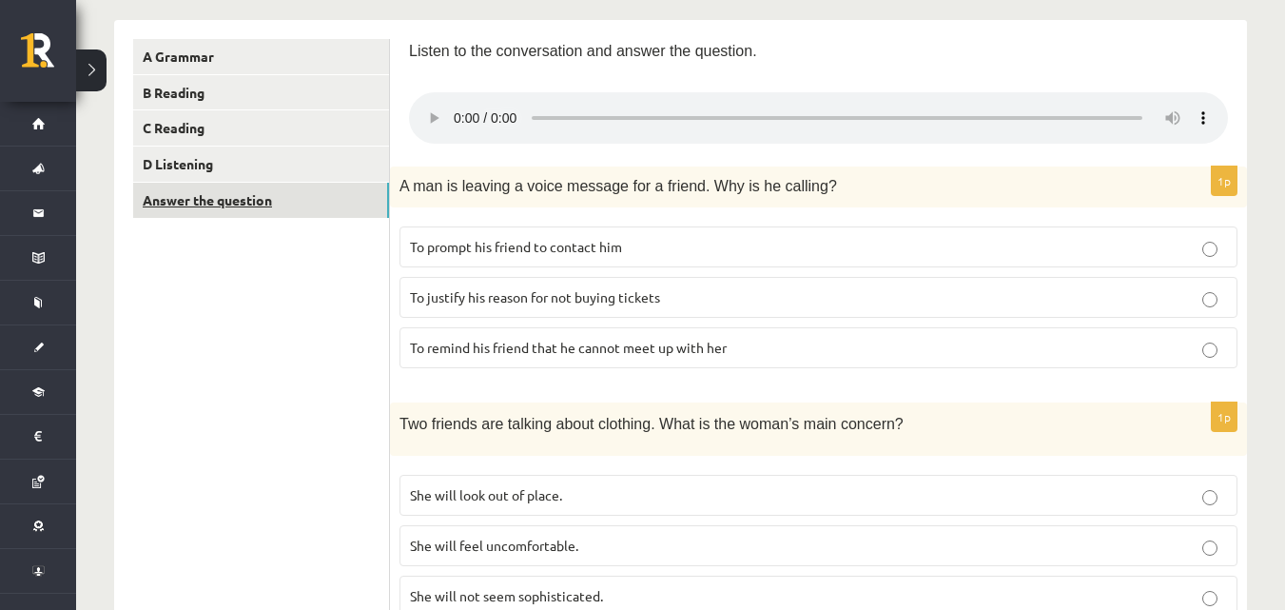
click at [286, 199] on link "Answer the question" at bounding box center [261, 200] width 256 height 35
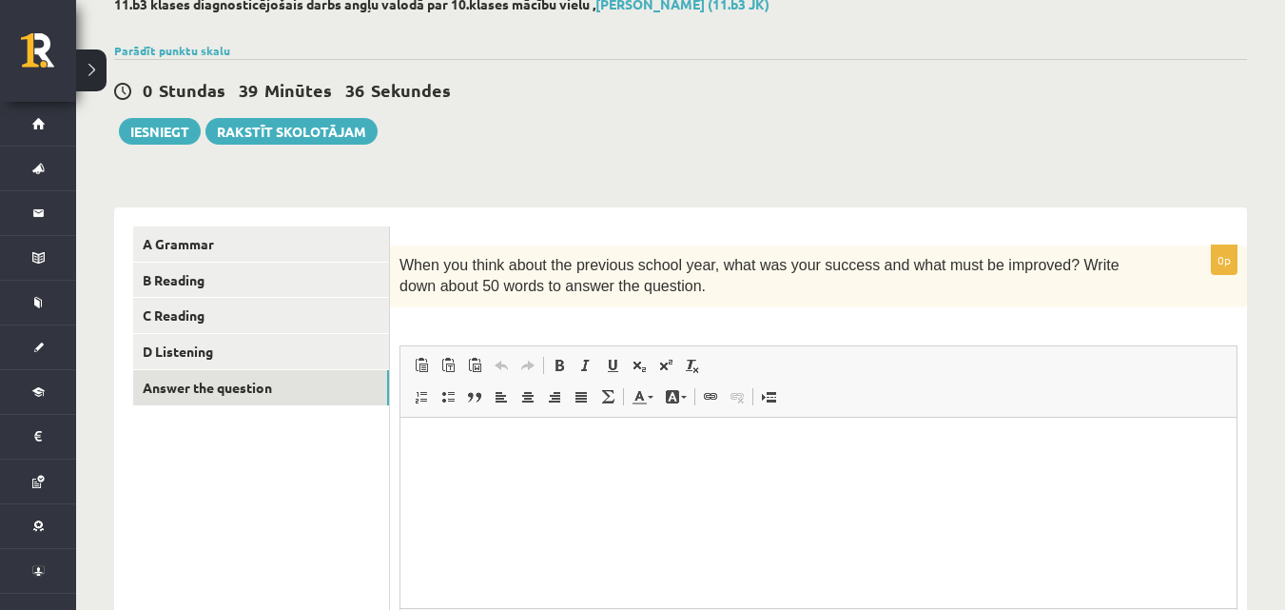
scroll to position [0, 0]
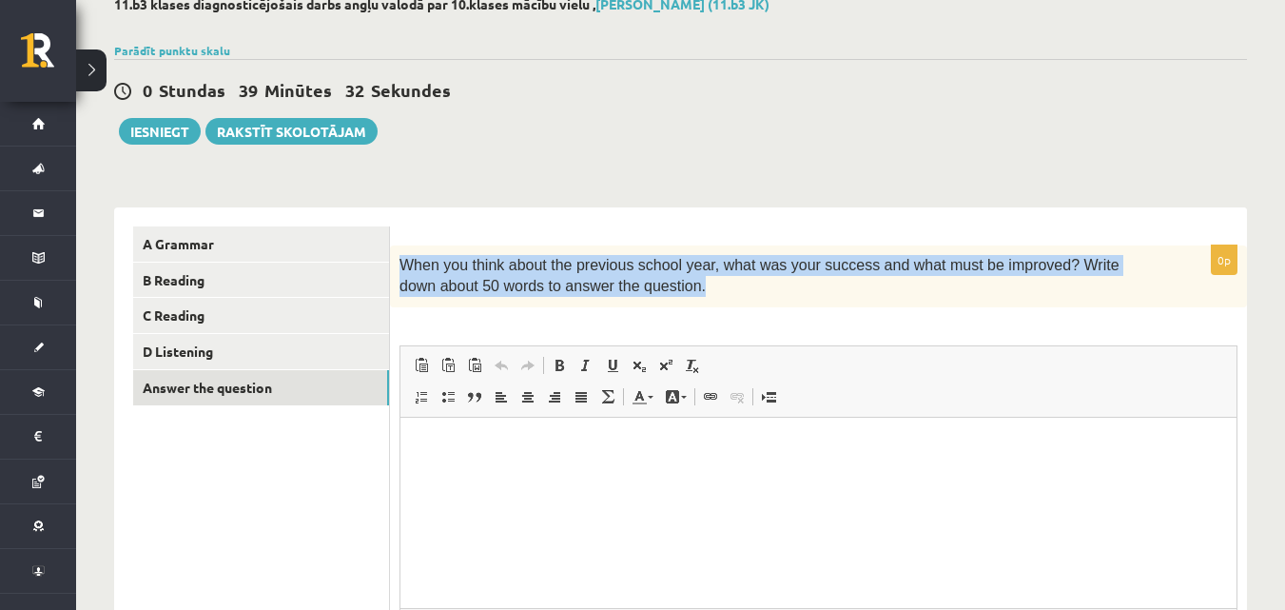
drag, startPoint x: 394, startPoint y: 261, endPoint x: 668, endPoint y: 292, distance: 275.8
click at [668, 292] on div "When you think about the previous school year, what was your success and what m…" at bounding box center [818, 276] width 857 height 62
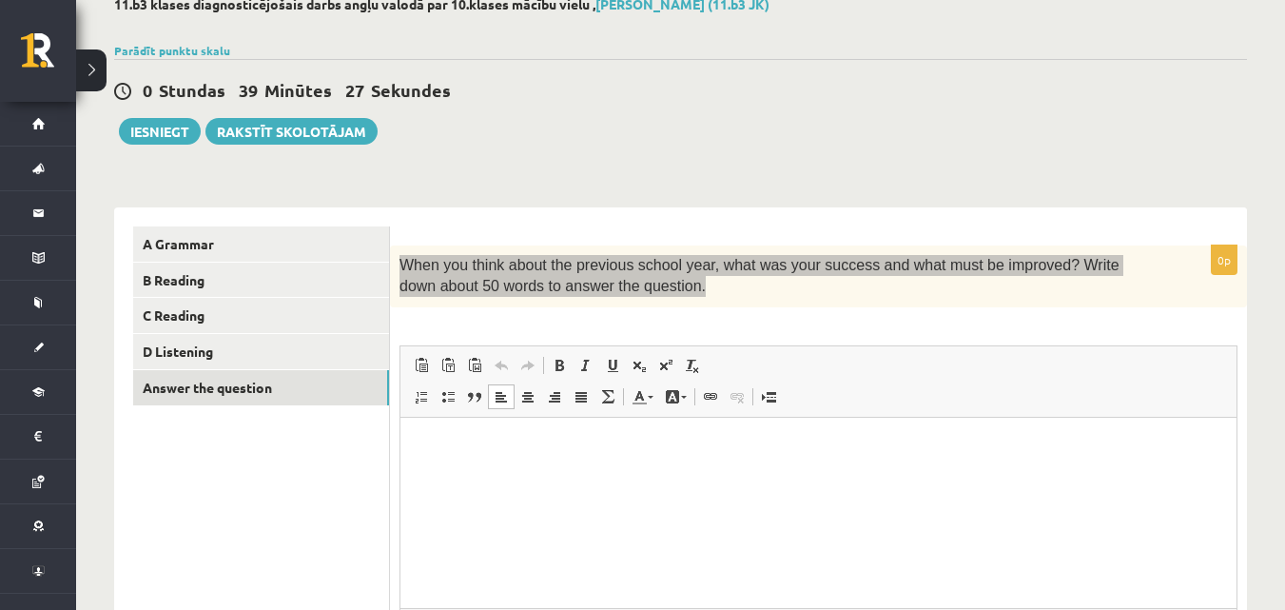
click at [640, 450] on p "Rich Text Editor, wiswyg-editor-user-answer-47024940642200" at bounding box center [819, 446] width 798 height 20
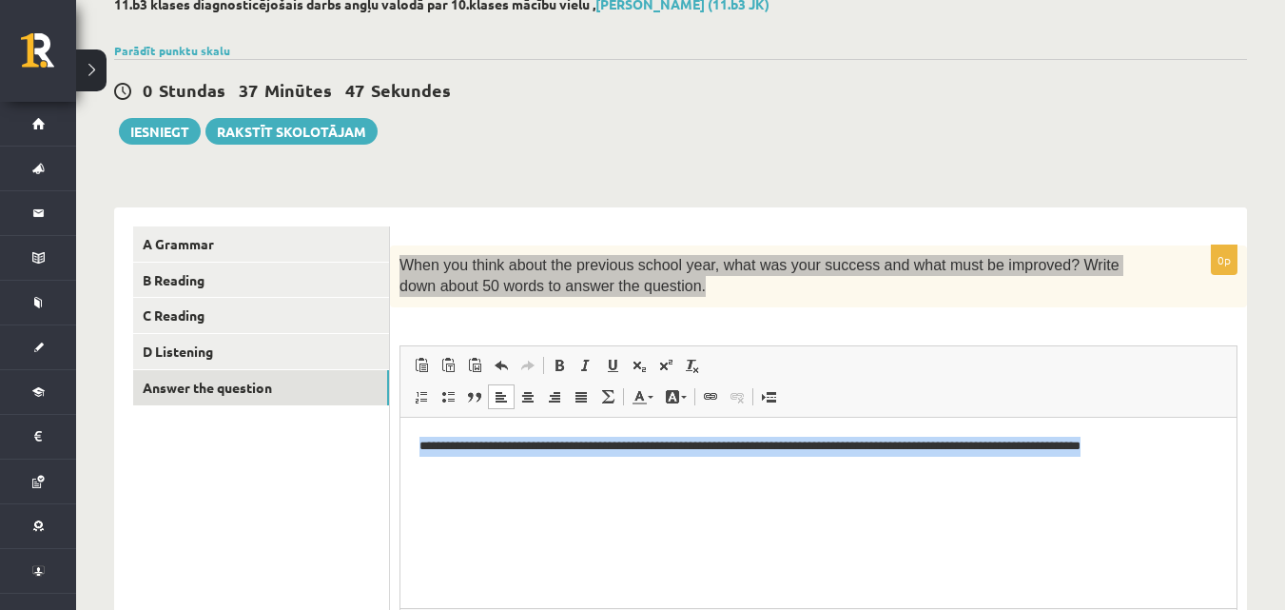
drag, startPoint x: 1170, startPoint y: 445, endPoint x: 415, endPoint y: 351, distance: 761.3
click at [415, 417] on html "**********" at bounding box center [819, 446] width 836 height 58
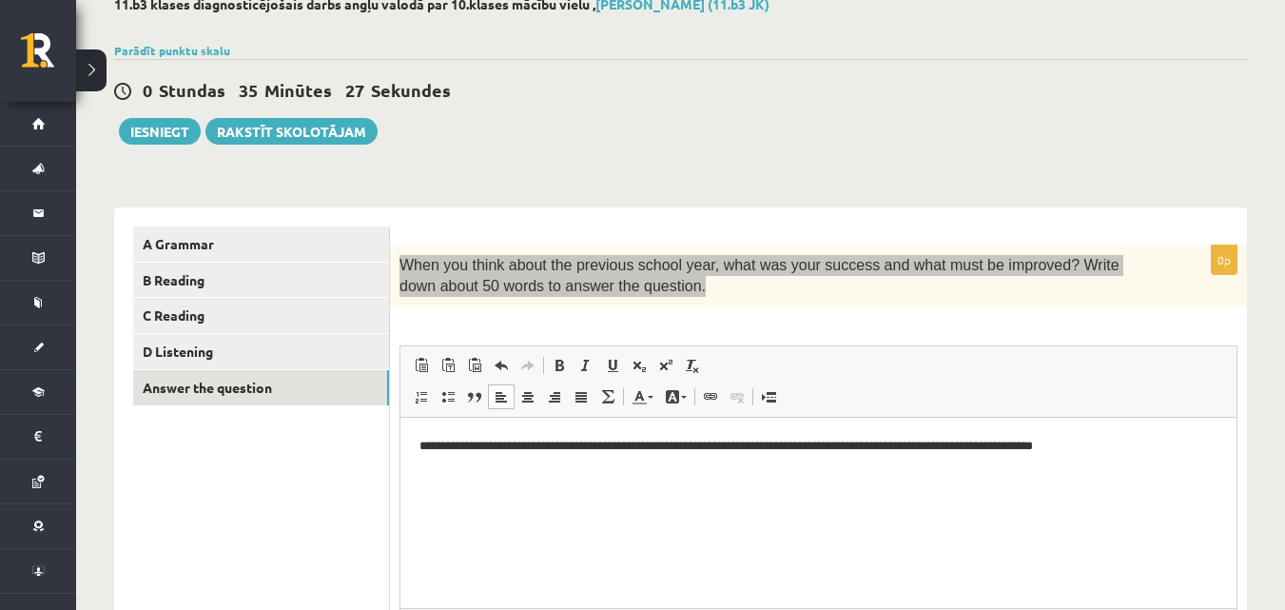
click at [936, 441] on p "**********" at bounding box center [819, 446] width 798 height 20
click at [939, 441] on p "**********" at bounding box center [819, 446] width 798 height 20
click at [1095, 441] on p "**********" at bounding box center [819, 446] width 798 height 20
click at [1197, 444] on p "**********" at bounding box center [819, 446] width 798 height 20
click at [490, 463] on p "**********" at bounding box center [819, 456] width 798 height 40
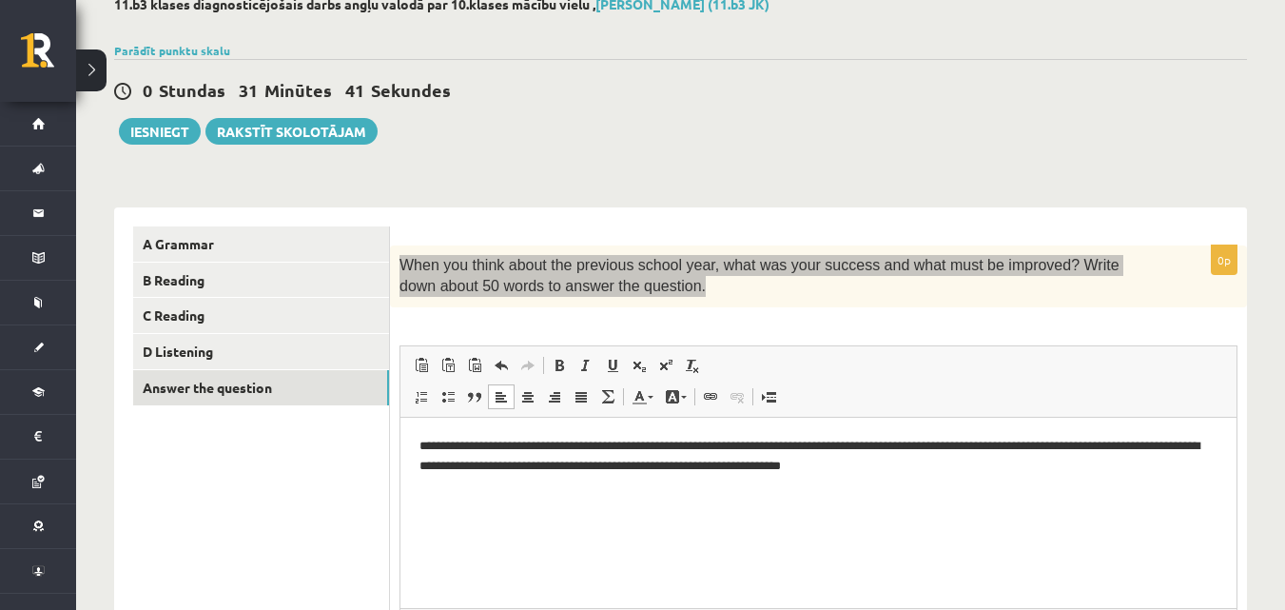
click at [989, 472] on p "**********" at bounding box center [819, 456] width 798 height 40
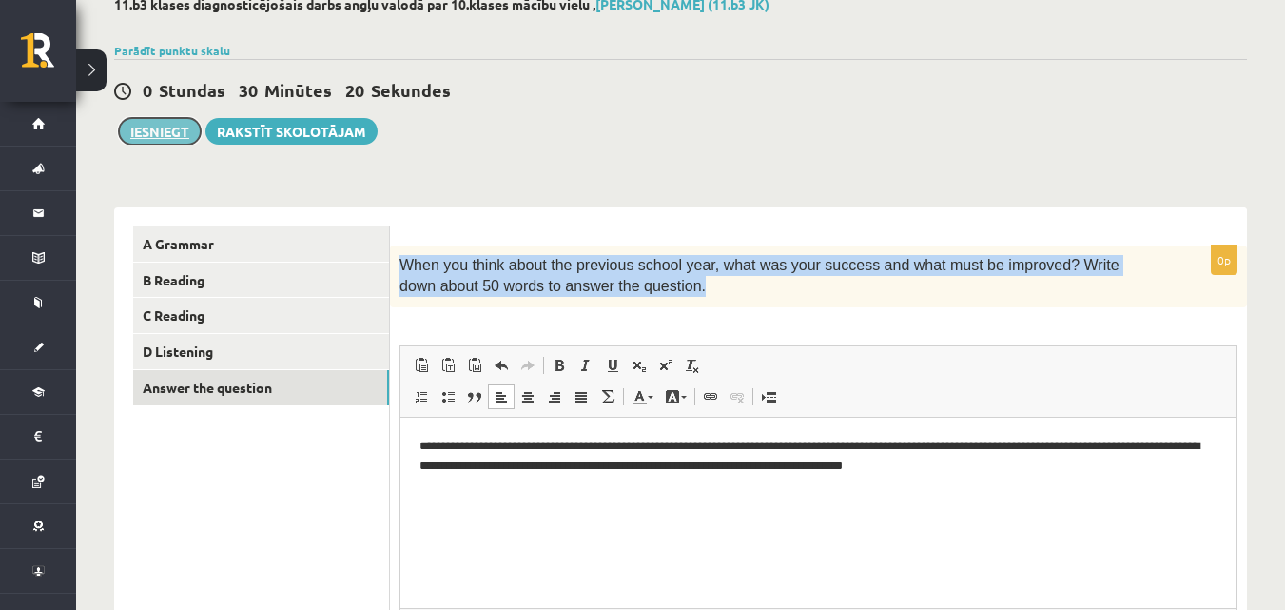
click at [176, 138] on button "Iesniegt" at bounding box center [160, 131] width 82 height 27
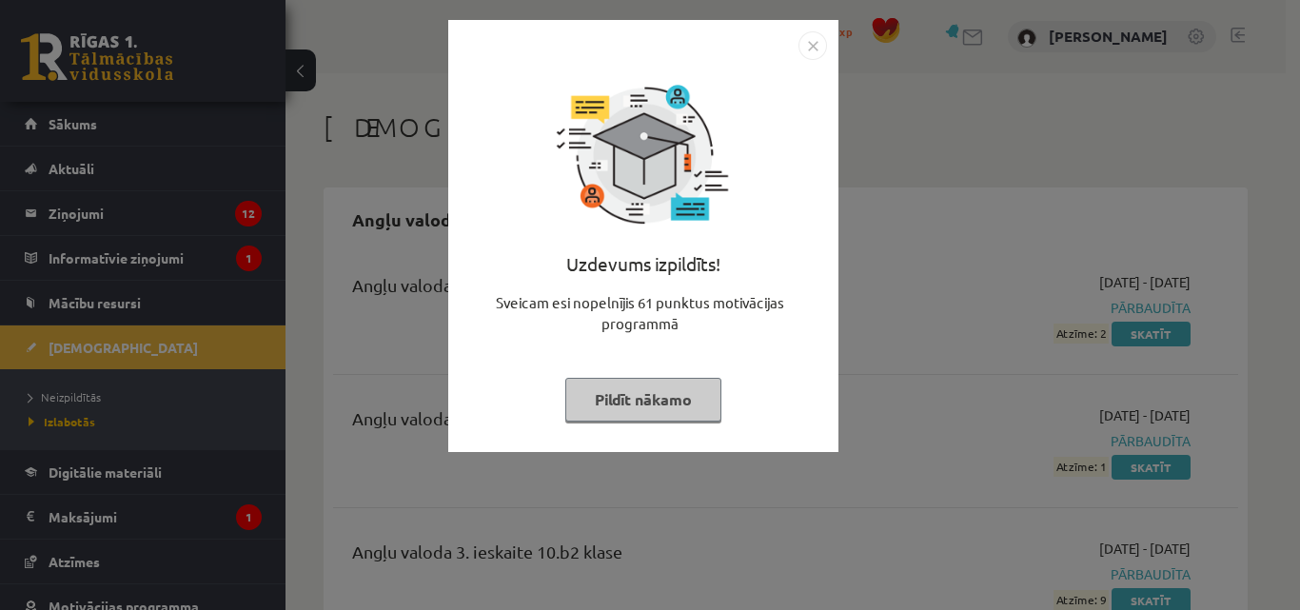
click at [818, 39] on img "Close" at bounding box center [812, 45] width 29 height 29
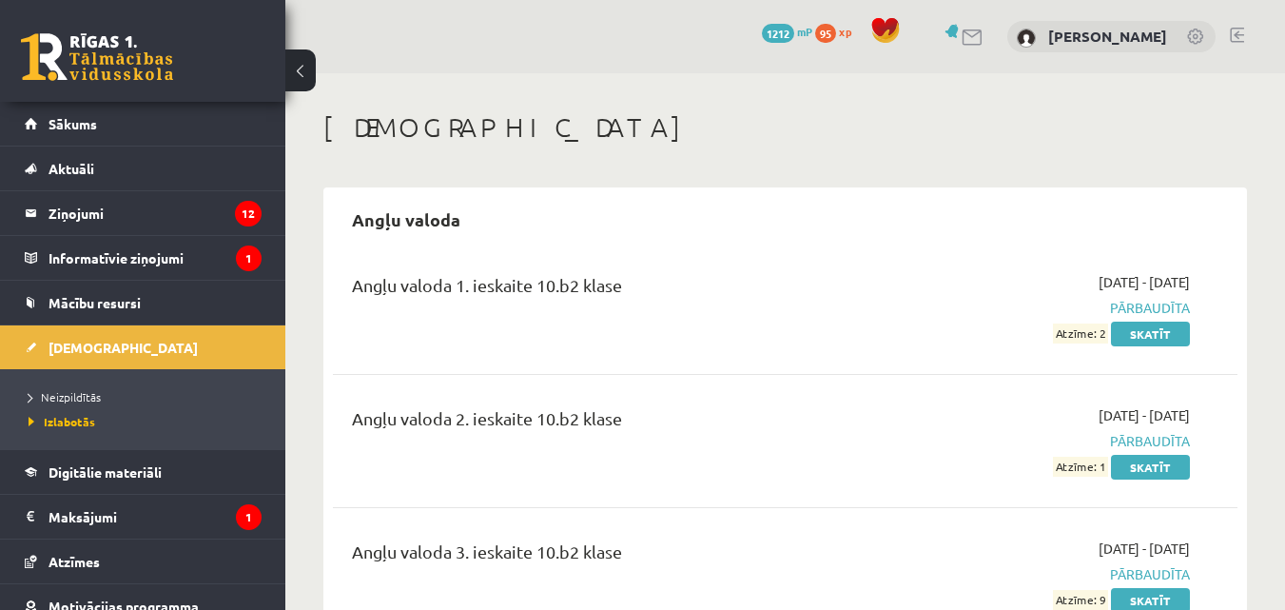
click at [112, 95] on div "0 Dāvanas 1212 mP 95 xp" at bounding box center [142, 51] width 285 height 102
click at [99, 141] on link "Sākums" at bounding box center [143, 124] width 237 height 44
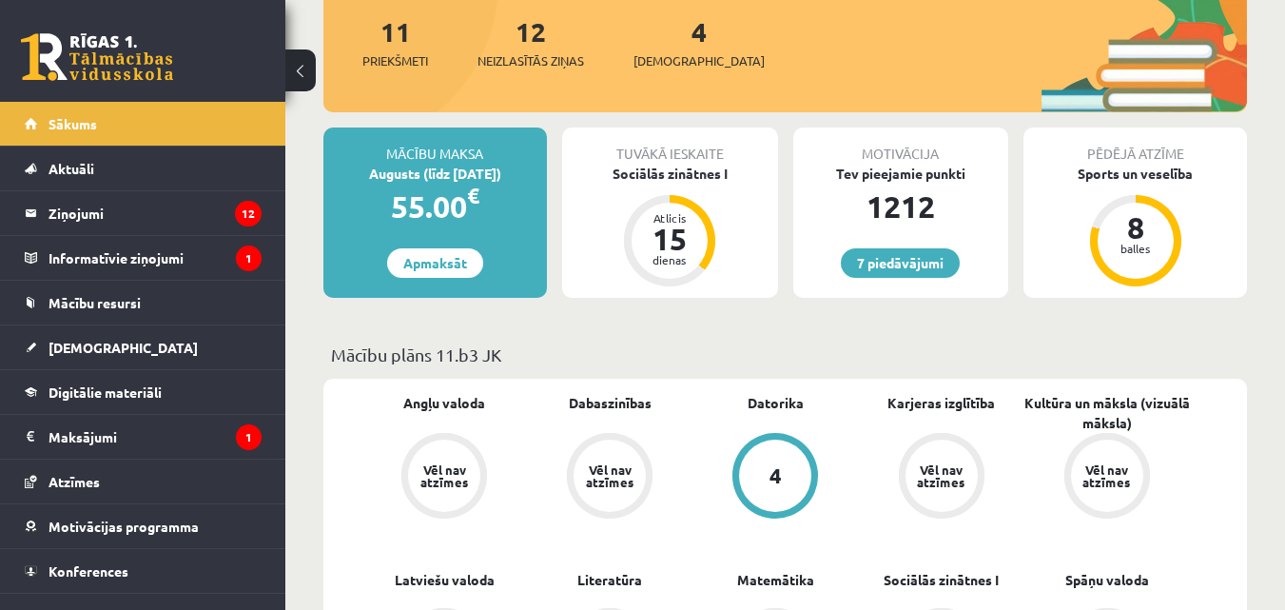
scroll to position [391, 0]
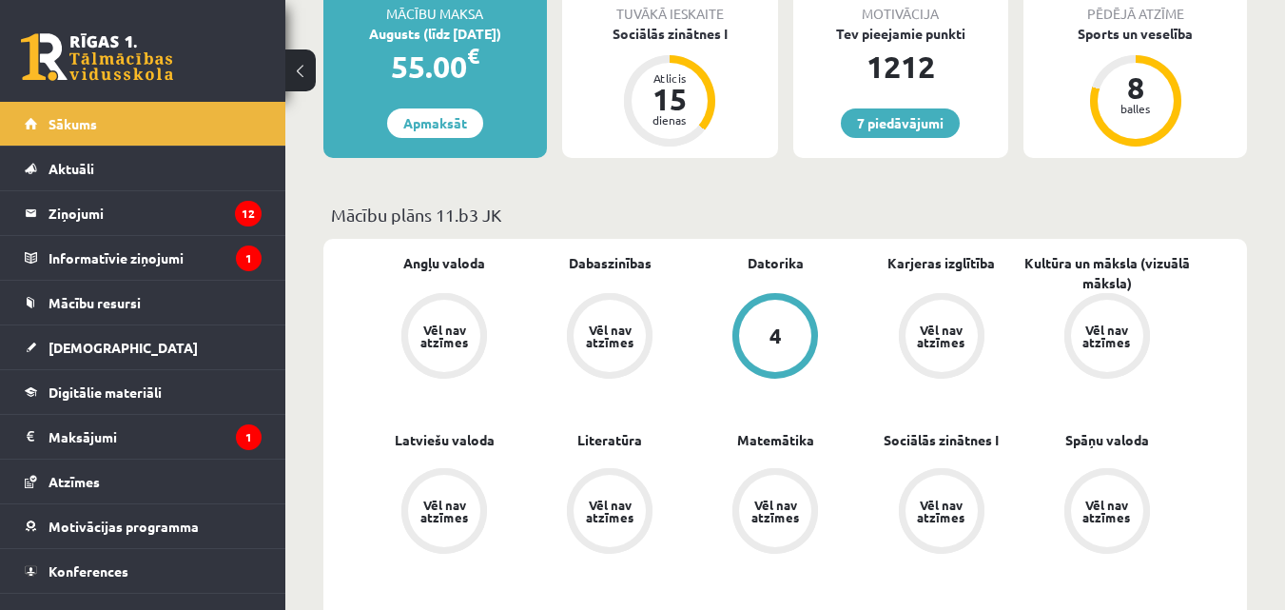
scroll to position [461, 0]
